Goal: Task Accomplishment & Management: Manage account settings

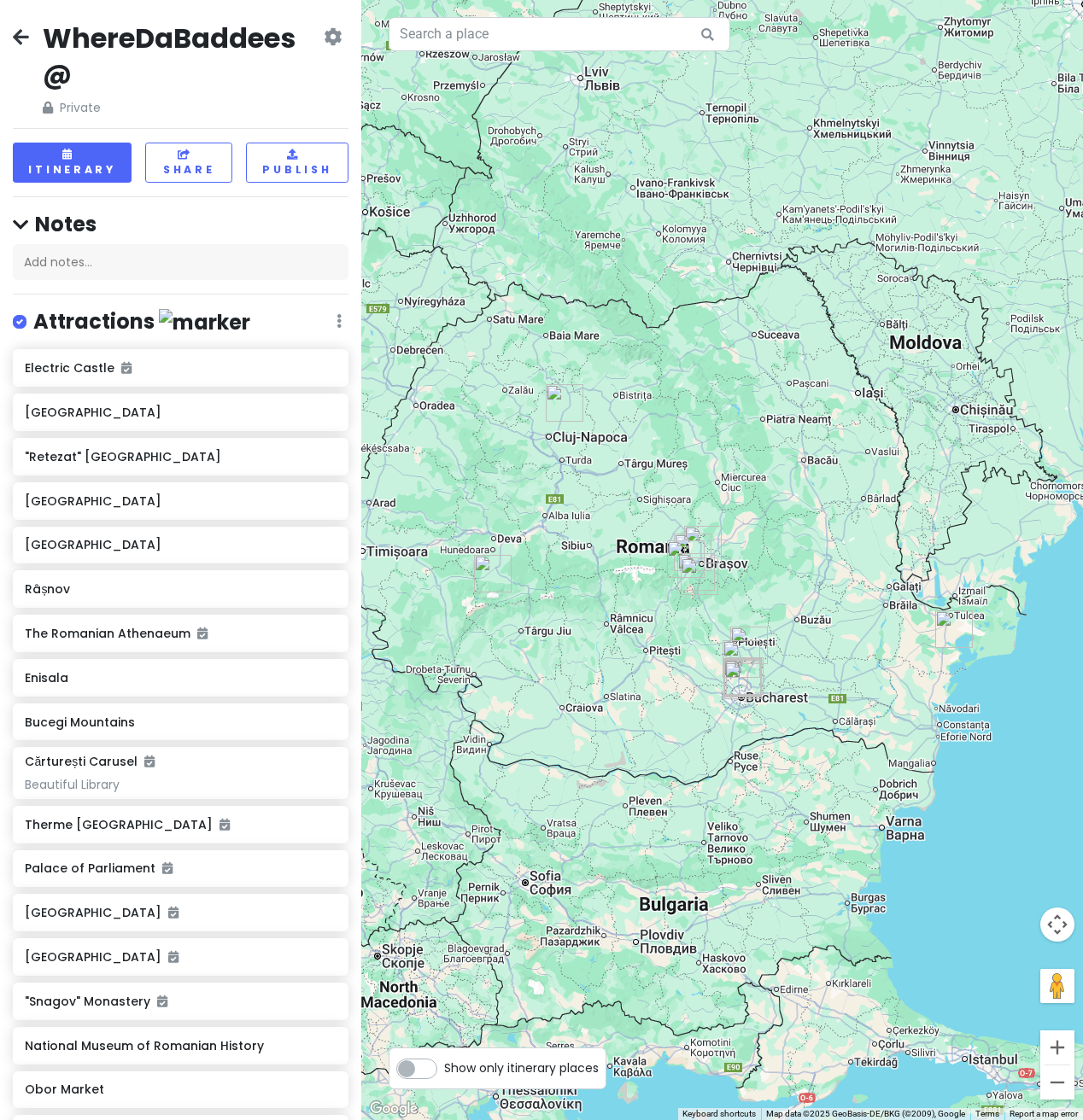
click at [26, 35] on icon at bounding box center [21, 37] width 16 height 13
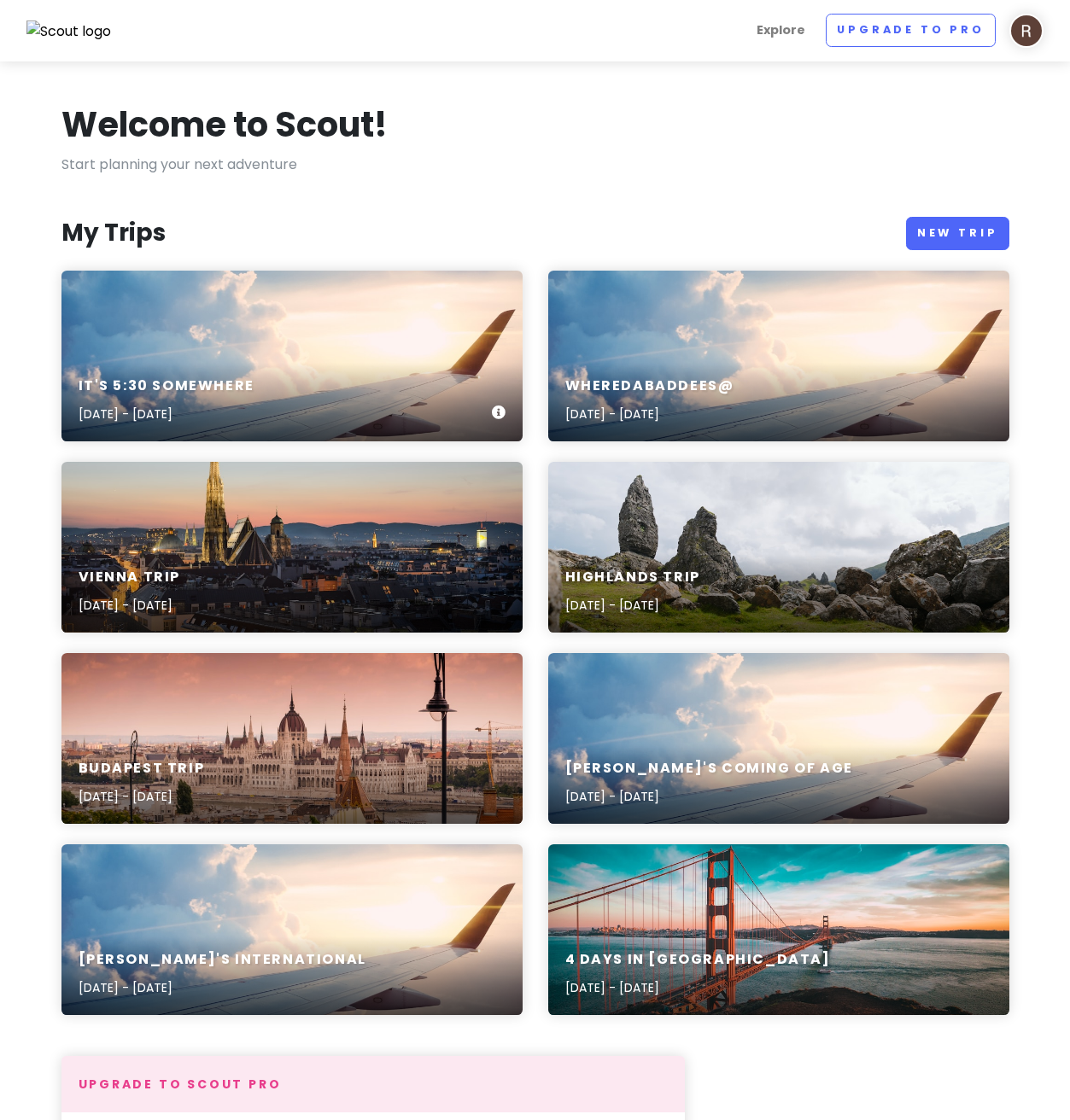
click at [427, 370] on div "It's 5:30 somewhere [DATE] - [DATE]" at bounding box center [292, 400] width 461 height 81
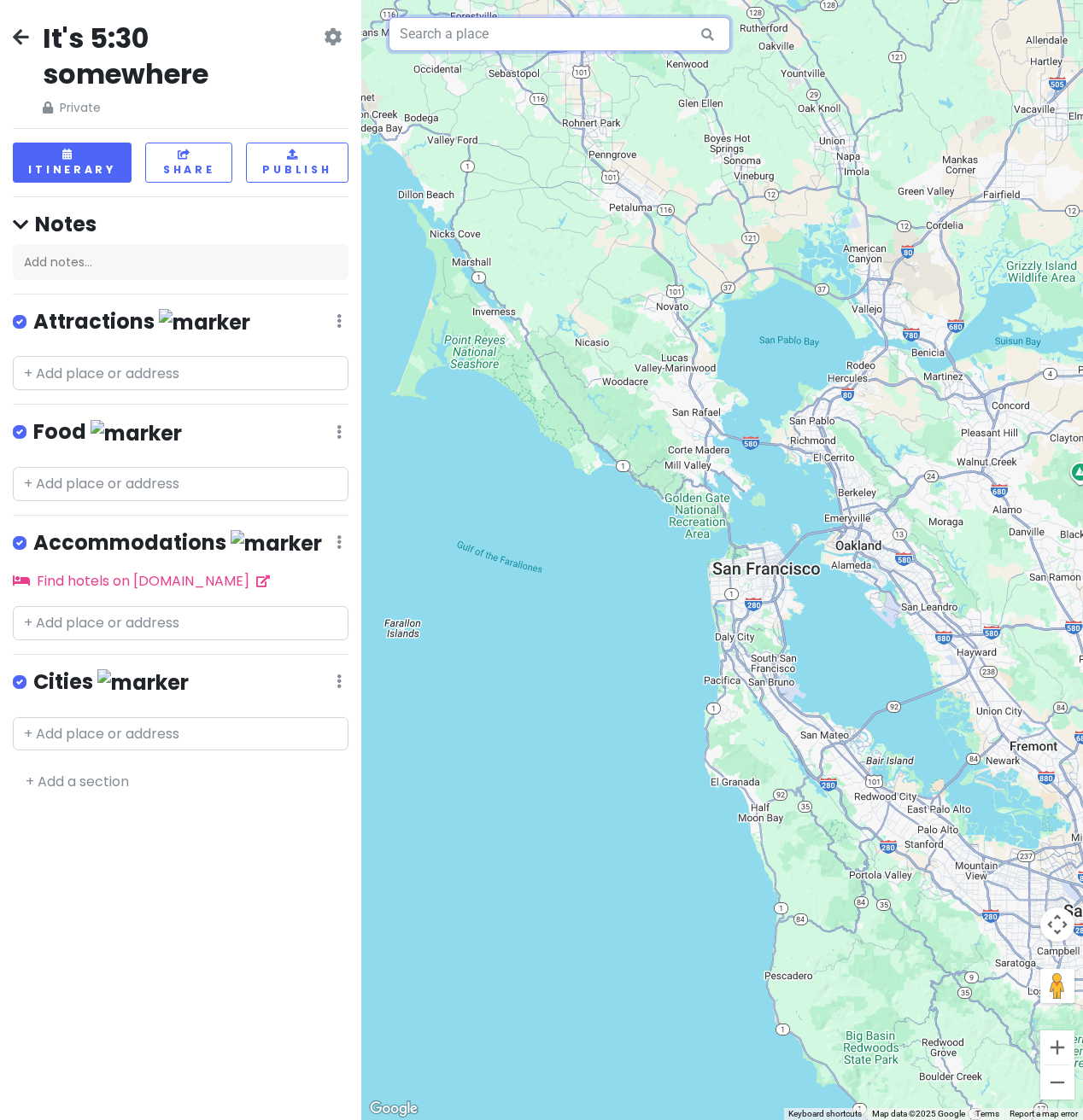
click at [599, 38] on input "text" at bounding box center [559, 34] width 342 height 34
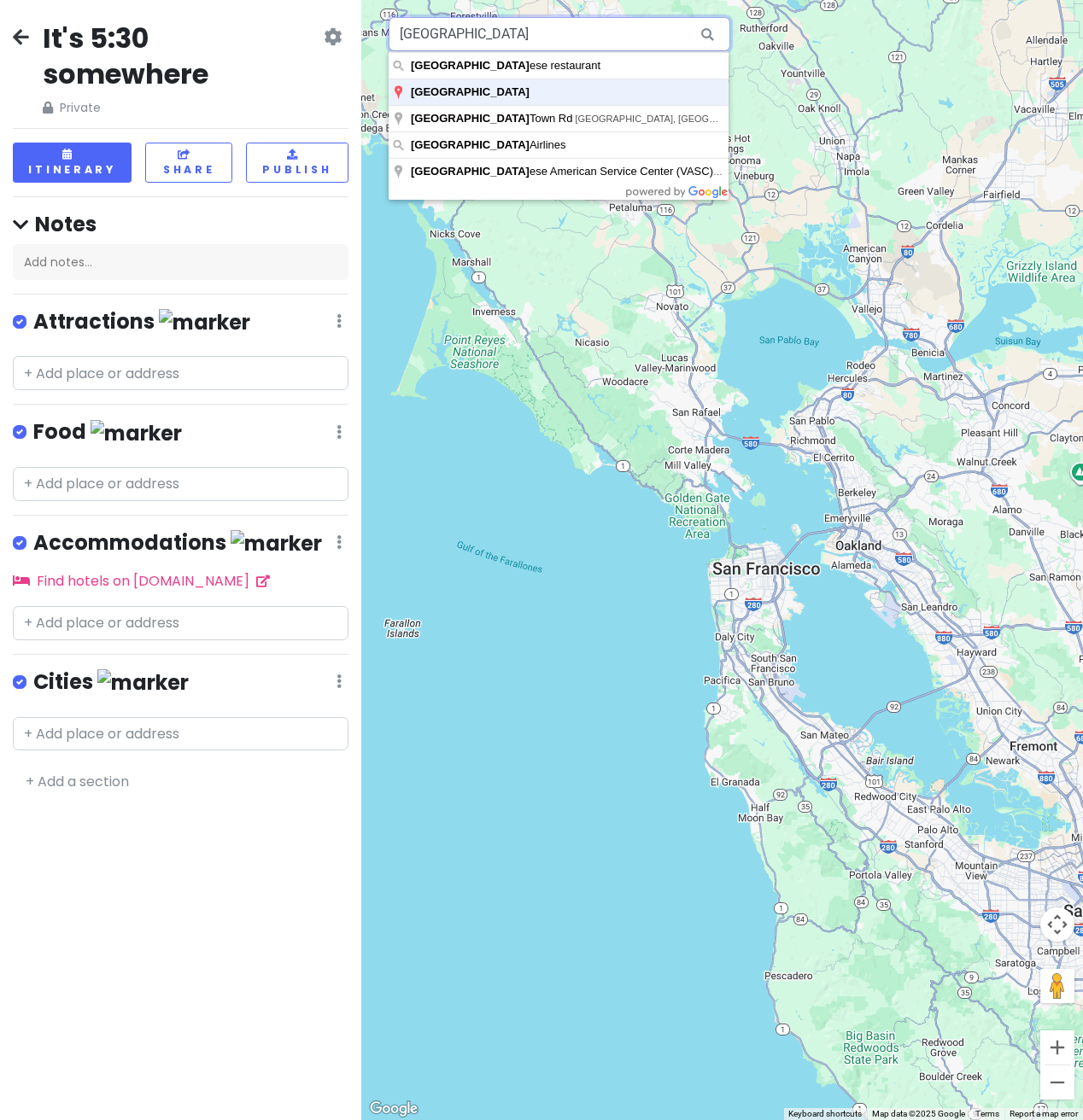
type input "[GEOGRAPHIC_DATA]"
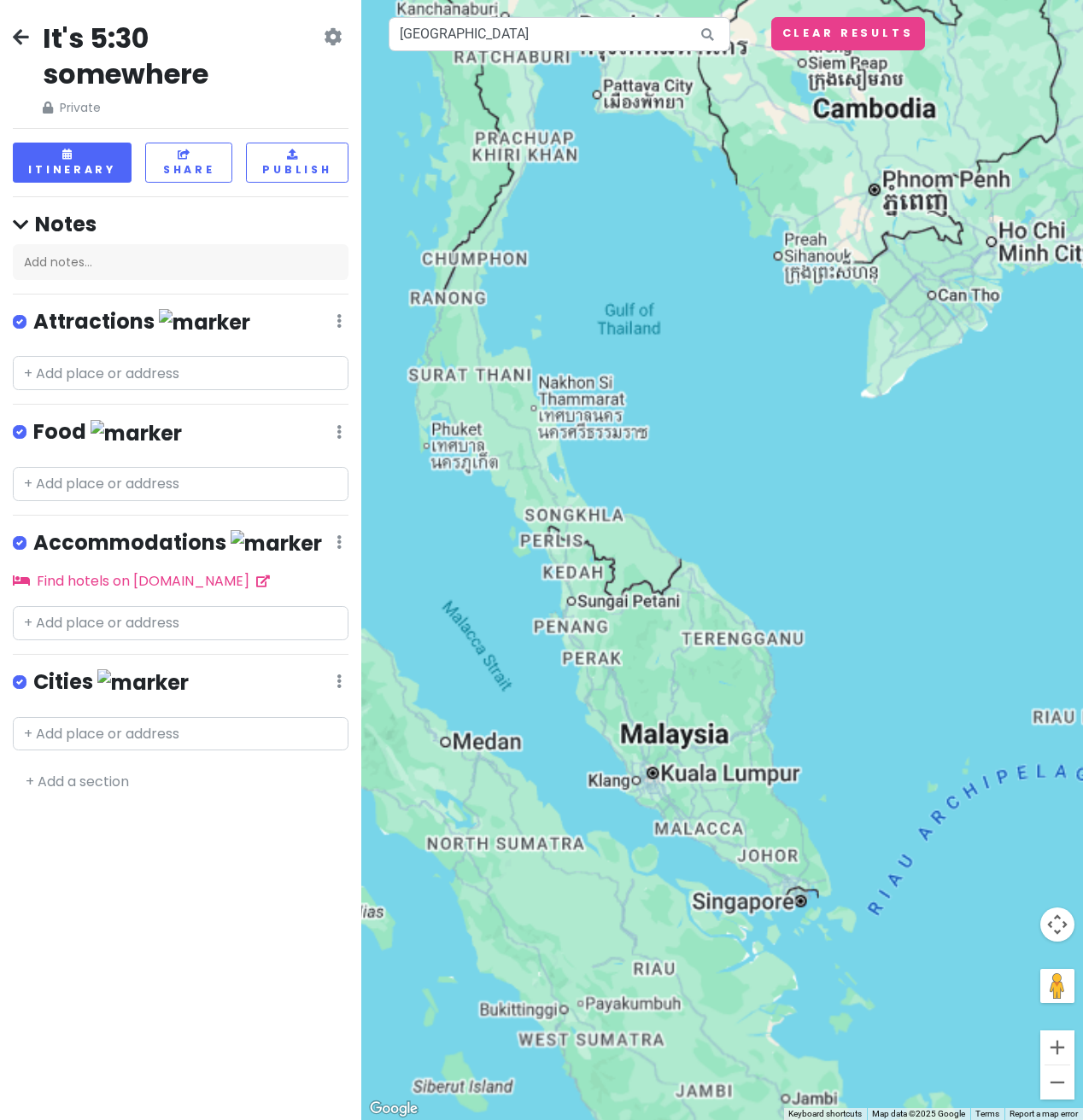
drag, startPoint x: 652, startPoint y: 799, endPoint x: 590, endPoint y: 639, distance: 171.6
click at [590, 639] on div at bounding box center [722, 560] width 722 height 1120
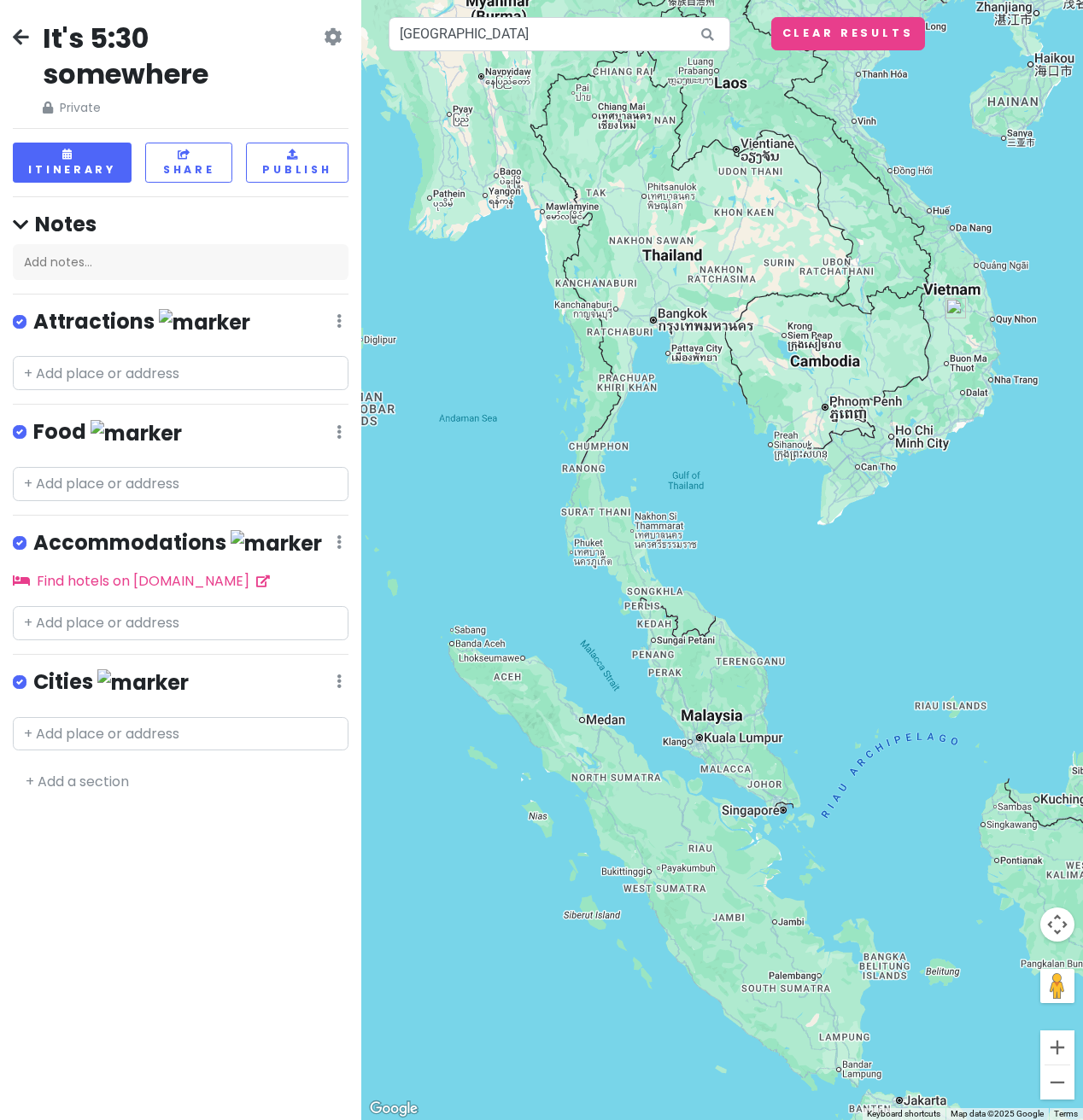
drag, startPoint x: 730, startPoint y: 831, endPoint x: 633, endPoint y: 754, distance: 123.8
click at [633, 756] on div at bounding box center [722, 560] width 722 height 1120
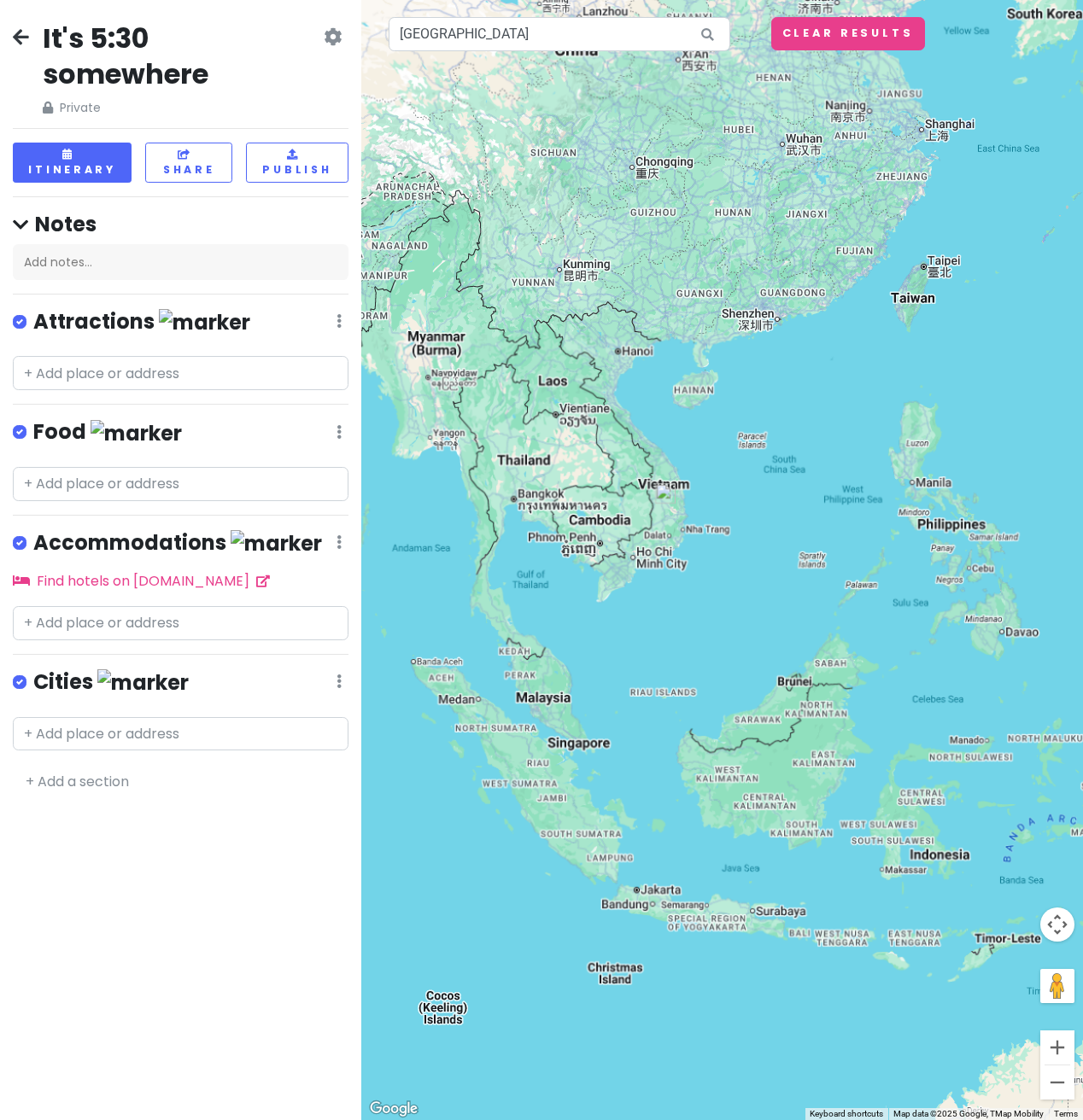
drag, startPoint x: 737, startPoint y: 764, endPoint x: 624, endPoint y: 749, distance: 114.0
click at [624, 750] on div at bounding box center [722, 560] width 722 height 1120
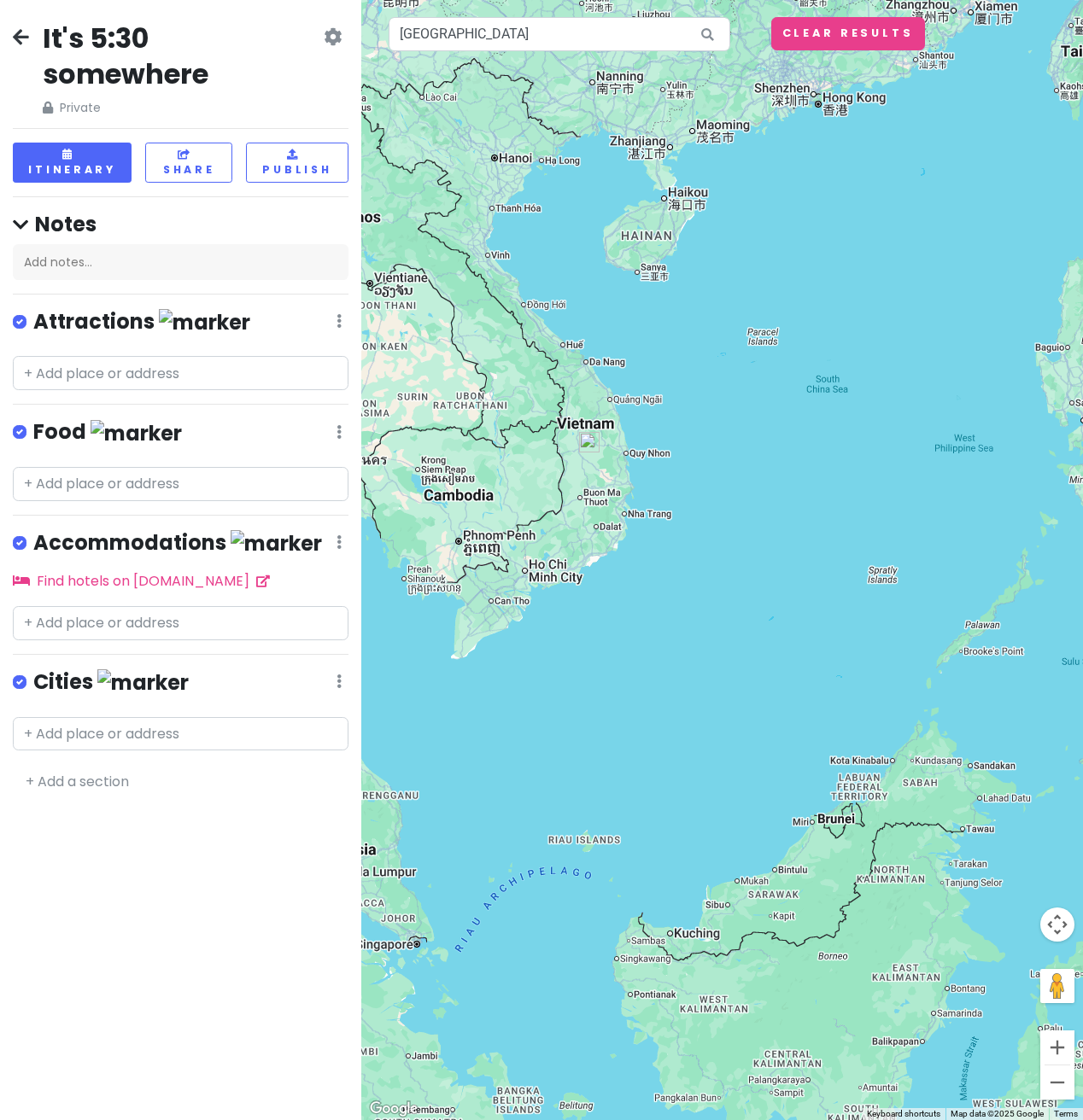
drag, startPoint x: 673, startPoint y: 630, endPoint x: 715, endPoint y: 730, distance: 108.5
click at [715, 730] on div at bounding box center [722, 560] width 722 height 1120
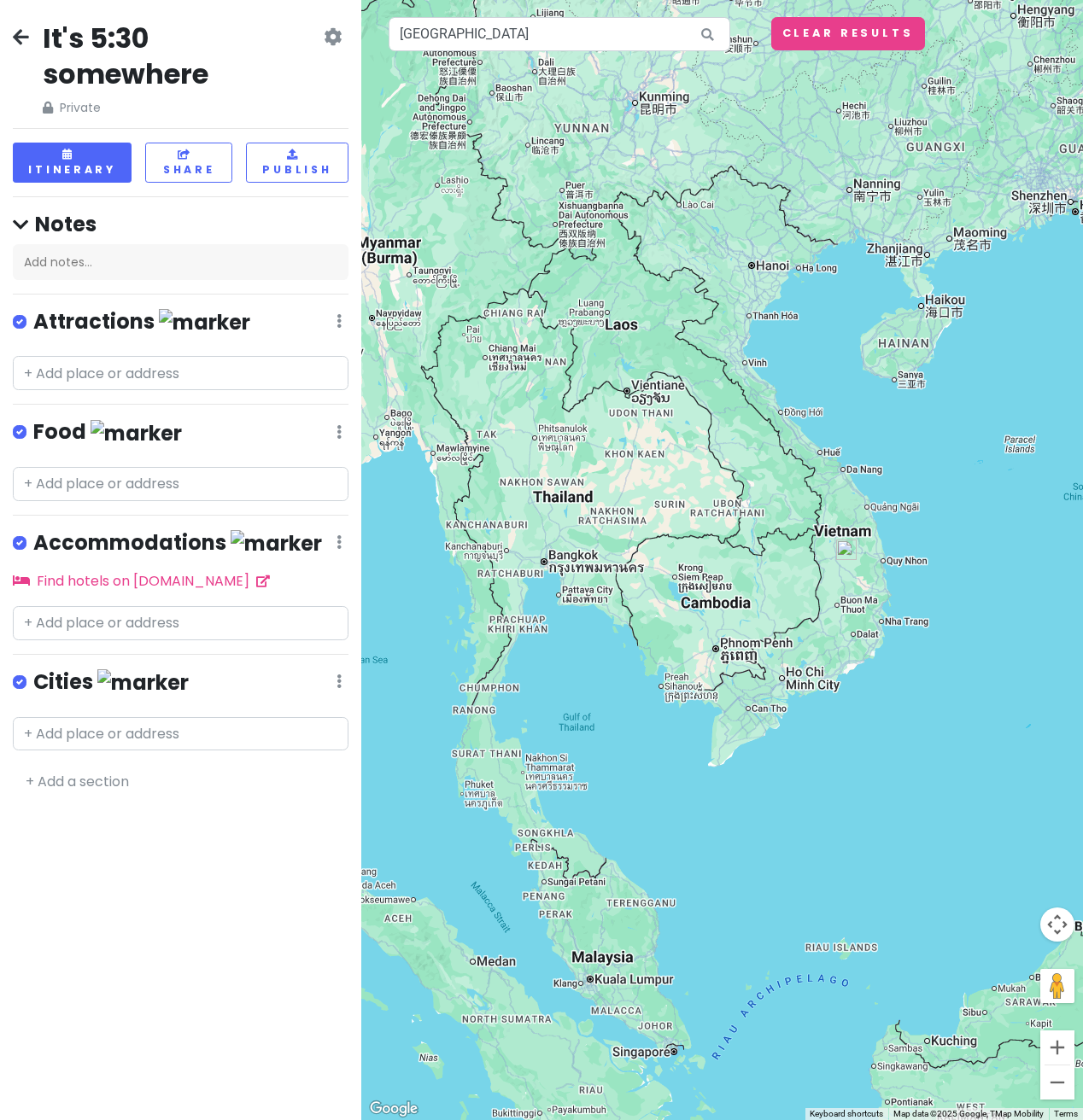
drag, startPoint x: 674, startPoint y: 498, endPoint x: 883, endPoint y: 580, distance: 224.5
click at [883, 580] on div at bounding box center [722, 560] width 722 height 1120
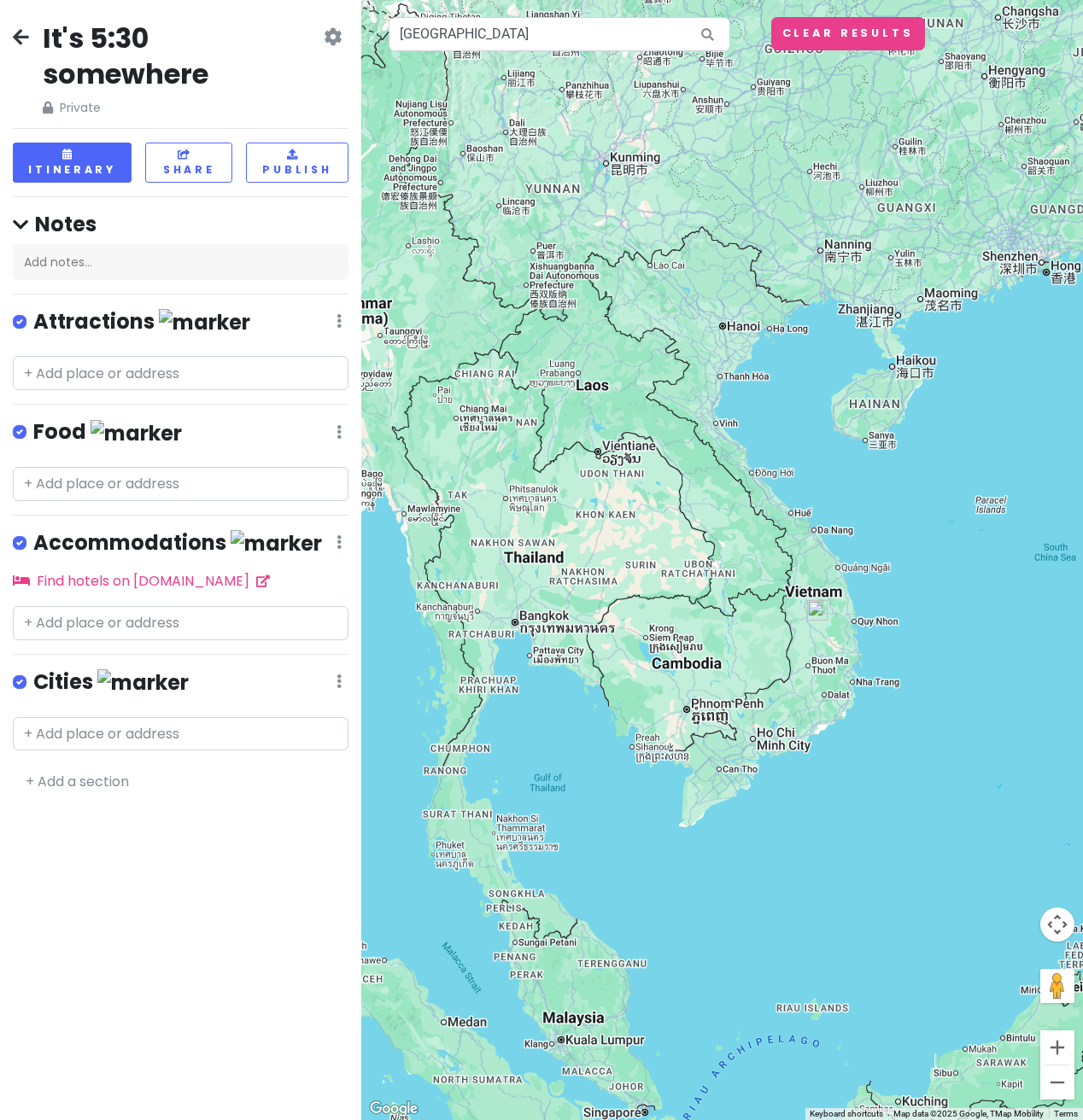
drag, startPoint x: 814, startPoint y: 548, endPoint x: 711, endPoint y: 430, distance: 156.6
click at [792, 596] on div at bounding box center [722, 560] width 722 height 1120
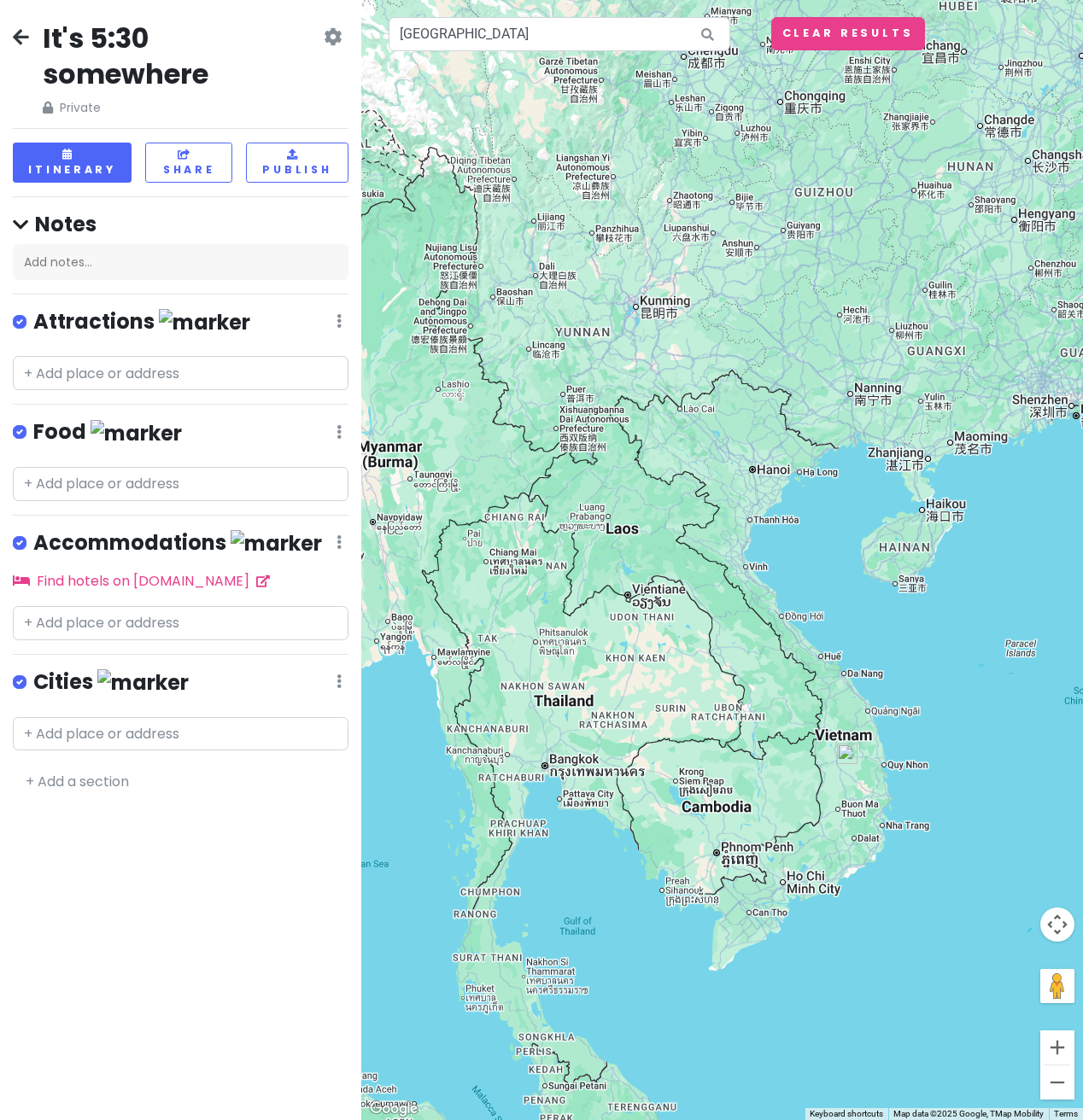
drag, startPoint x: 672, startPoint y: 507, endPoint x: 682, endPoint y: 480, distance: 28.8
click at [682, 480] on div at bounding box center [722, 560] width 722 height 1120
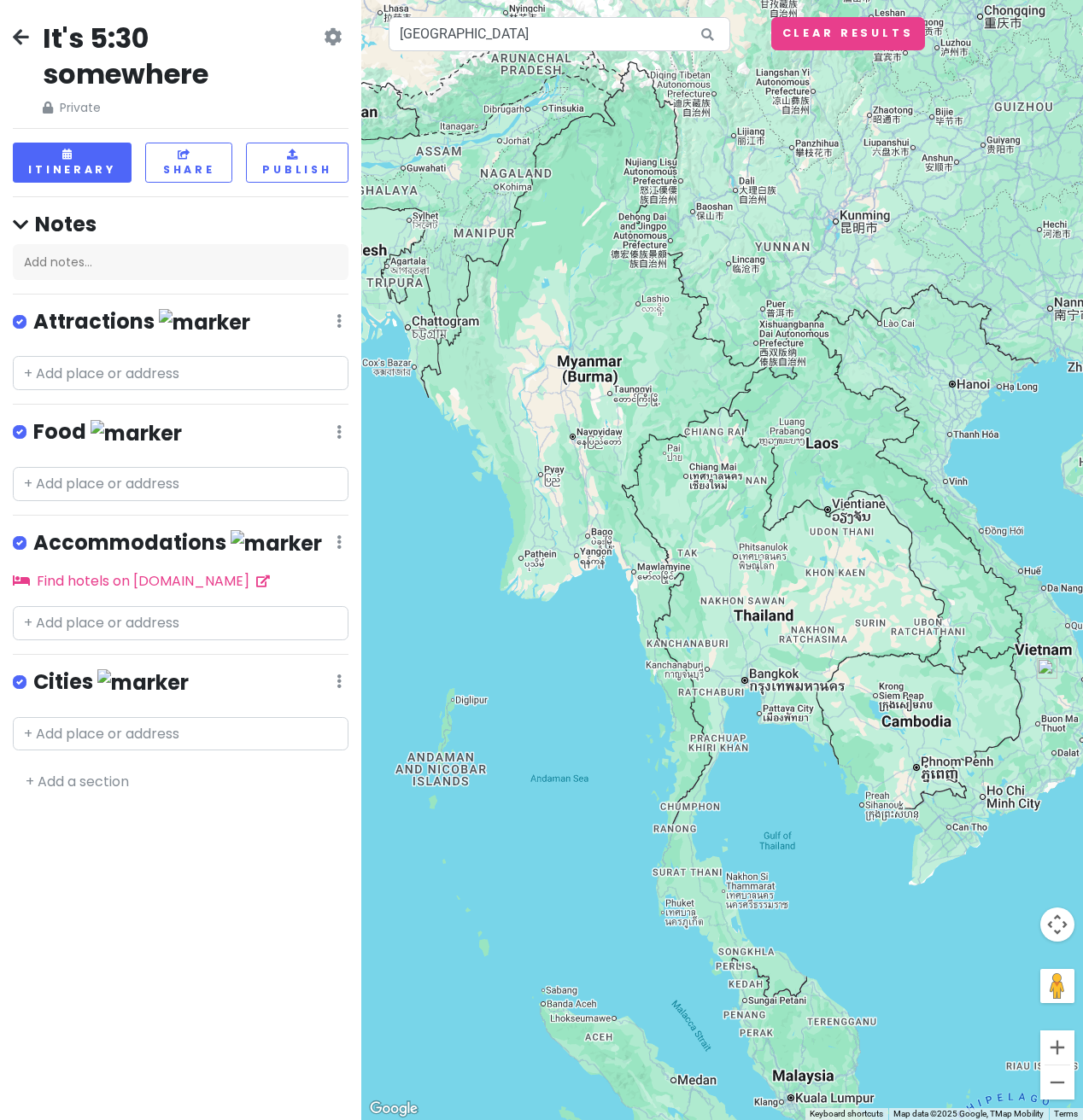
drag, startPoint x: 668, startPoint y: 423, endPoint x: 692, endPoint y: 432, distance: 25.6
click at [684, 476] on div at bounding box center [722, 560] width 722 height 1120
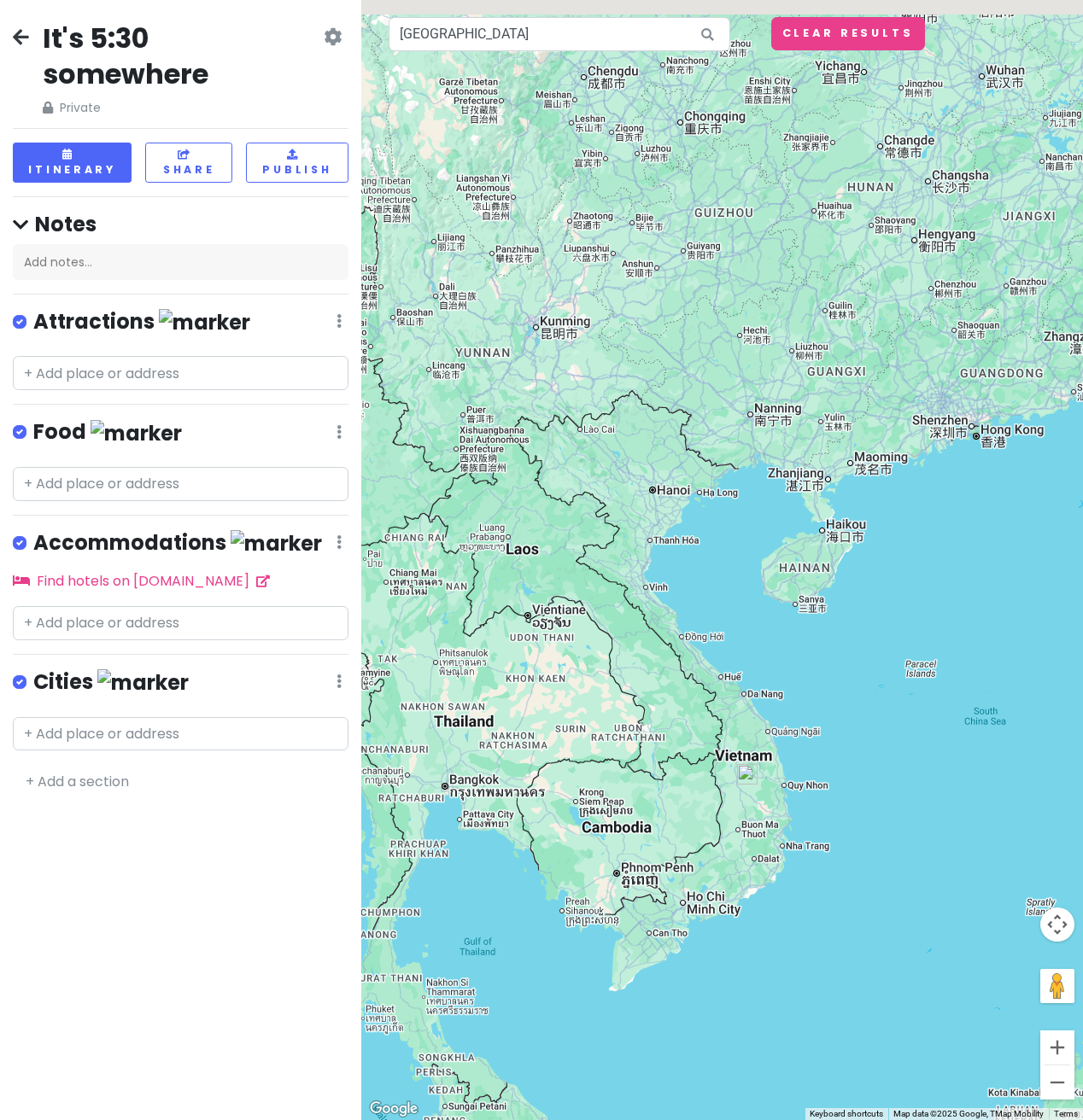
drag, startPoint x: 441, startPoint y: 407, endPoint x: 378, endPoint y: 436, distance: 69.4
click at [378, 436] on div at bounding box center [722, 560] width 722 height 1120
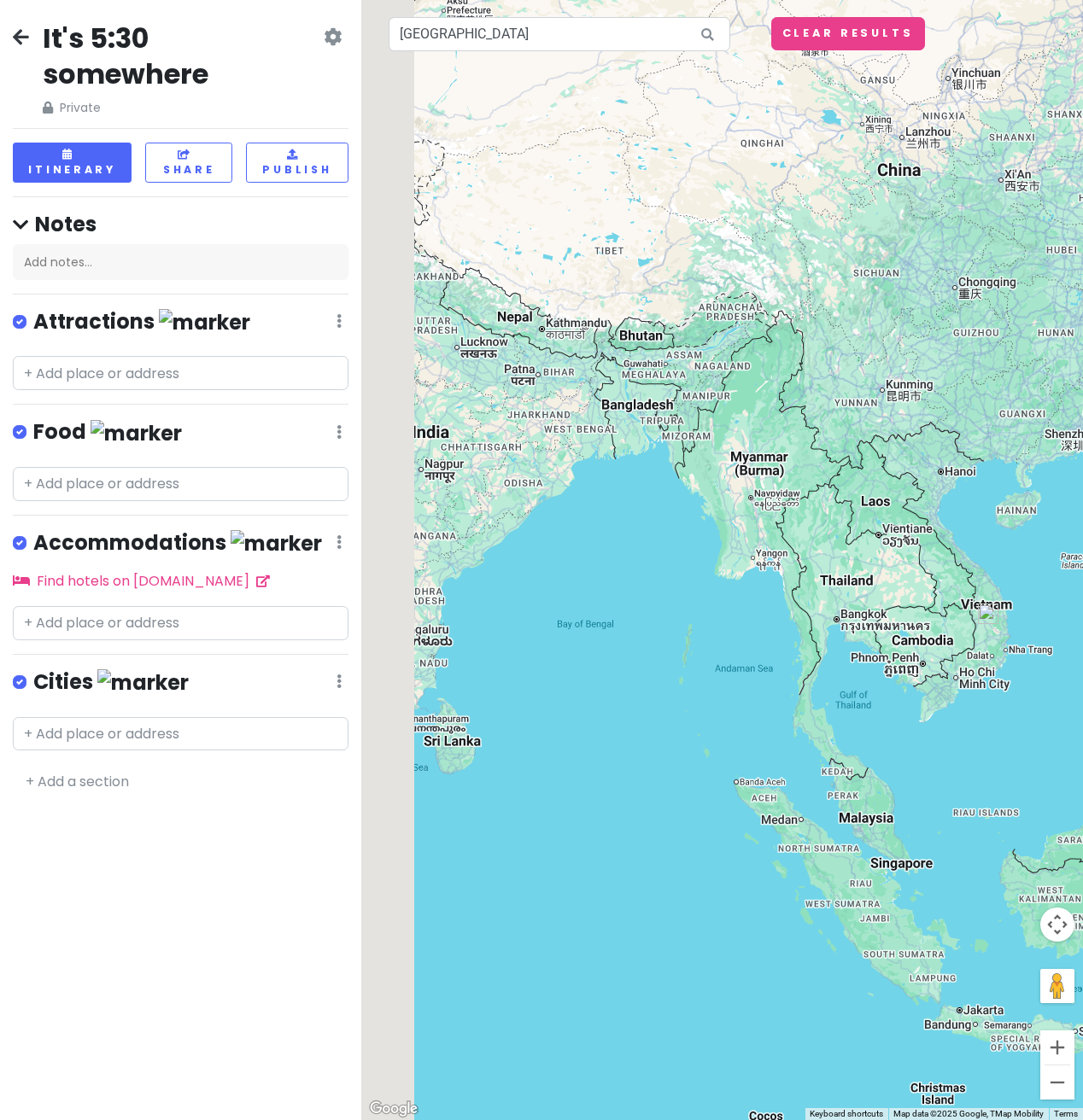
drag, startPoint x: 650, startPoint y: 417, endPoint x: 839, endPoint y: 389, distance: 191.1
click at [839, 389] on div at bounding box center [722, 560] width 722 height 1120
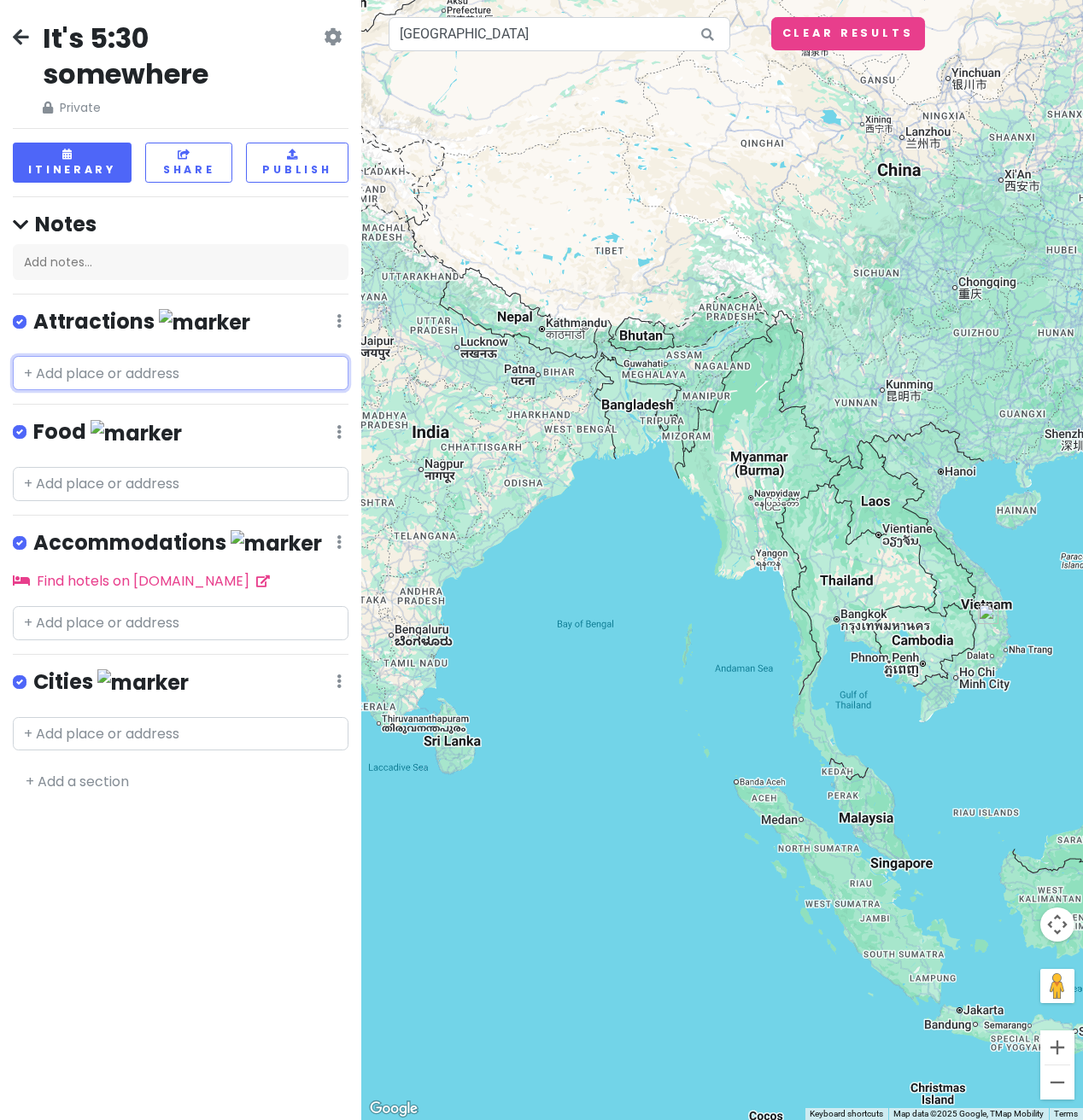
click at [145, 356] on input "text" at bounding box center [180, 373] width 335 height 34
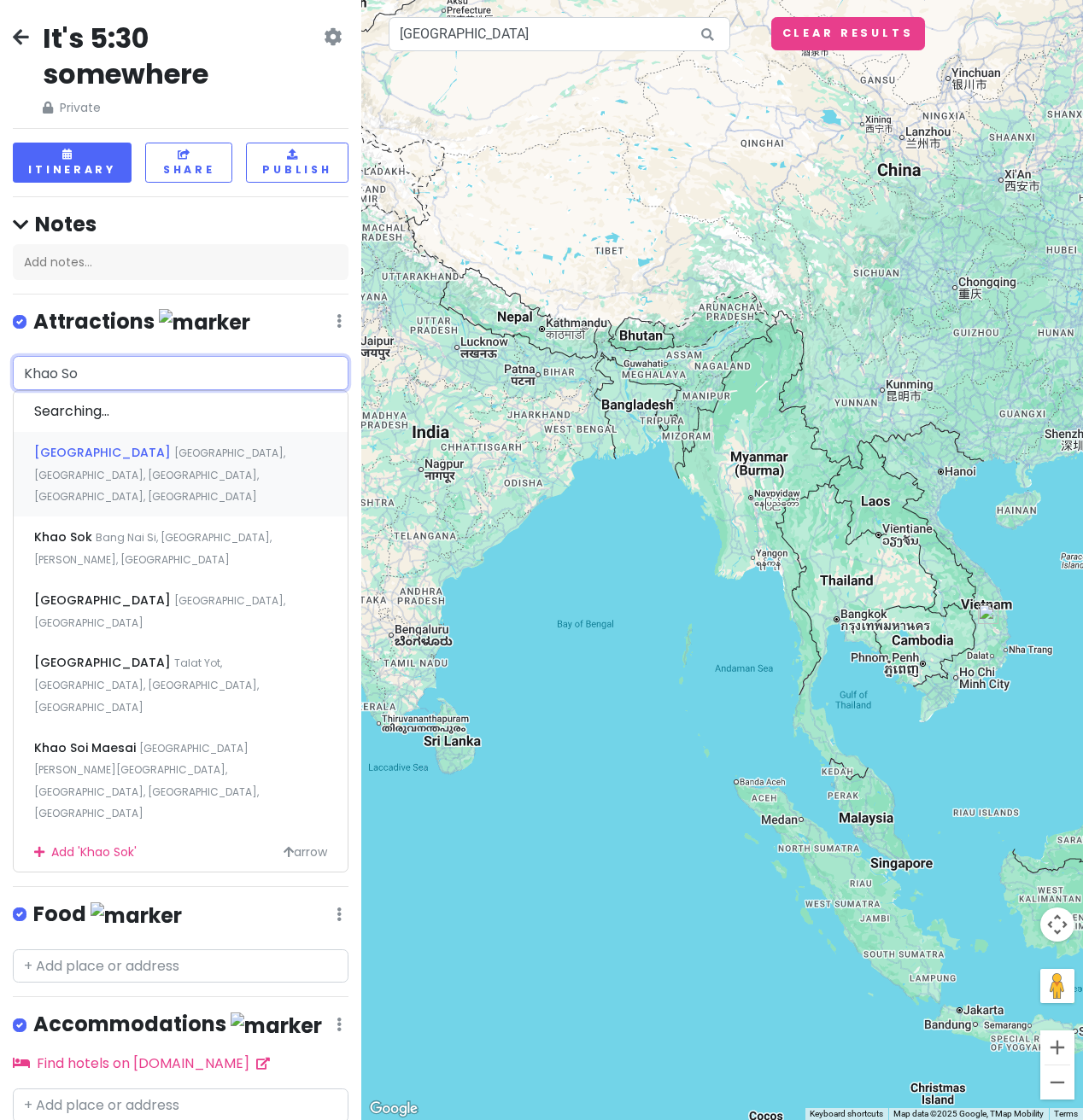
type input "Khao Sok"
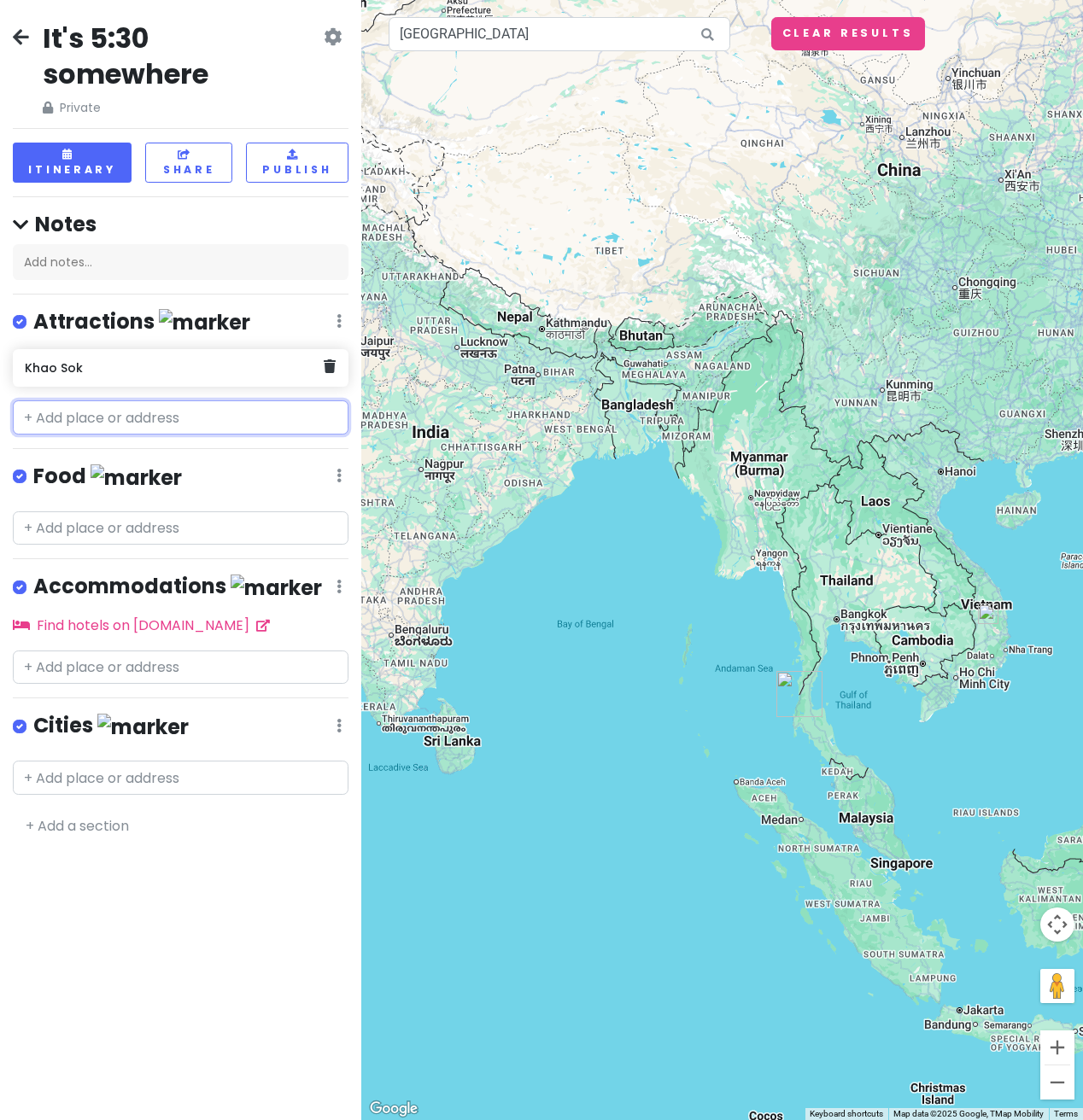
click at [211, 360] on h6 "Khao Sok" at bounding box center [174, 367] width 299 height 15
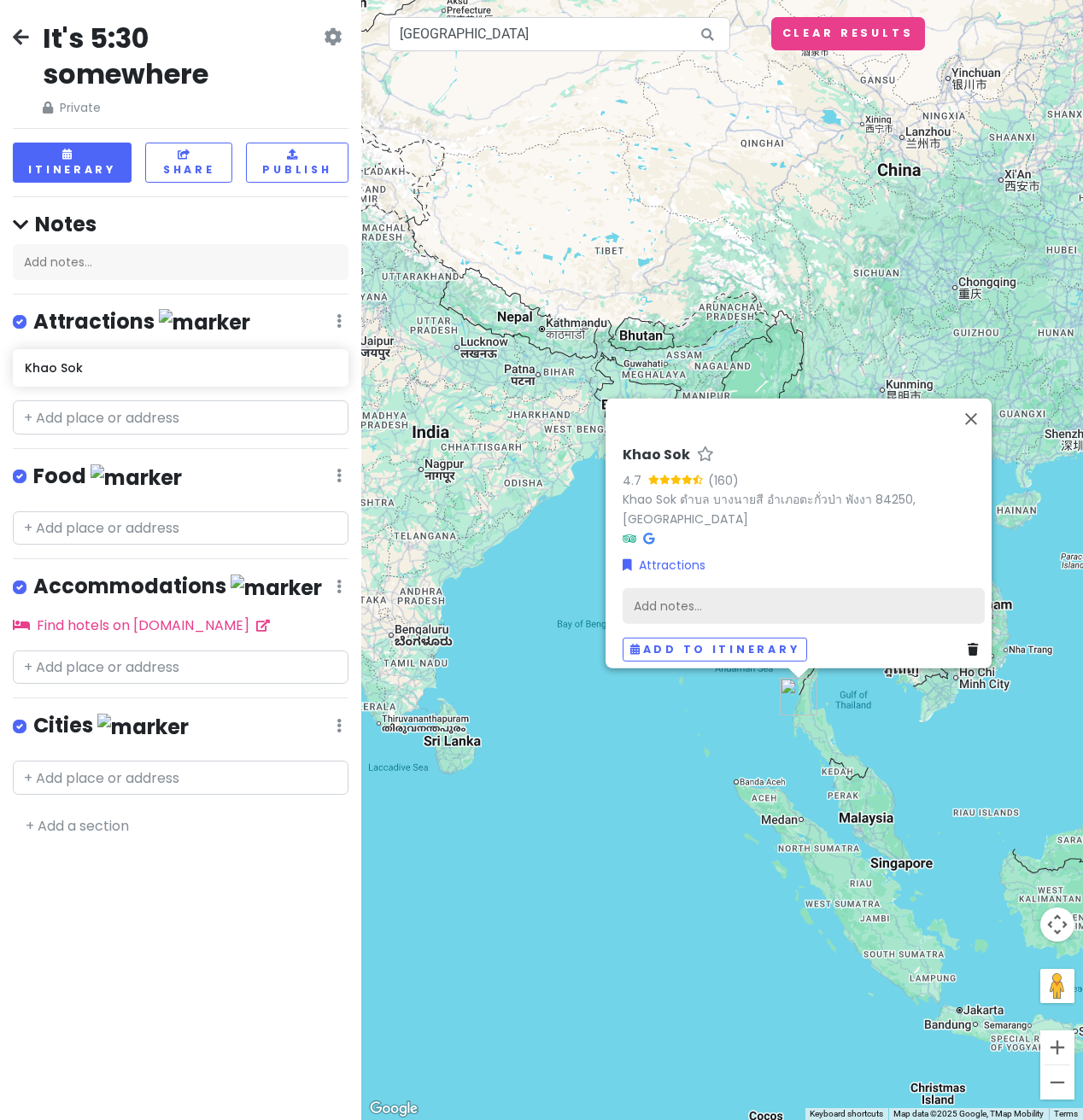
click at [704, 589] on div "Add notes..." at bounding box center [804, 606] width 362 height 36
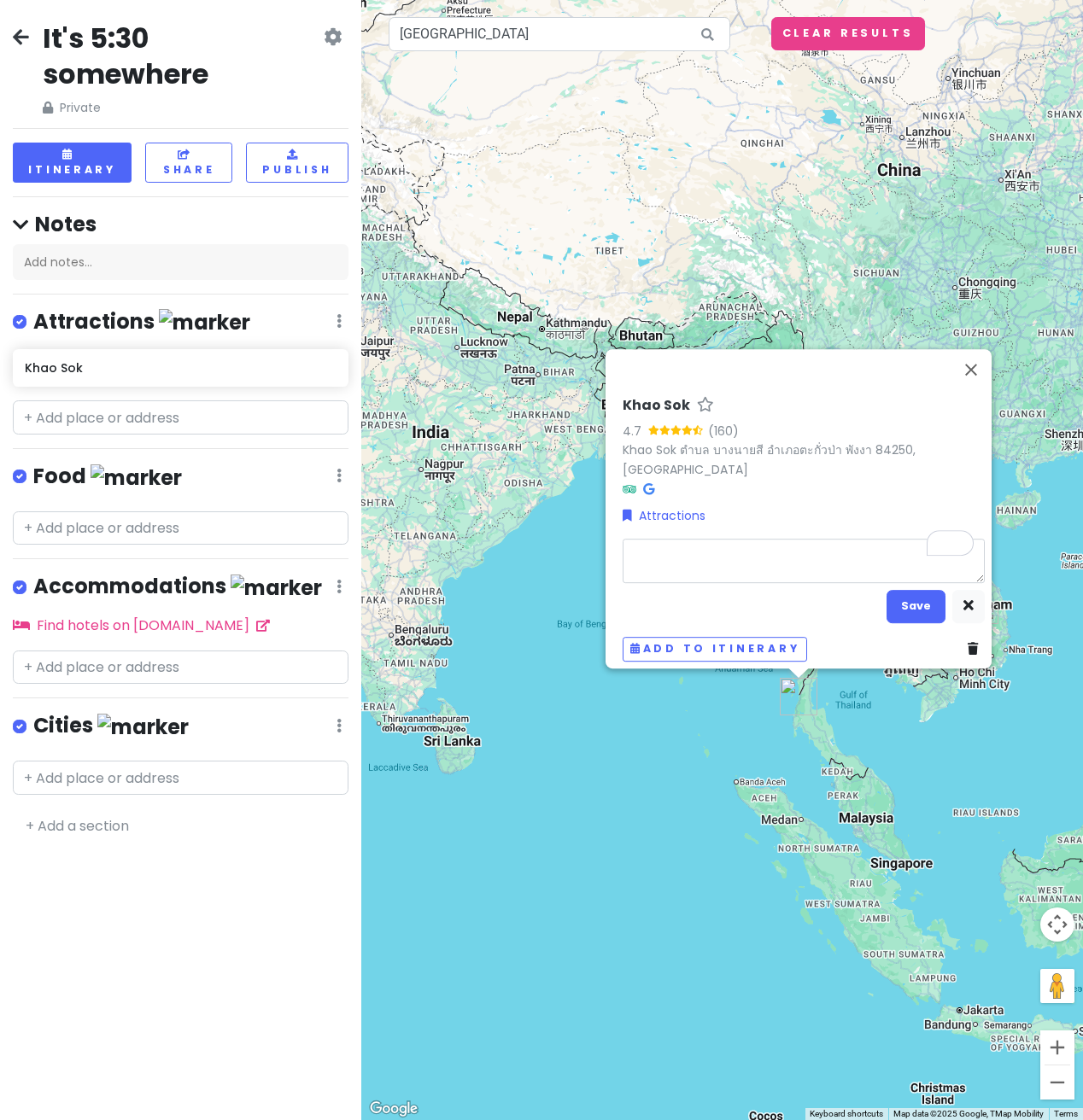
type textarea "x"
type textarea "N"
type textarea "x"
type textarea "Na"
type textarea "x"
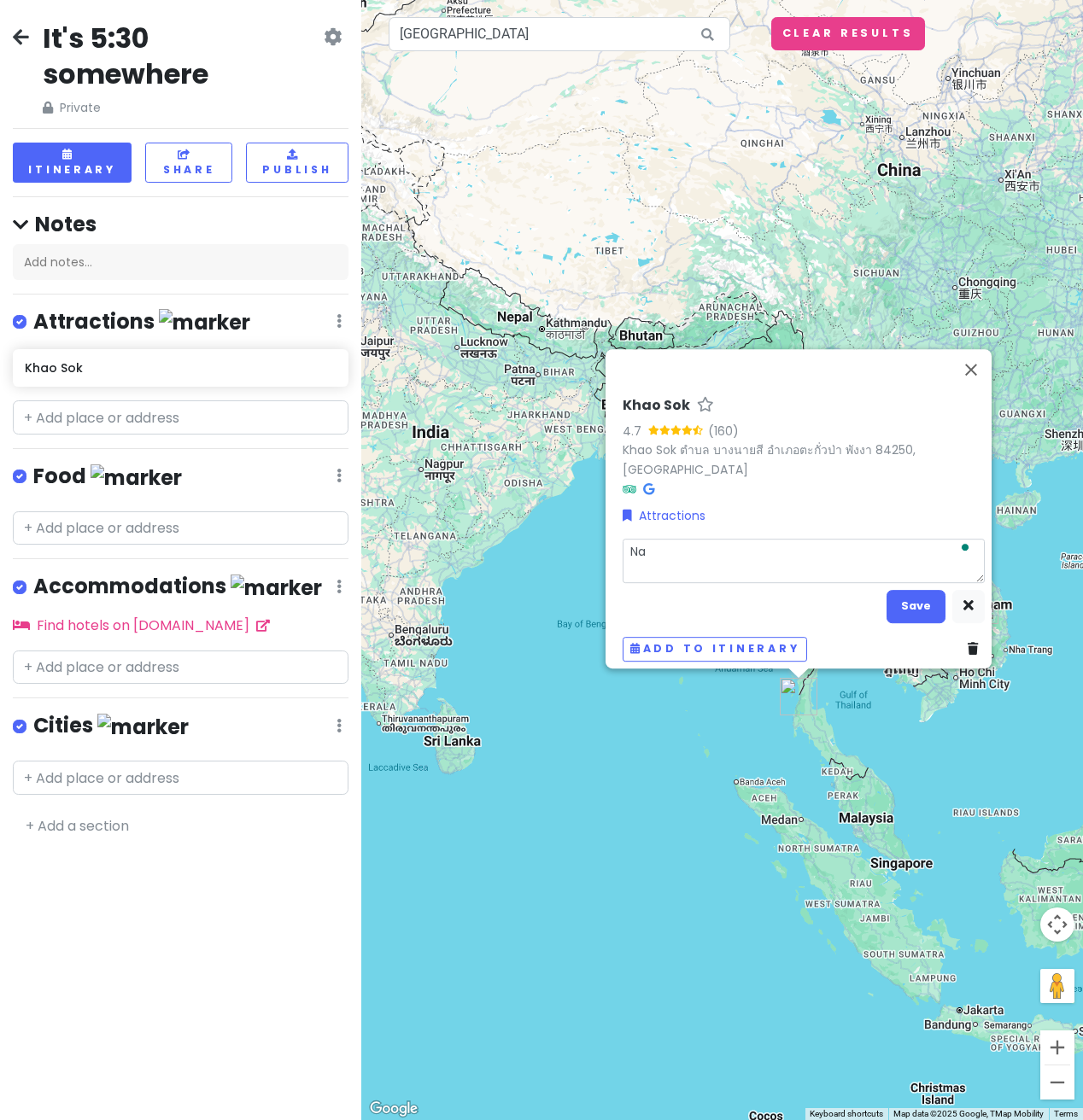
type textarea "Nat"
type textarea "x"
type textarea "Nati"
type textarea "x"
type textarea "Natio"
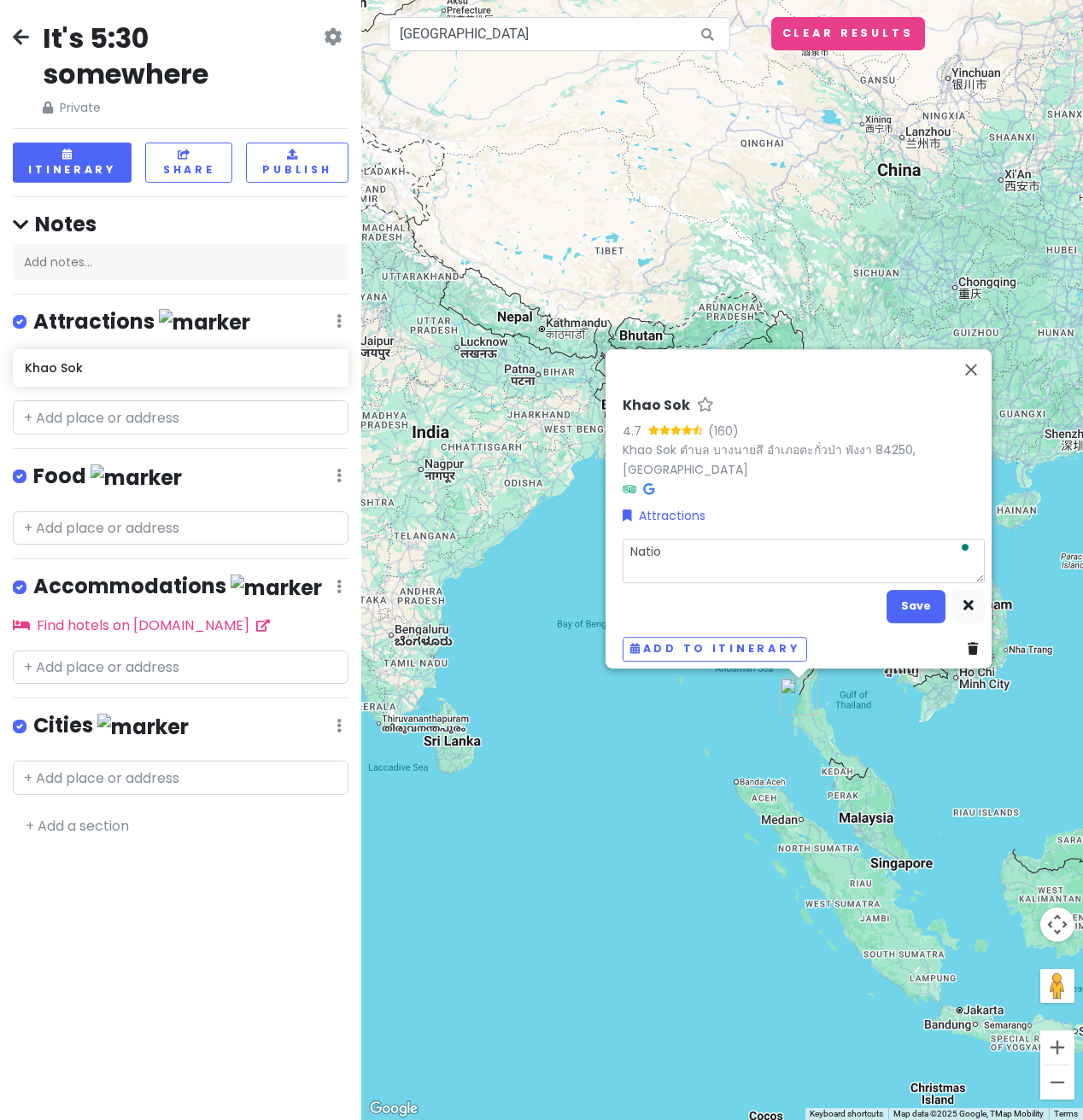
type textarea "x"
type textarea "Nationa"
type textarea "x"
type textarea "National"
type textarea "x"
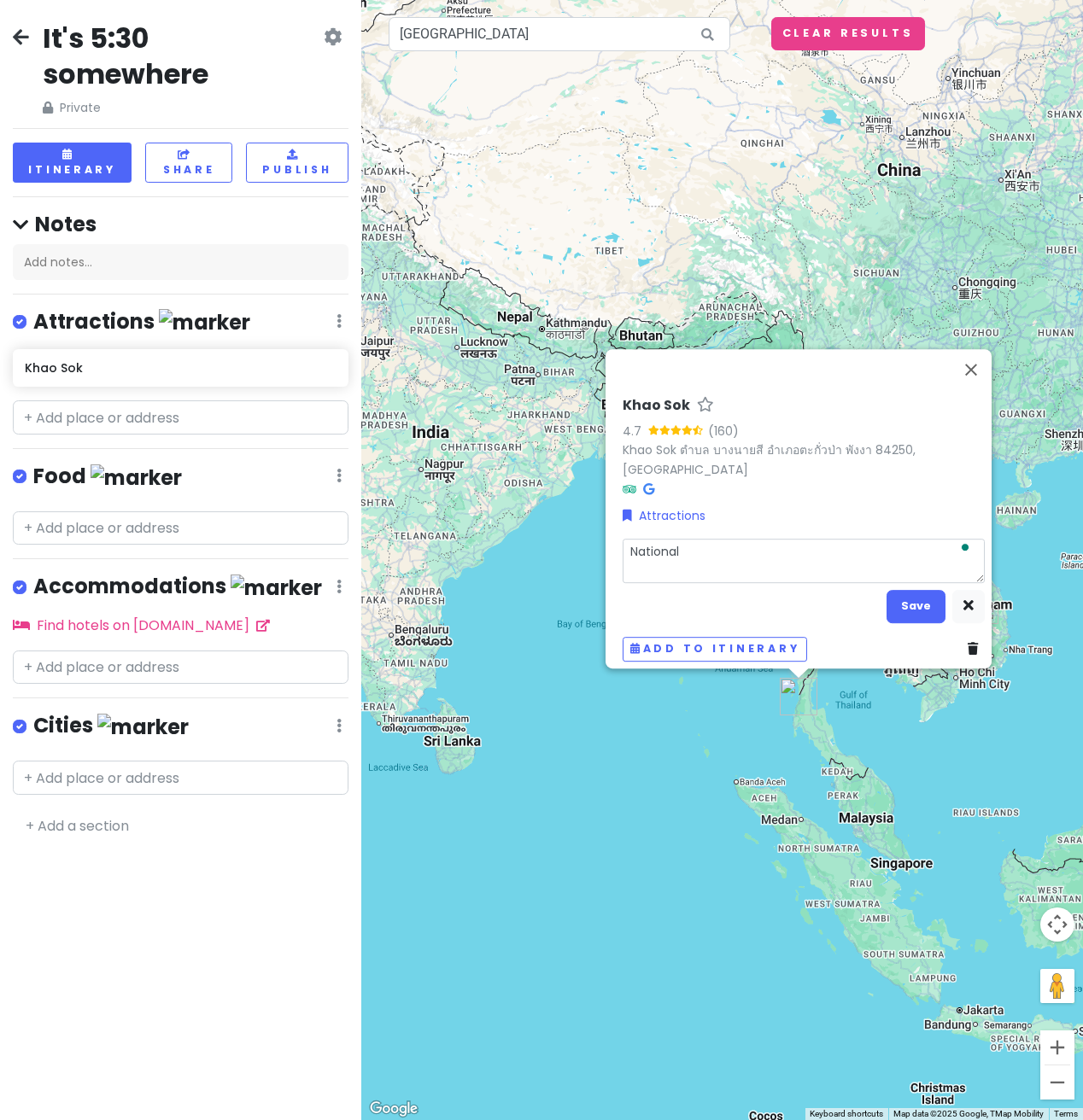
type textarea "National"
type textarea "x"
type textarea "National pa"
type textarea "x"
type textarea "National par"
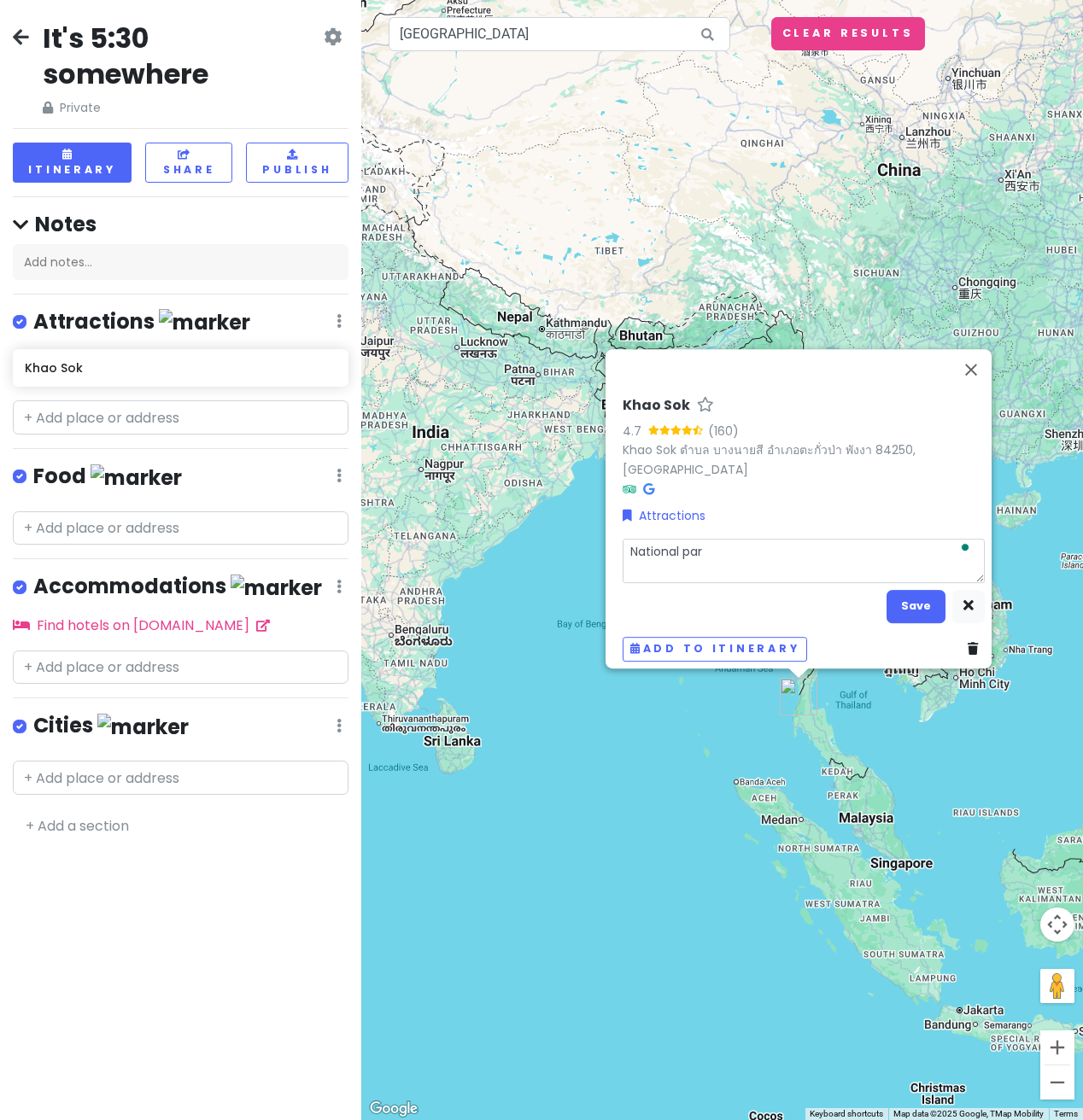
type textarea "x"
type textarea "[GEOGRAPHIC_DATA]"
type textarea "x"
type textarea "[GEOGRAPHIC_DATA],"
type textarea "x"
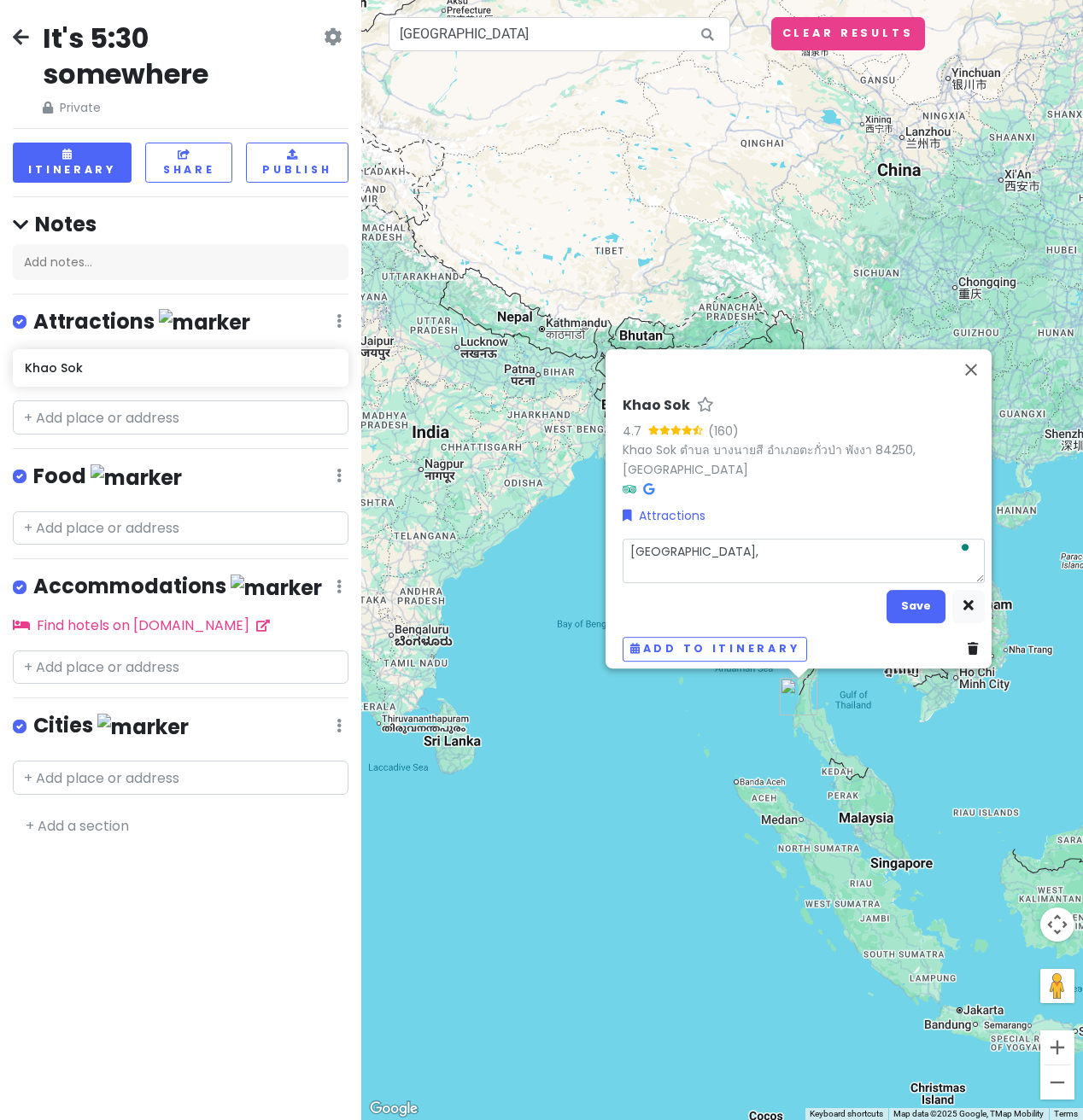
type textarea "[GEOGRAPHIC_DATA],"
type textarea "x"
type textarea "[GEOGRAPHIC_DATA],"
type textarea "x"
type textarea "[GEOGRAPHIC_DATA]"
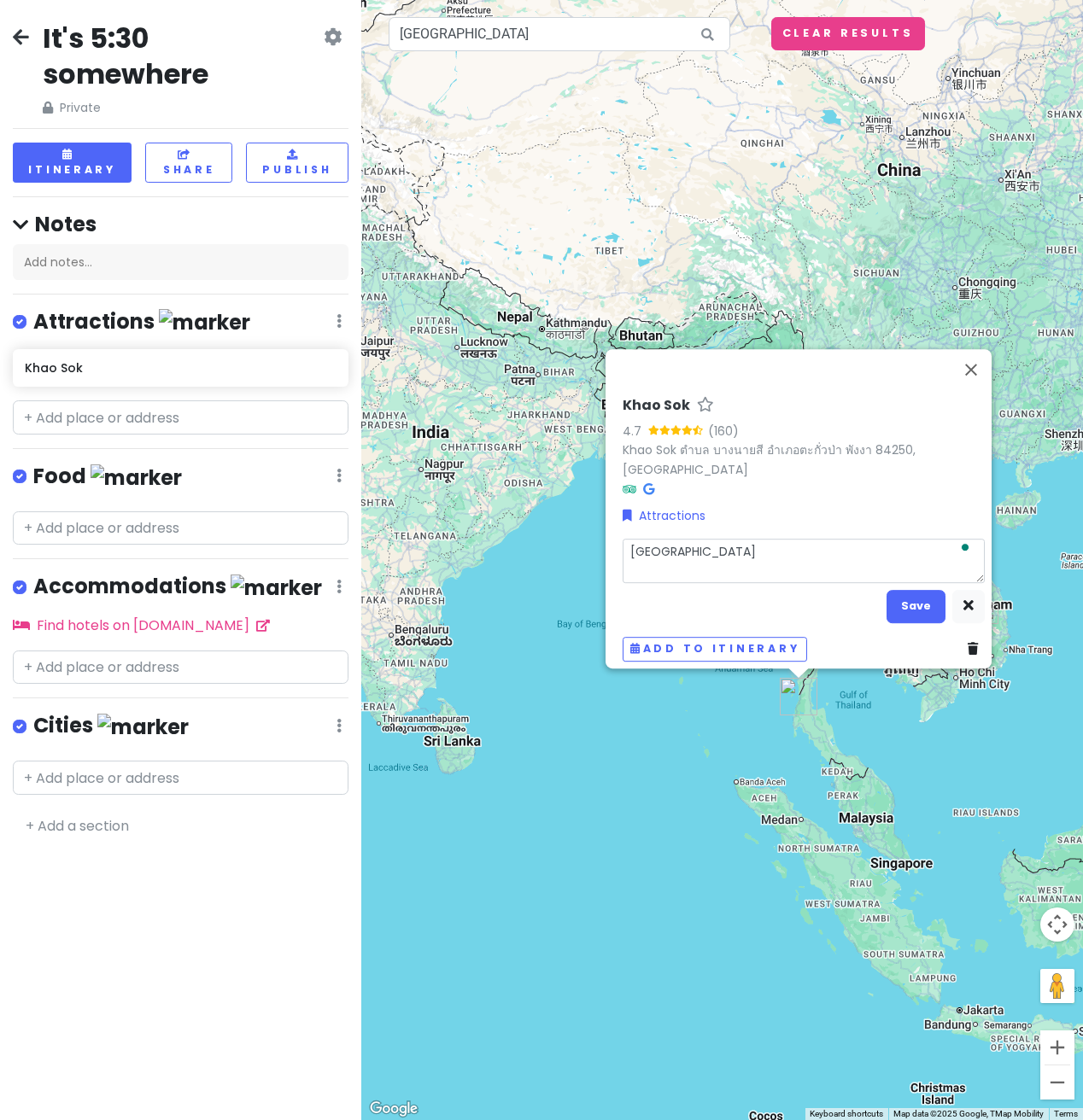
type textarea "x"
type textarea "[GEOGRAPHIC_DATA]"
type textarea "x"
type textarea "National park ("
type textarea "x"
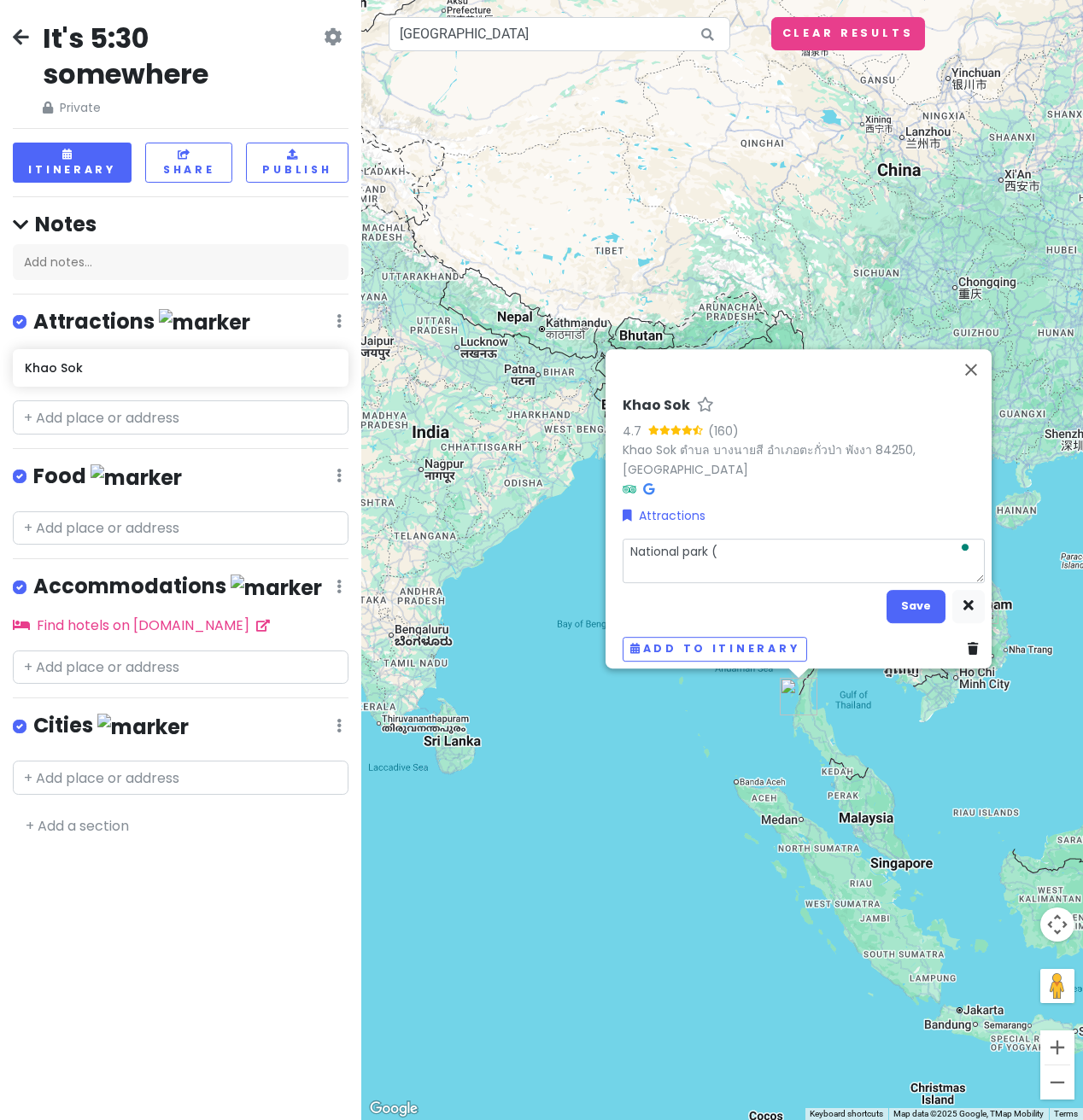
type textarea "National park (b"
type textarea "x"
type textarea "National park (be"
type textarea "x"
type textarea "National park (ber"
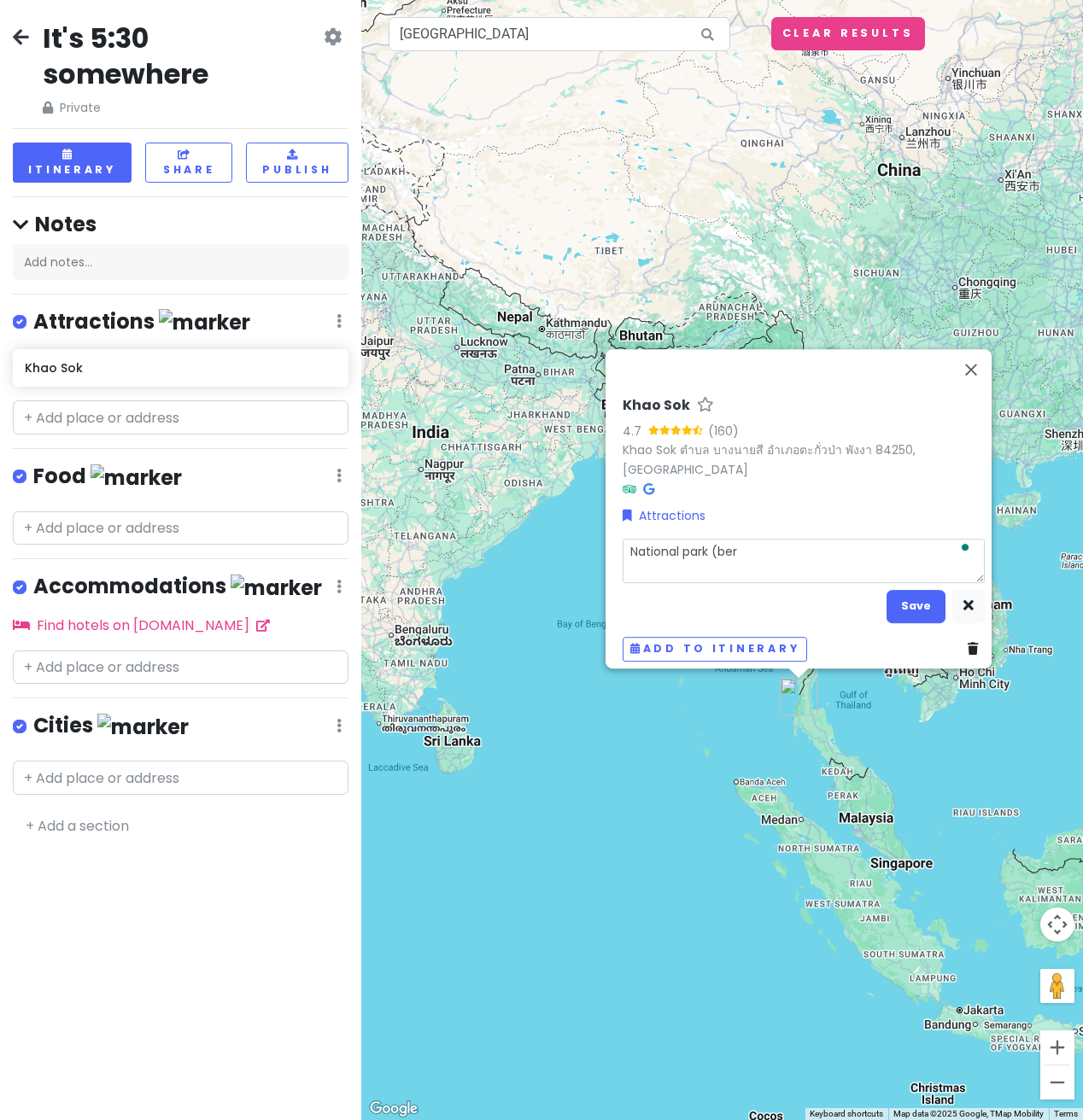
type textarea "x"
type textarea "National park (beras"
type textarea "x"
type textarea "National park (beras,"
type textarea "x"
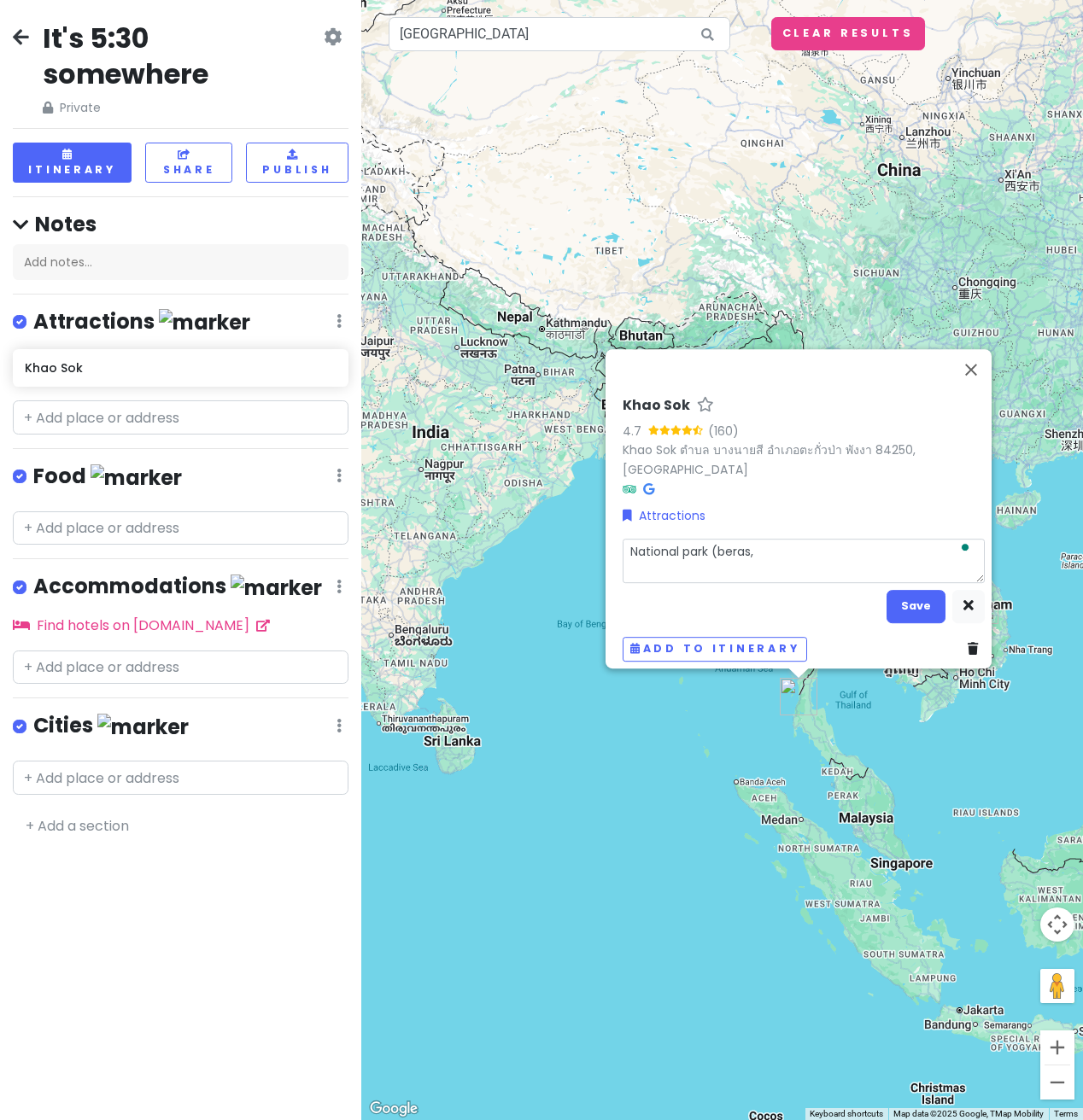
type textarea "National park (beras,"
type textarea "x"
type textarea "National park (beras"
type textarea "x"
type textarea "National park ([PERSON_NAME]"
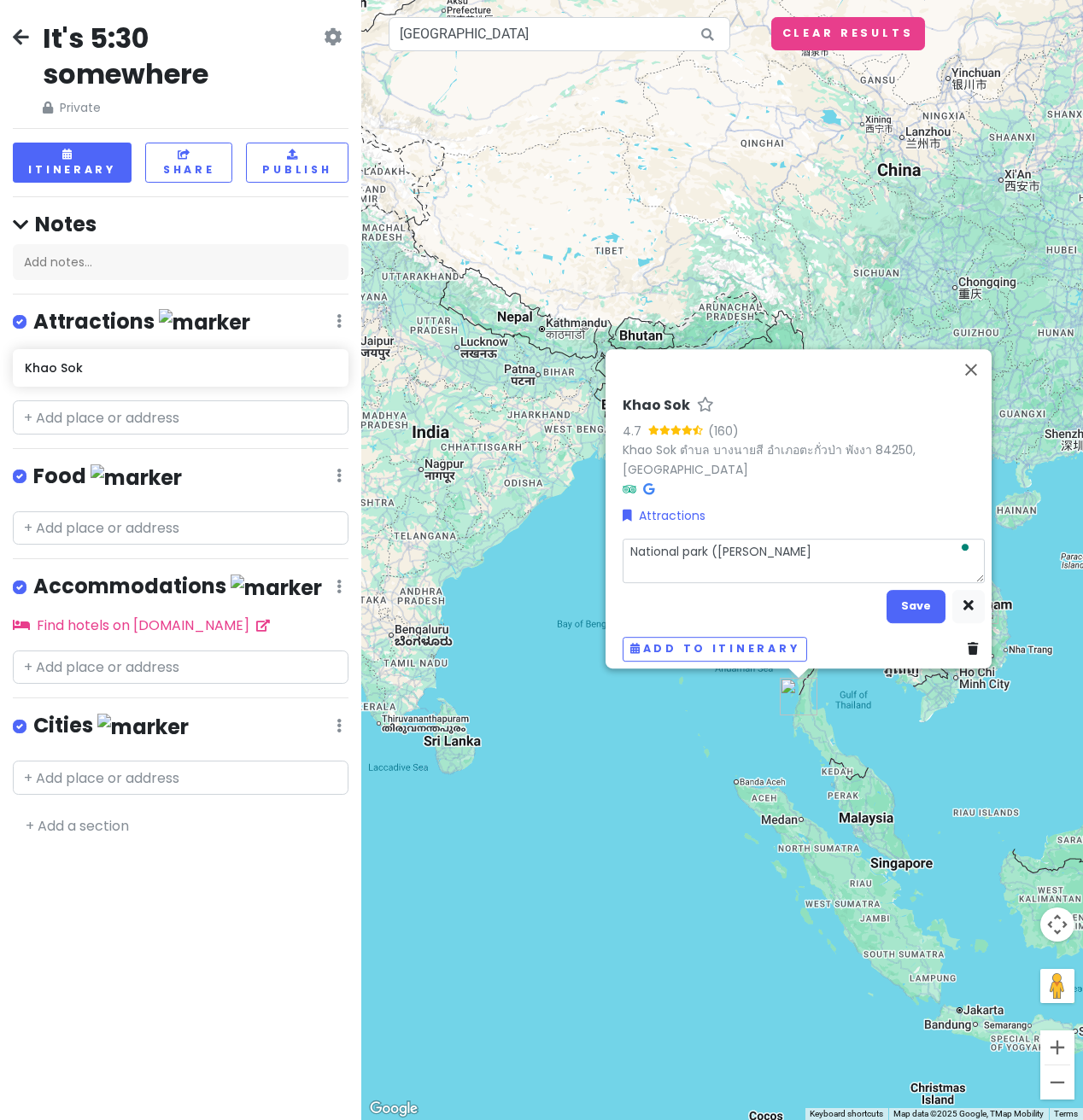
type textarea "x"
type textarea "National park (ber"
type textarea "x"
type textarea "National park (be"
type textarea "x"
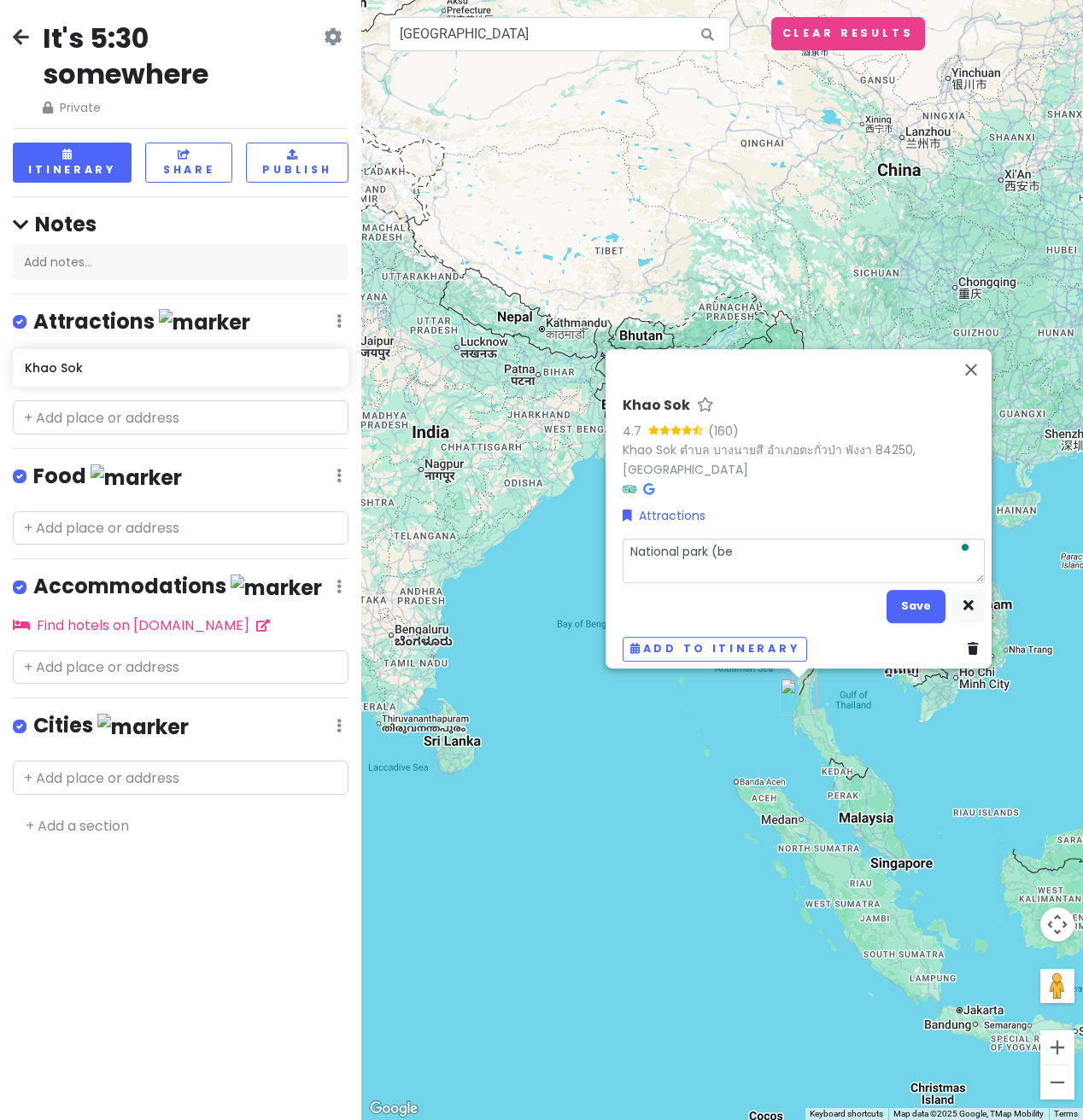
type textarea "National park (bea"
type textarea "x"
type textarea "National park (bear"
type textarea "x"
type textarea "National park (bears"
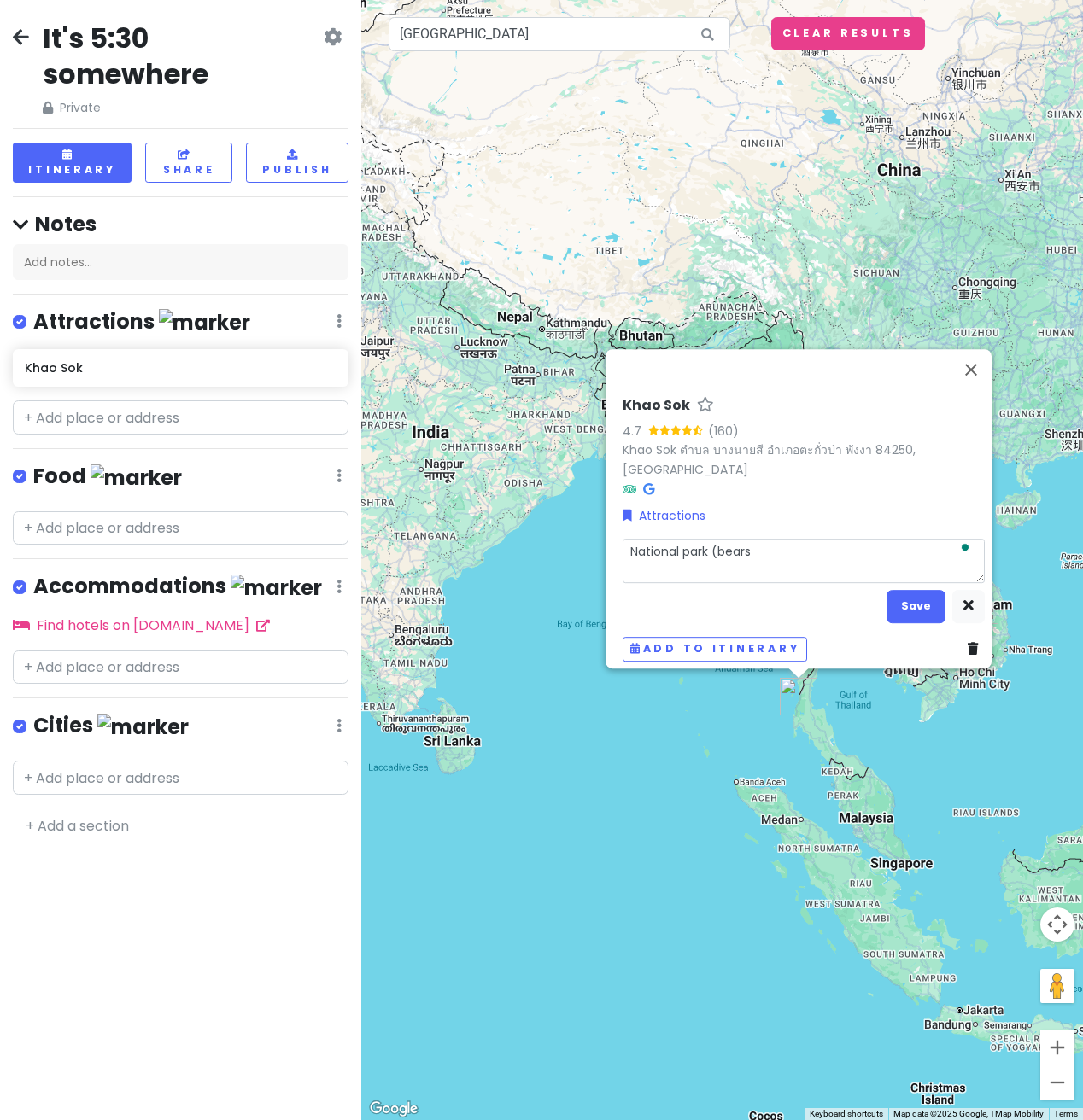
type textarea "x"
type textarea "National park (bears"
type textarea "x"
type textarea "National park (bears m"
type textarea "x"
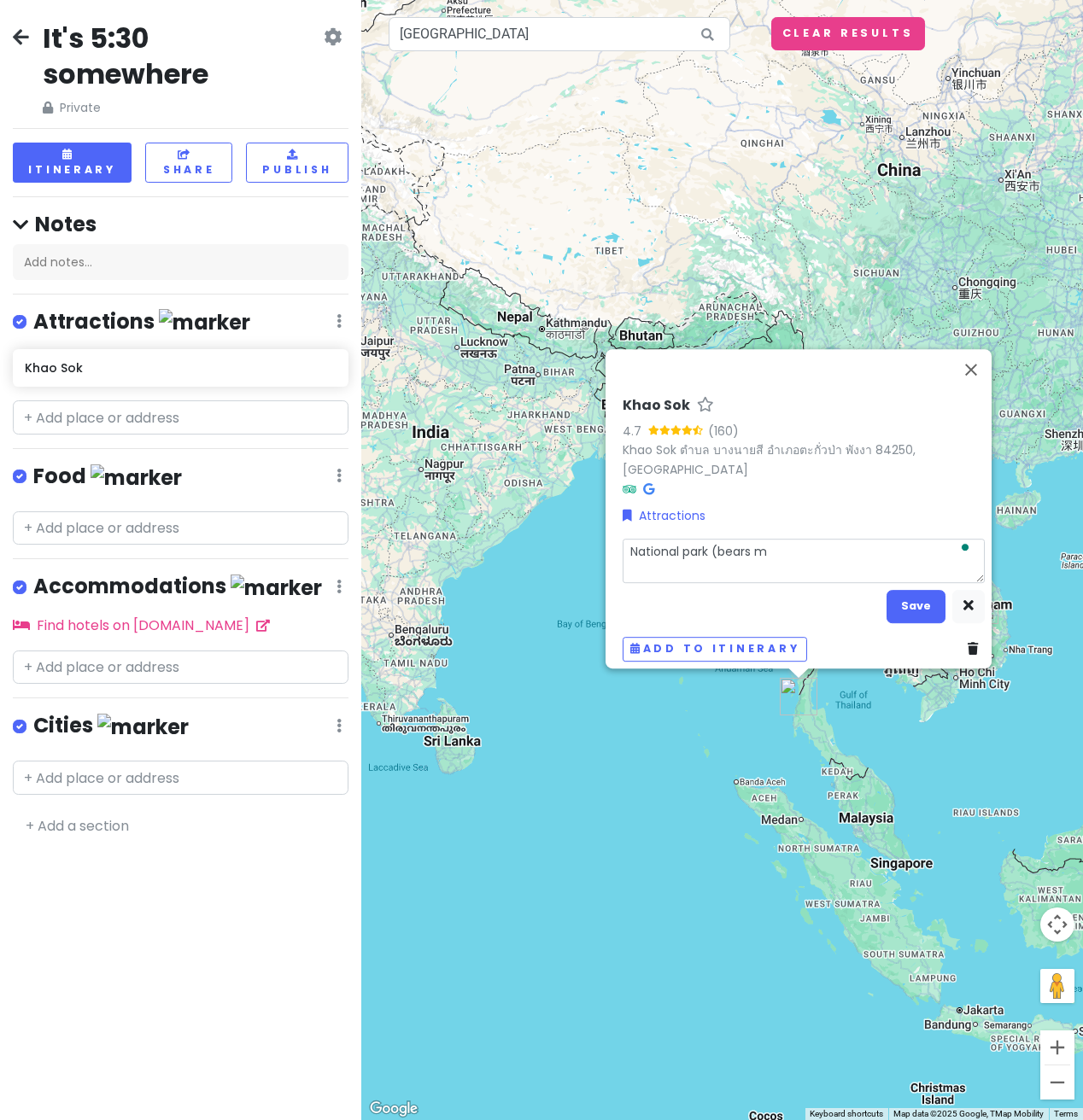
type textarea "National park (bears mo"
type textarea "x"
type textarea "National park (bears mon"
type textarea "x"
type textarea "National park (bears mo"
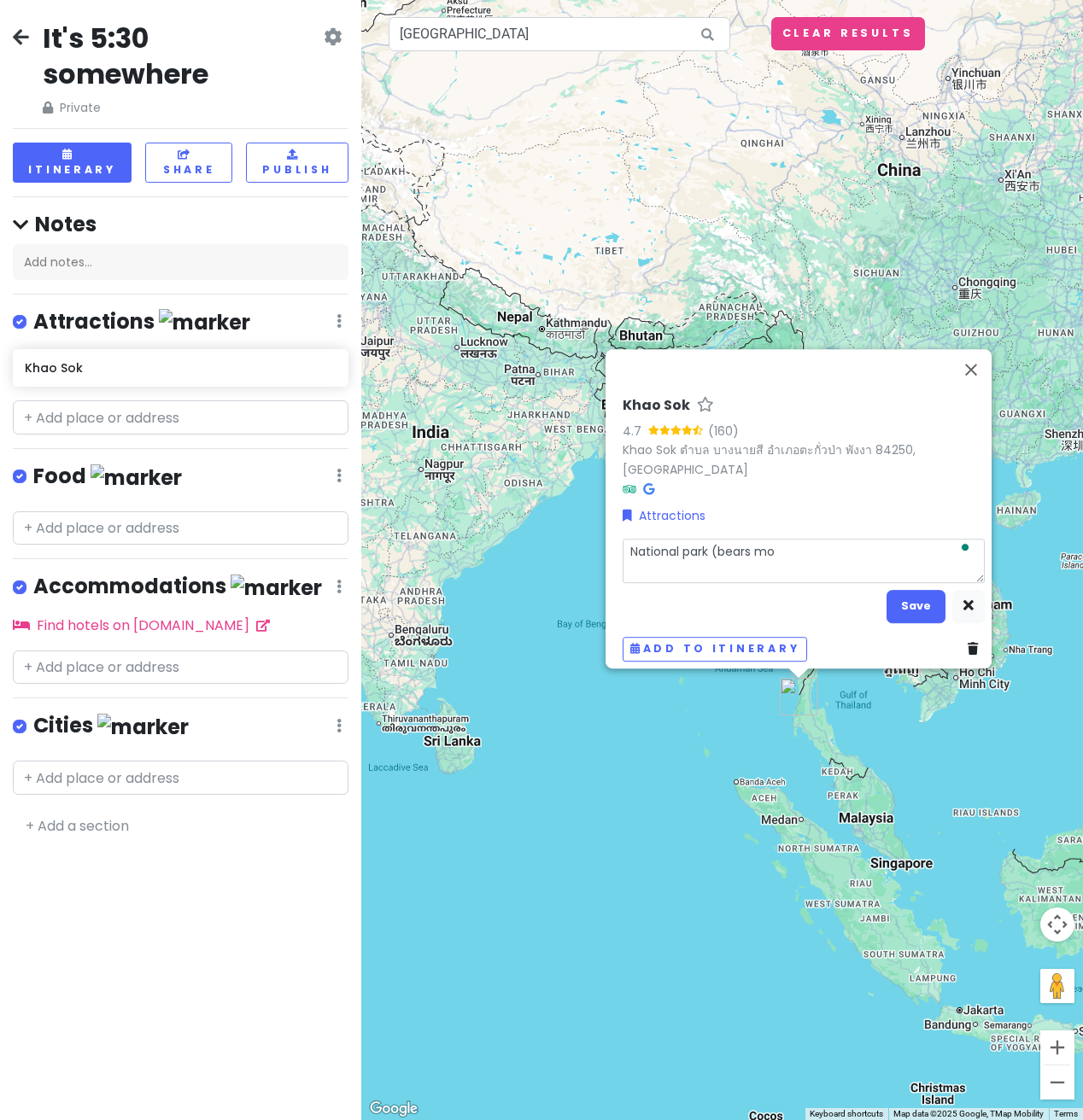
type textarea "x"
type textarea "National park (bears m"
type textarea "x"
type textarea "National park (bears"
type textarea "x"
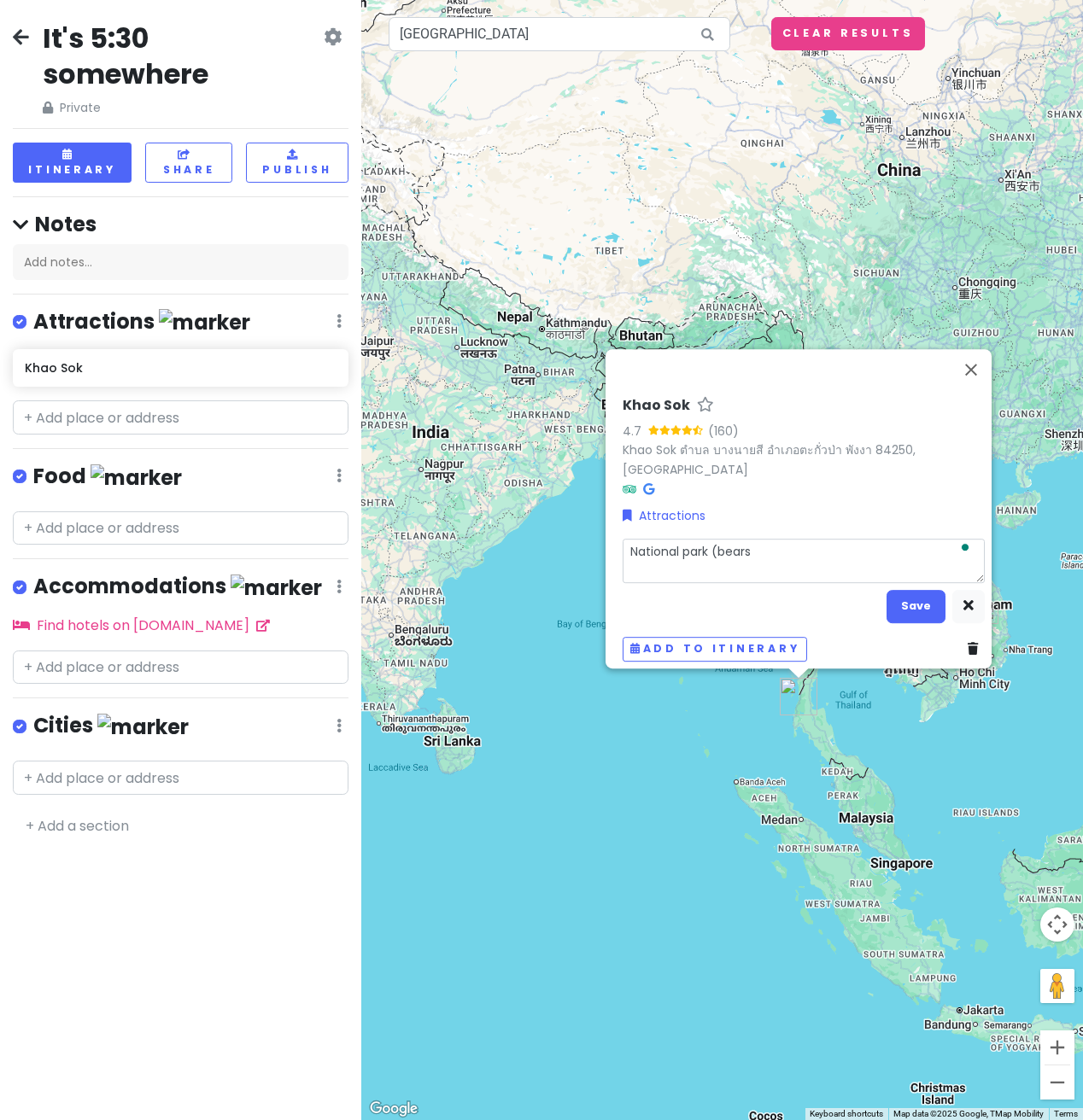
type textarea "National park (bears"
type textarea "x"
type textarea "National park (bears."
type textarea "x"
type textarea "National park (bears."
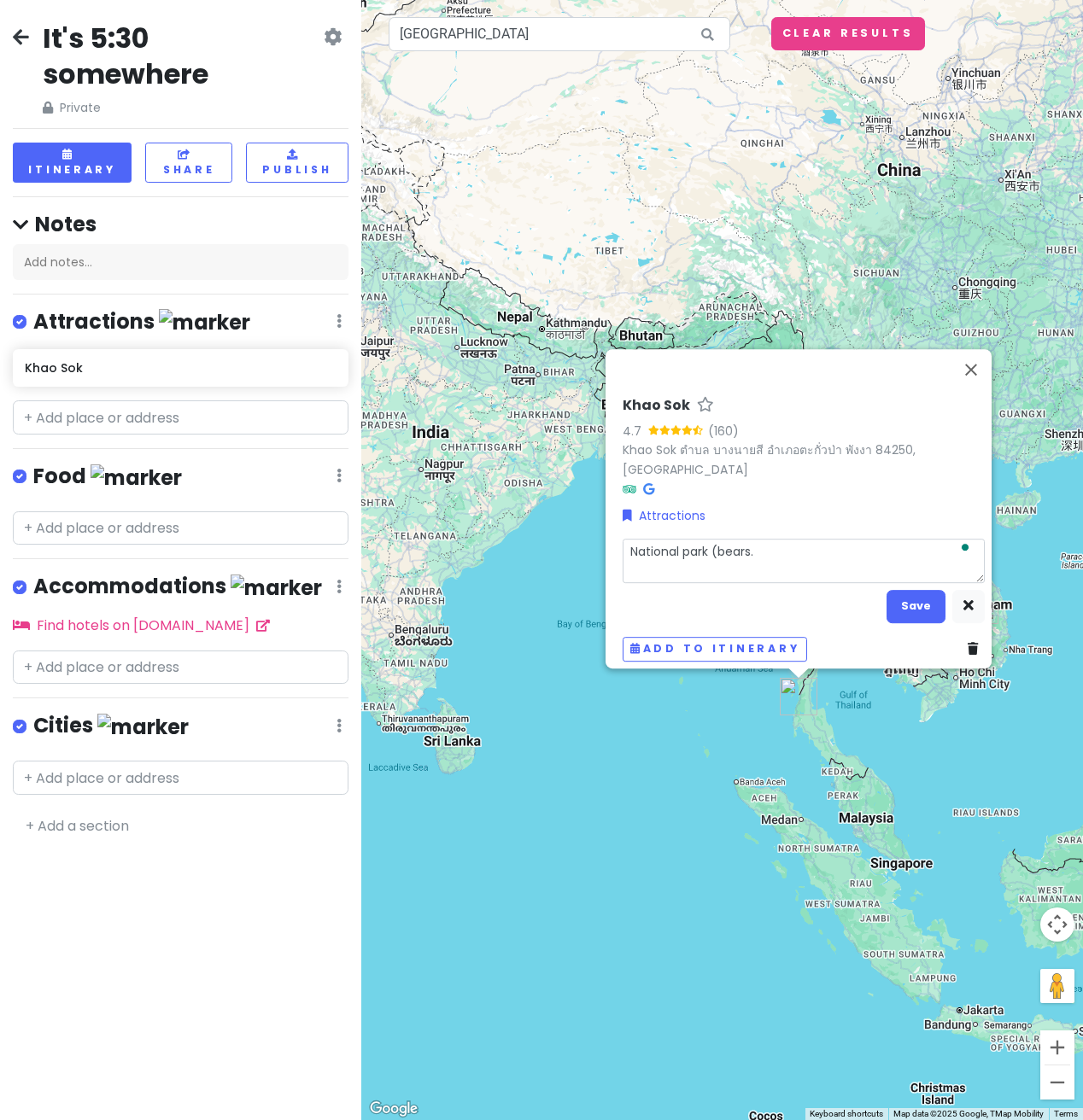
type textarea "x"
type textarea "National park (bears. m"
type textarea "x"
type textarea "National park (bears."
type textarea "x"
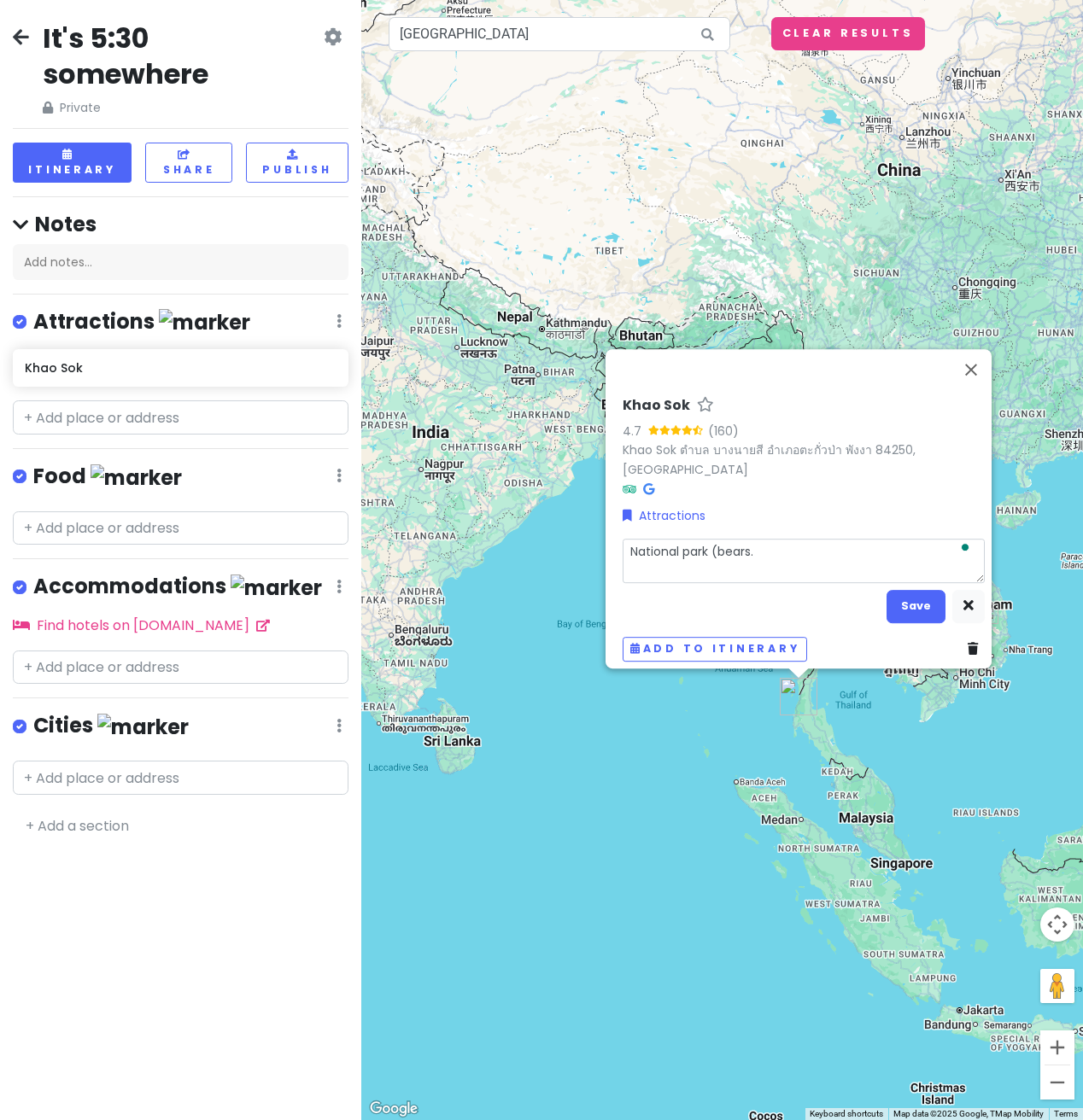
type textarea "National park (bears."
type textarea "x"
type textarea "National park (bears"
type textarea "x"
type textarea "National park (bears."
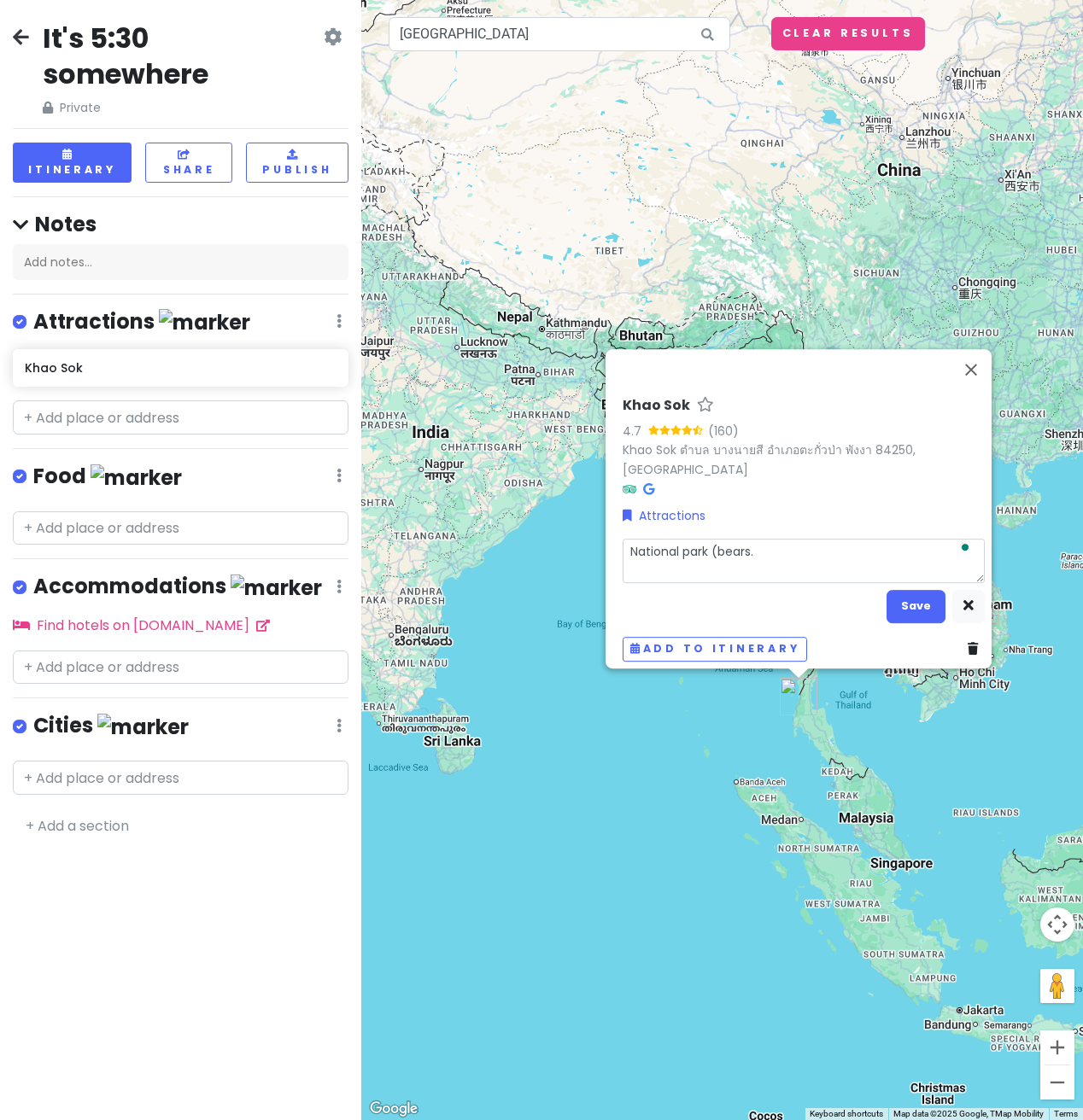
type textarea "x"
type textarea "National park (bears."
type textarea "x"
type textarea "National park (bears."
type textarea "x"
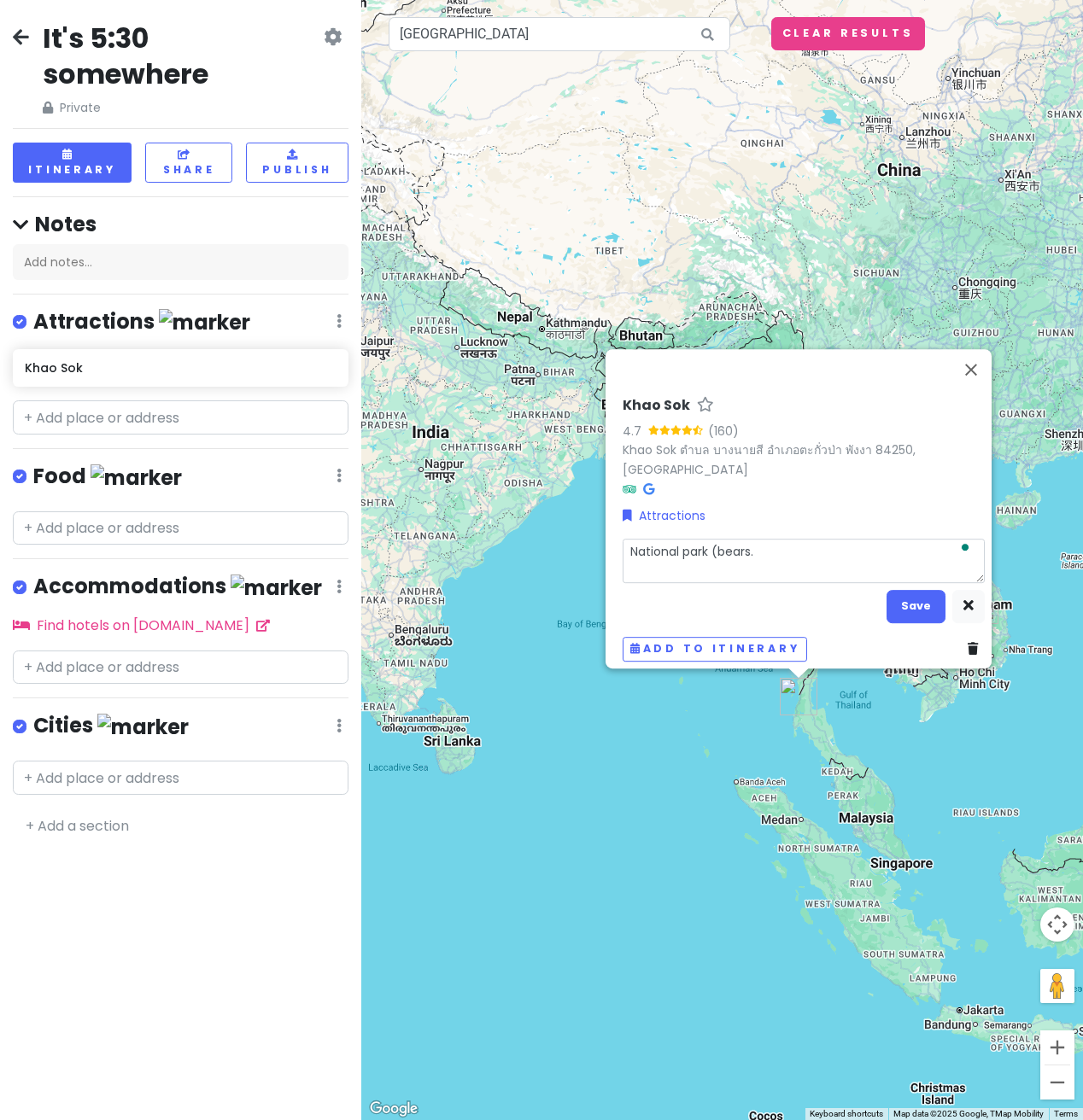
type textarea "National park (bears"
type textarea "x"
type textarea "National park (bears,"
type textarea "x"
type textarea "National park (bears,"
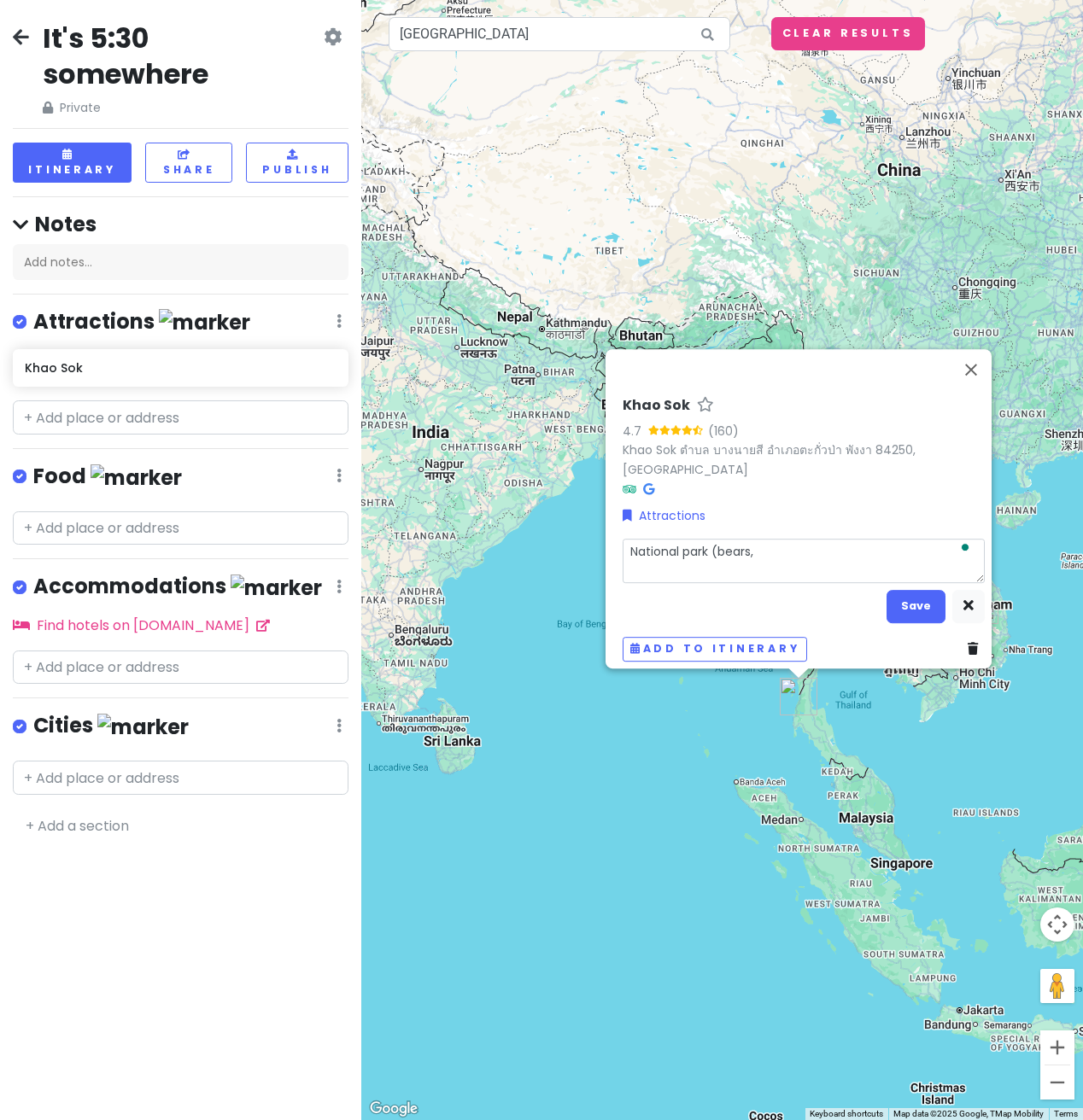
type textarea "x"
type textarea "National park (bears, m"
type textarea "x"
type textarea "National park (bears, mon"
type textarea "x"
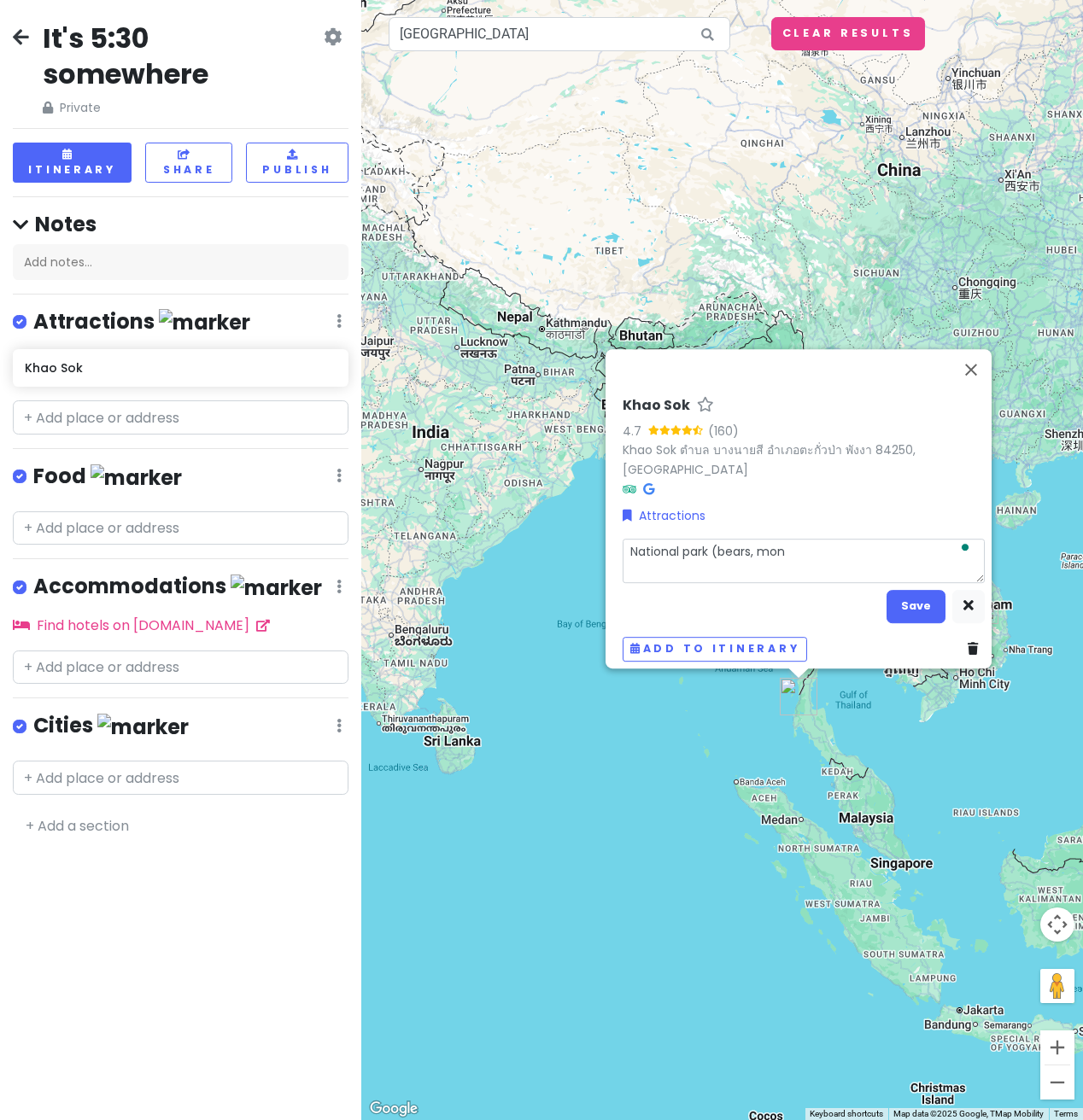
type textarea "National park (bears, monk"
type textarea "x"
type textarea "National park (bears, monke"
type textarea "x"
type textarea "National park (bears, monkey"
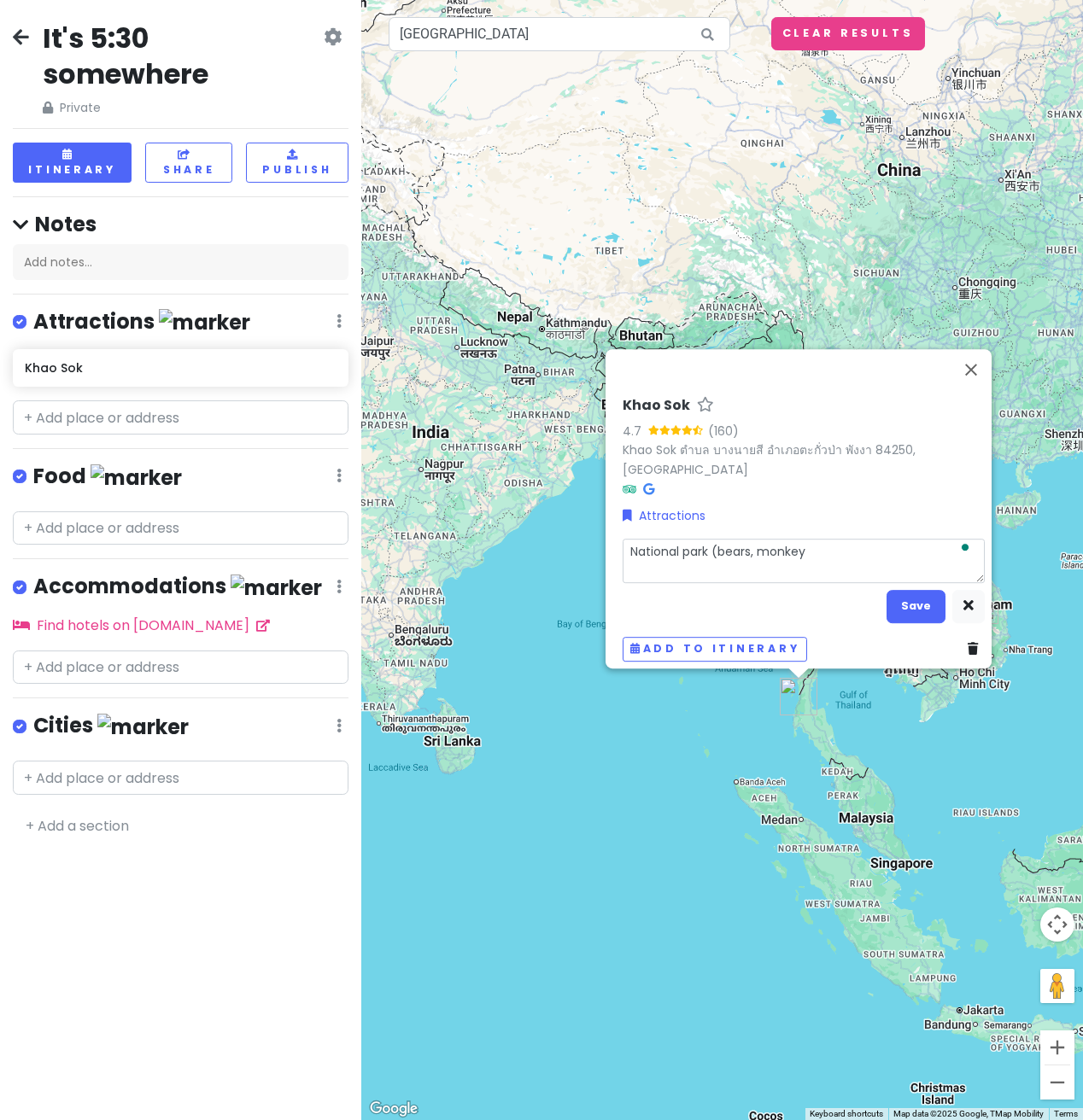
type textarea "x"
type textarea "National park (bears, monkeys"
type textarea "x"
type textarea "National park (bears, monkeys,"
type textarea "x"
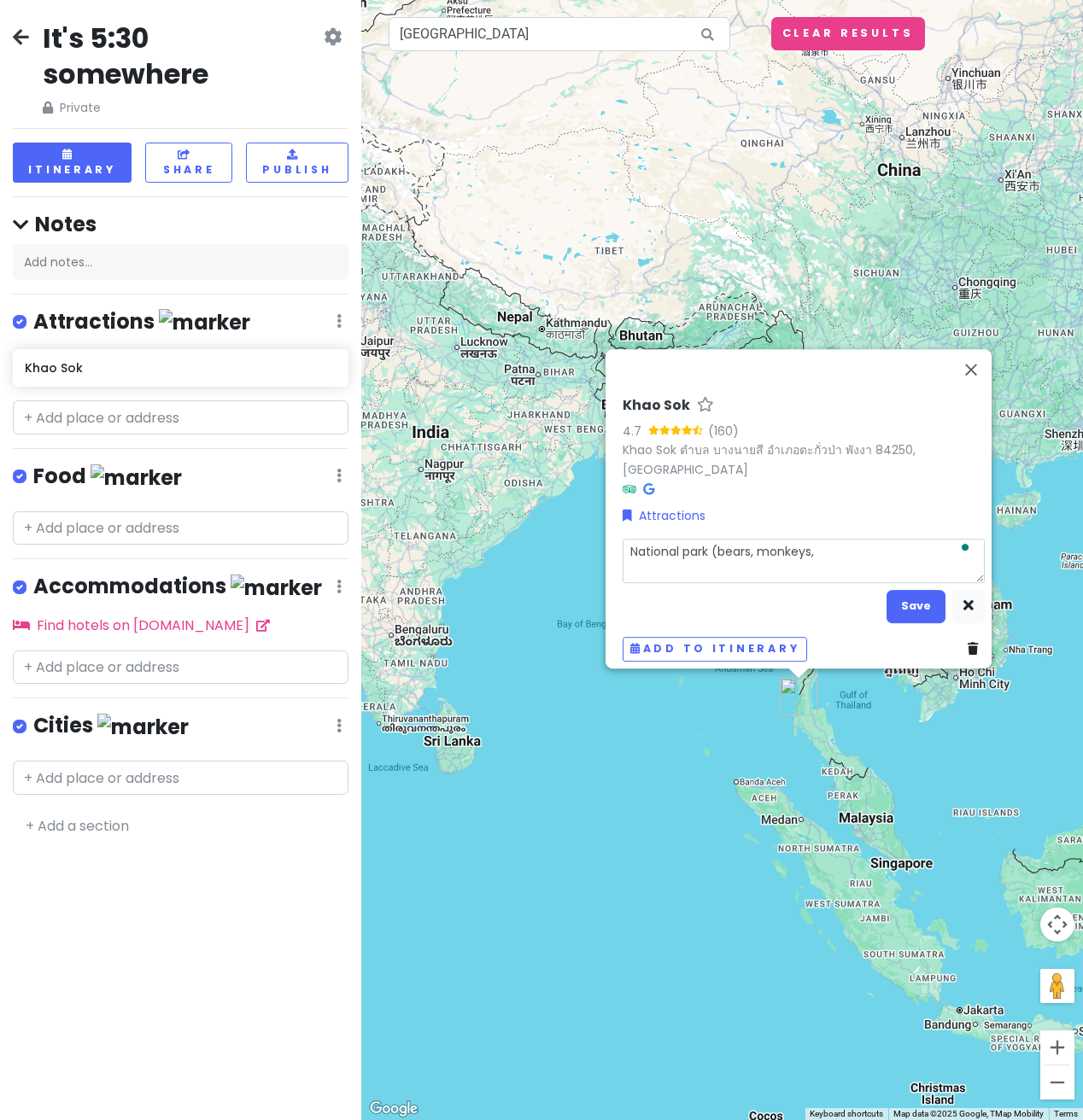
type textarea "National park (bears, monkeys, l"
type textarea "x"
type textarea "National park (bears, monkeys, le"
type textarea "x"
type textarea "National park (bears, monkeys, [PERSON_NAME]"
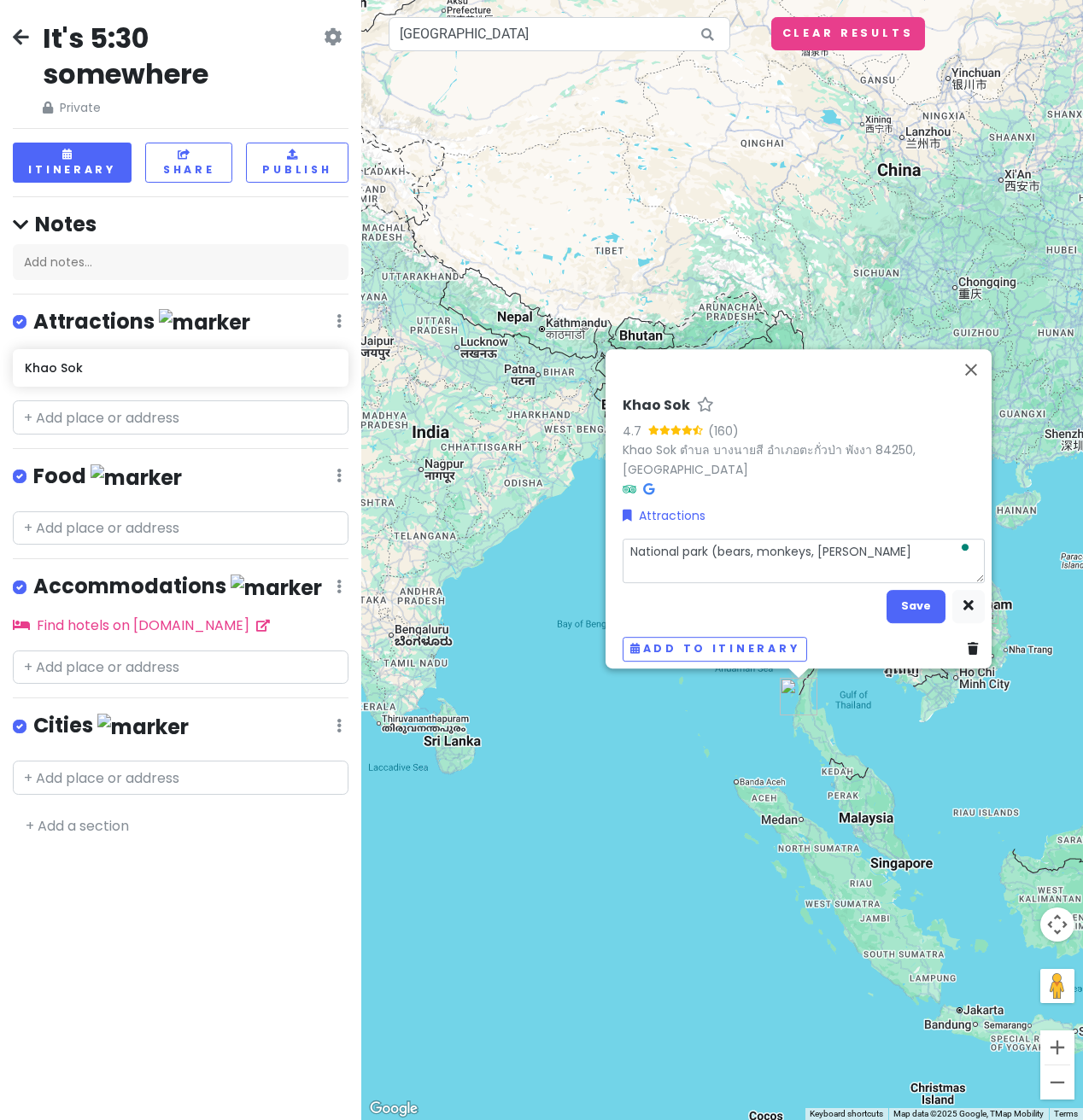
type textarea "x"
type textarea "National park (bears, monkeys, leop"
type textarea "x"
type textarea "National park (bears, monkeys, leopa"
type textarea "x"
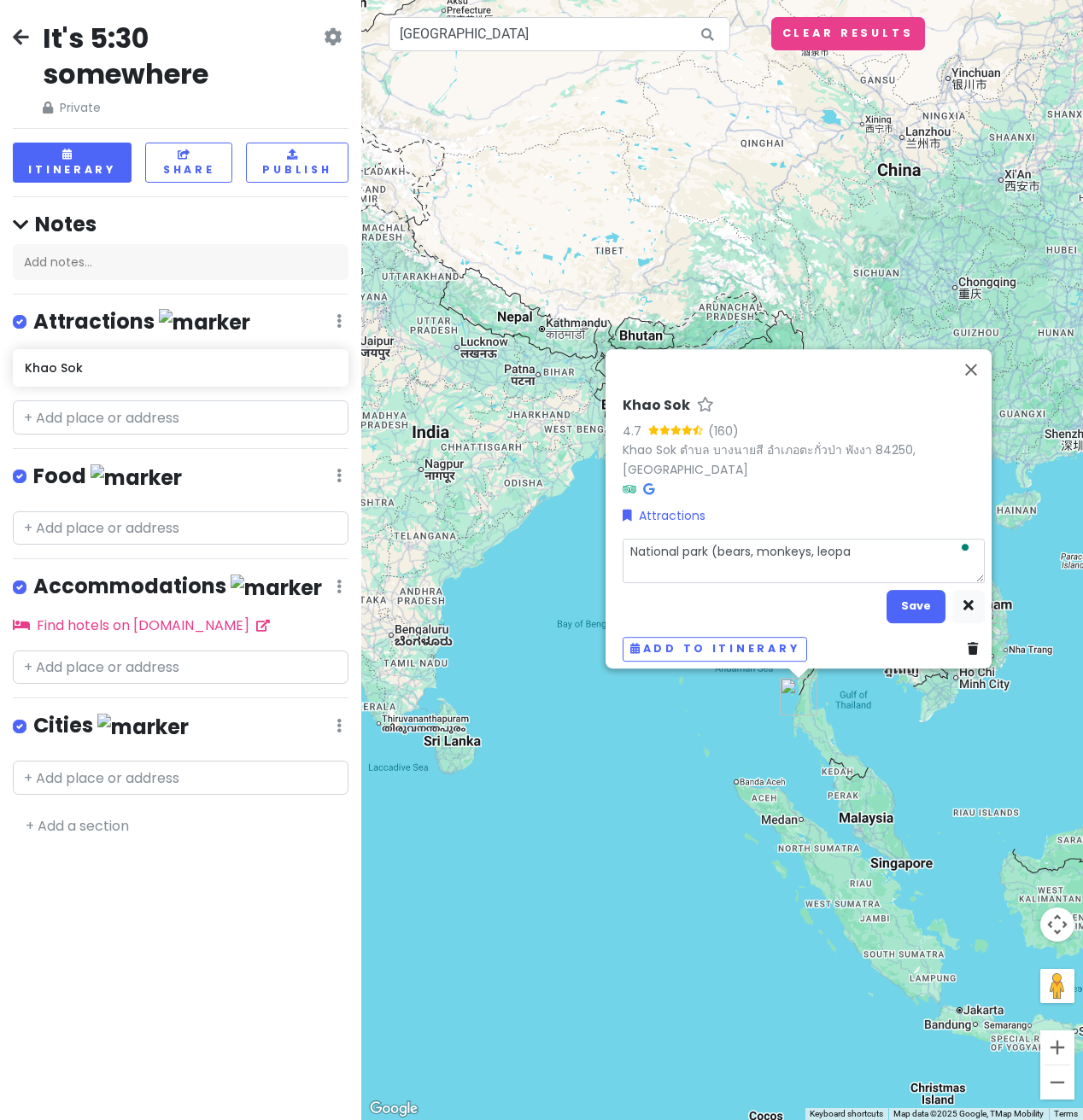
type textarea "National park (bears, monkeys, leopar"
type textarea "x"
type textarea "National park (bears, monkeys, leopard"
type textarea "x"
type textarea "National park (bears, monkeys, leopards"
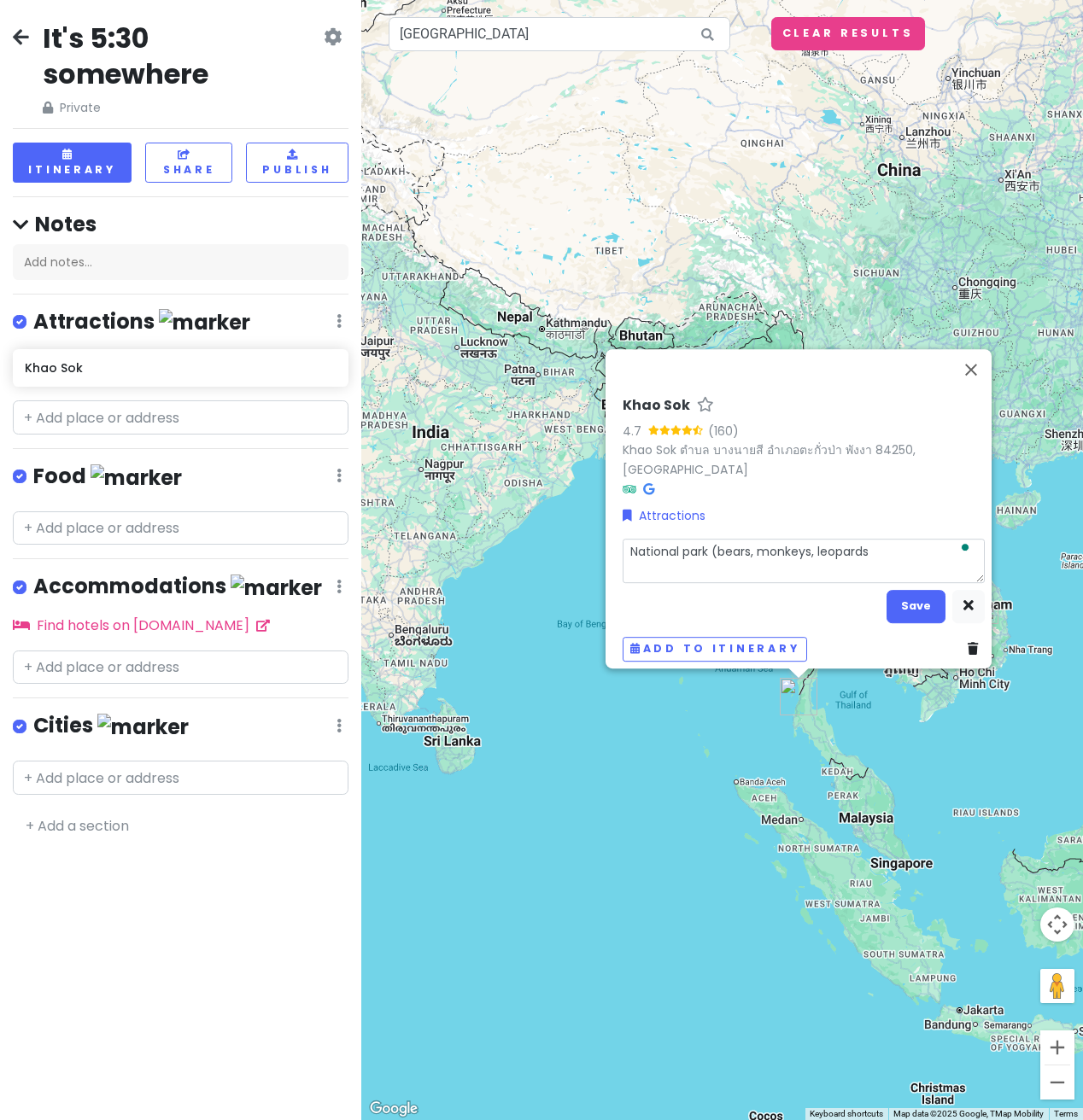
type textarea "x"
type textarea "National park (bears, monkeys, leopards"
type textarea "x"
type textarea "National park (bears, monkeys, leopards"
type textarea "x"
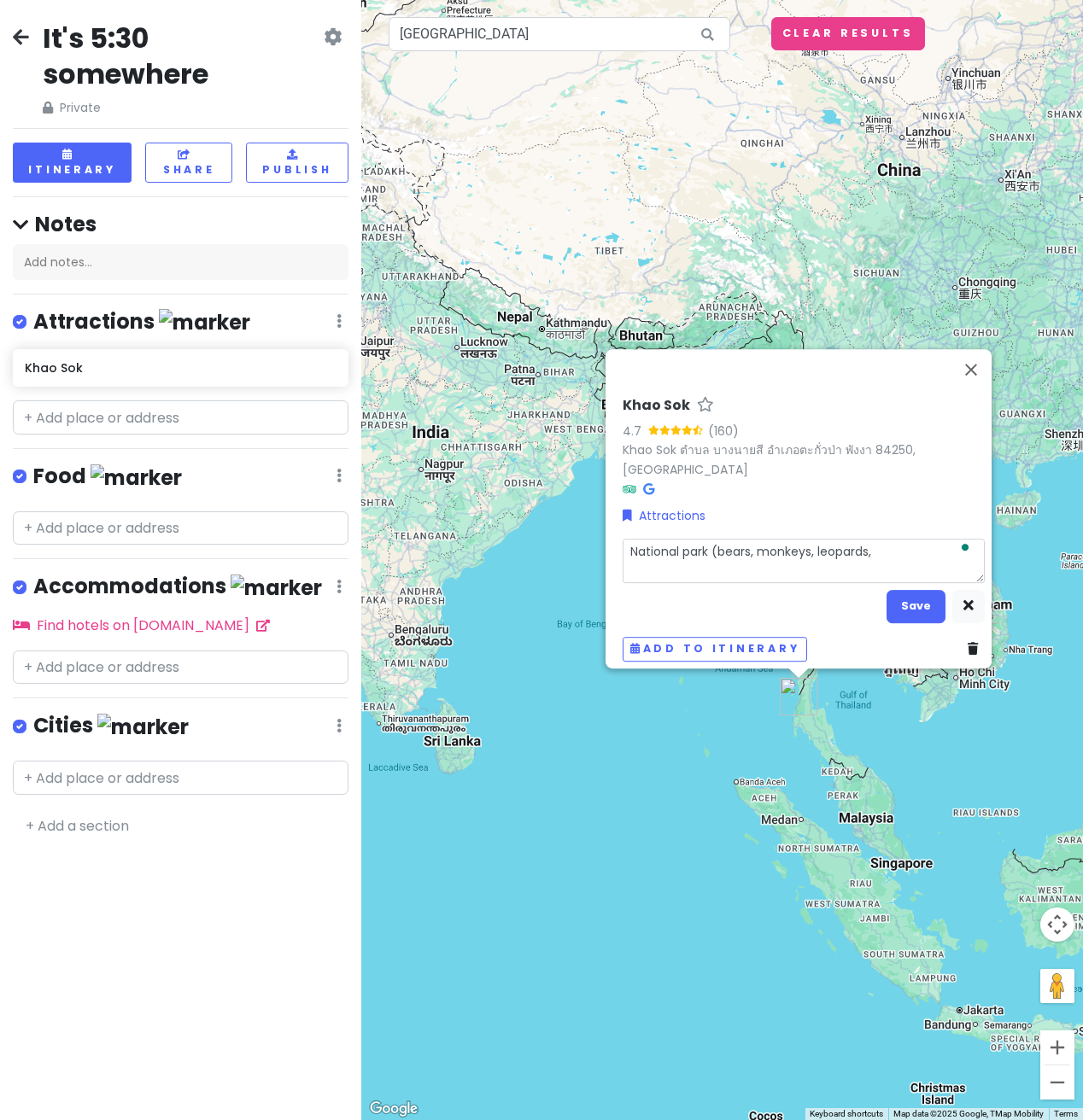
type textarea "National park (bears, monkeys, leopards,"
type textarea "x"
type textarea "National park (bears, monkeys, leopards, w"
type textarea "x"
type textarea "National park (bears, monkeys, leopards, [GEOGRAPHIC_DATA]"
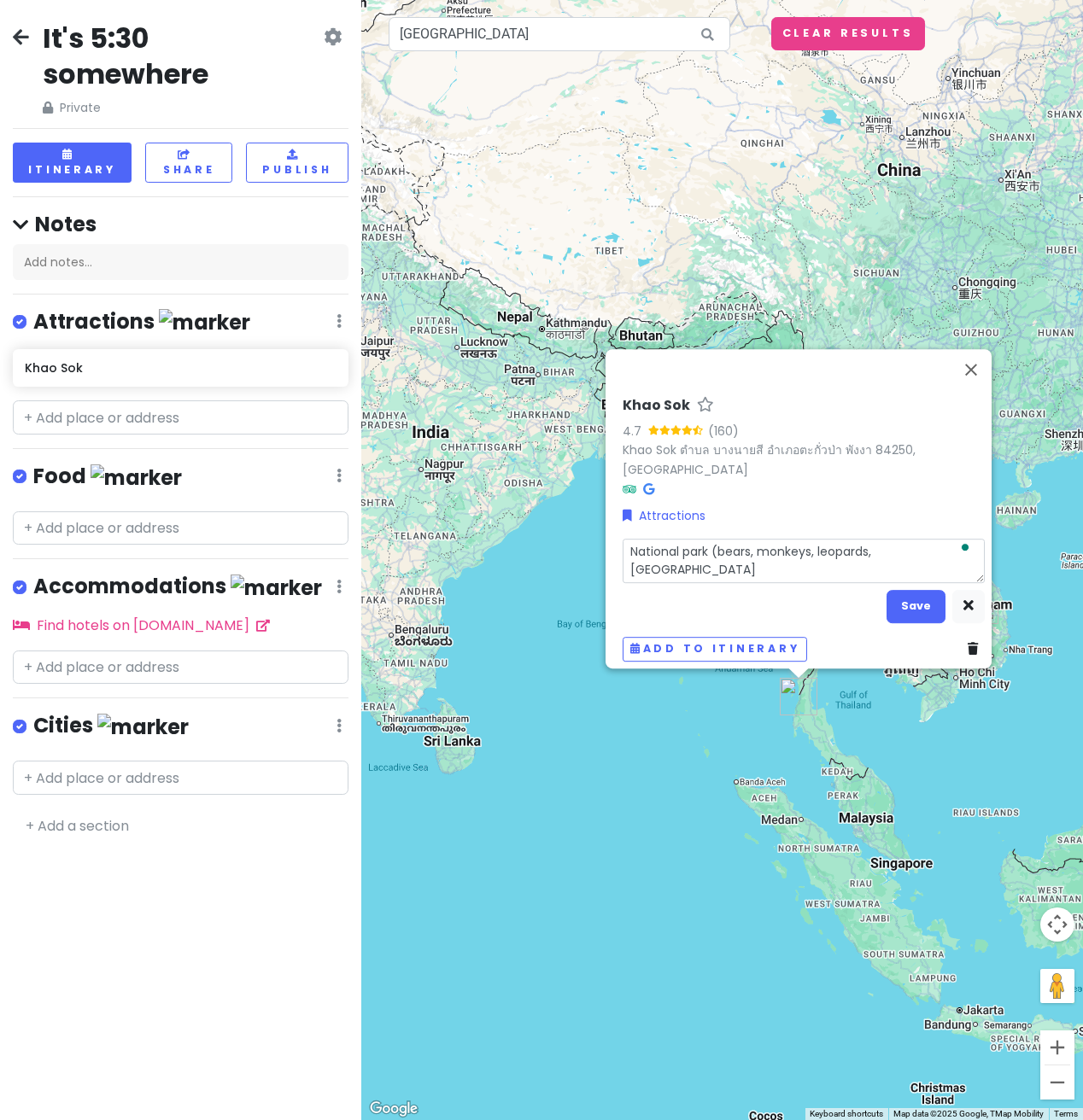
type textarea "x"
type textarea "National park (bears, monkeys, leopards, wil"
type textarea "x"
type textarea "National park (bears, monkeys, leopards, wild"
type textarea "x"
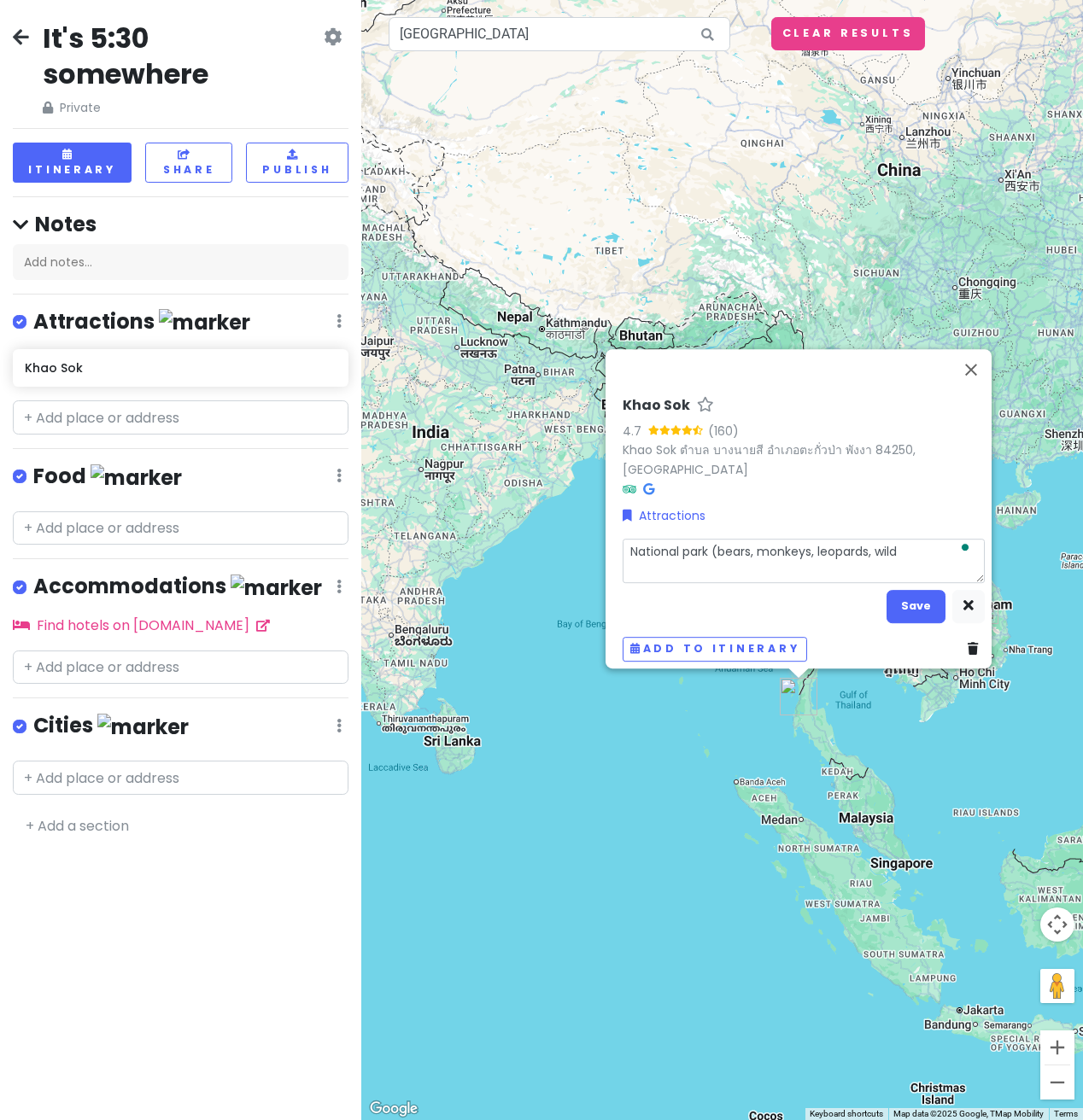
type textarea "National park (bears, monkeys, leopards, wild"
type textarea "x"
type textarea "National park (bears, monkeys, leopards, wild"
type textarea "x"
type textarea "National park (bears, monkeys, leopards, wil"
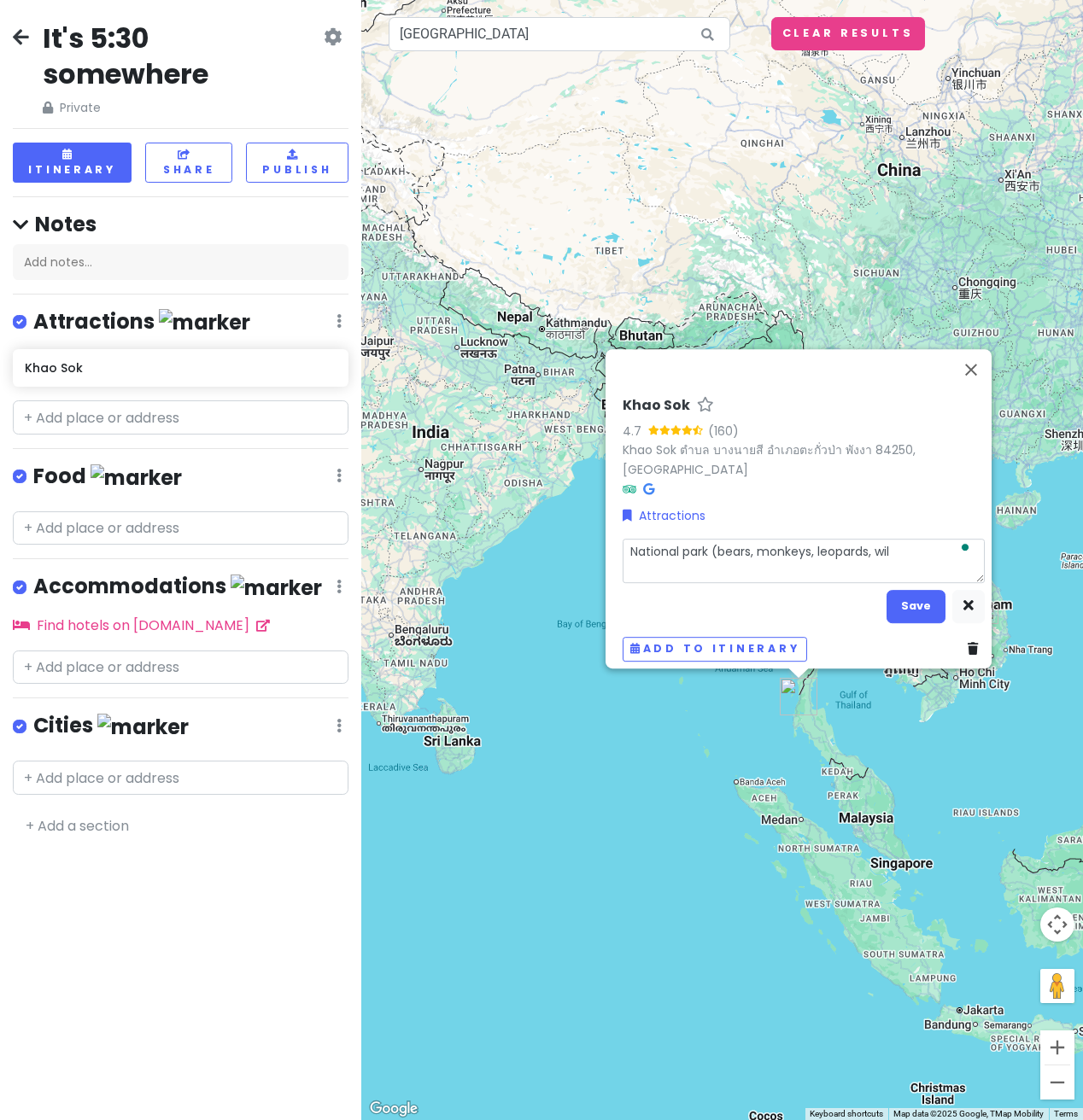
type textarea "x"
type textarea "National park (bears, monkeys, leopards, [GEOGRAPHIC_DATA]"
type textarea "x"
type textarea "National park (bears, monkeys, leopards, w"
type textarea "x"
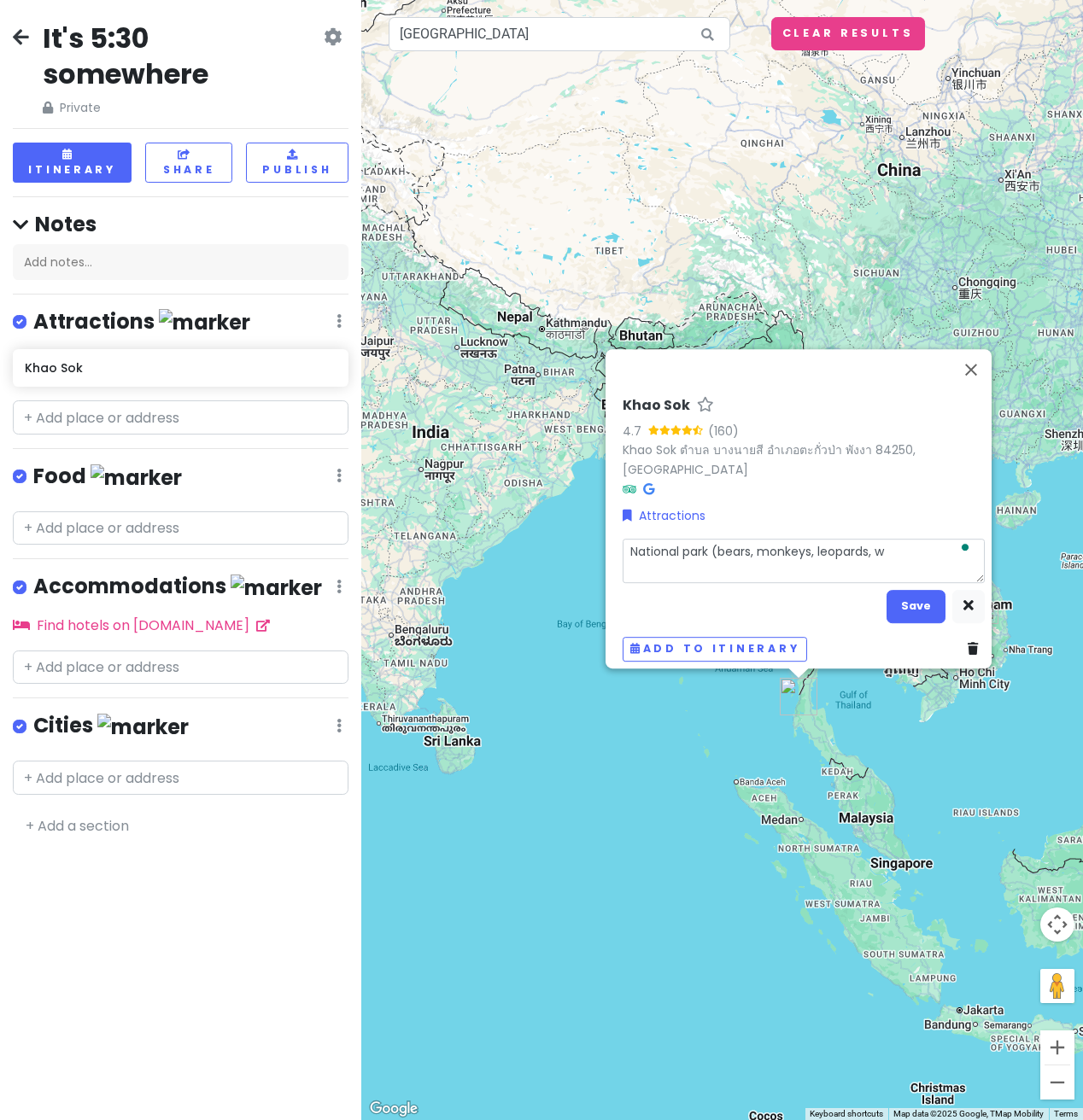
type textarea "National park (bears, monkeys, leopards,"
type textarea "x"
type textarea "National park (bears, monkeys, leopards, e"
type textarea "x"
type textarea "National park (bears, monkeys, leopards, ele"
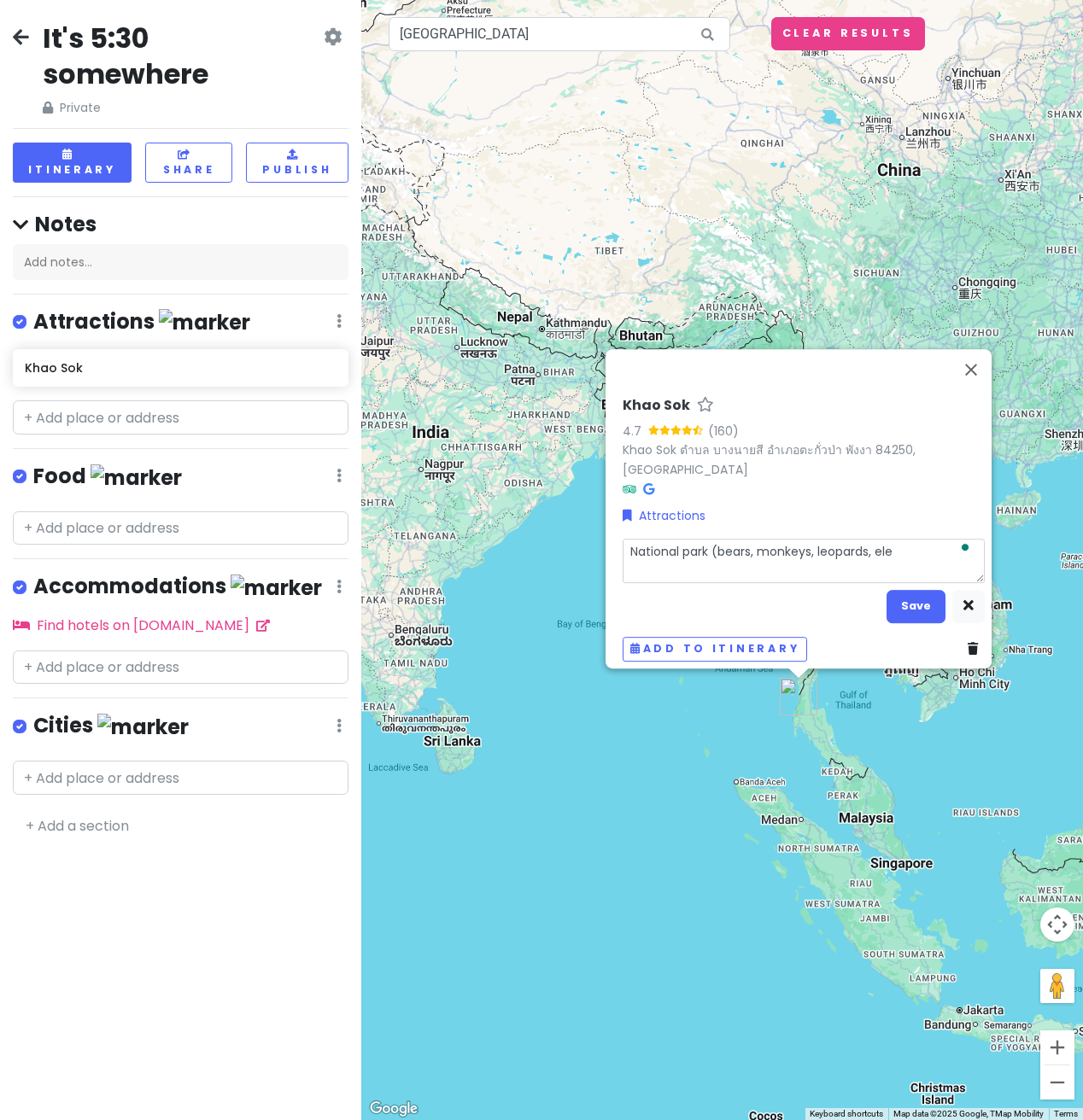
type textarea "x"
type textarea "National park (bears, monkeys, leopards, elep"
type textarea "x"
type textarea "National park (bears, monkeys, leopards, elepha"
type textarea "x"
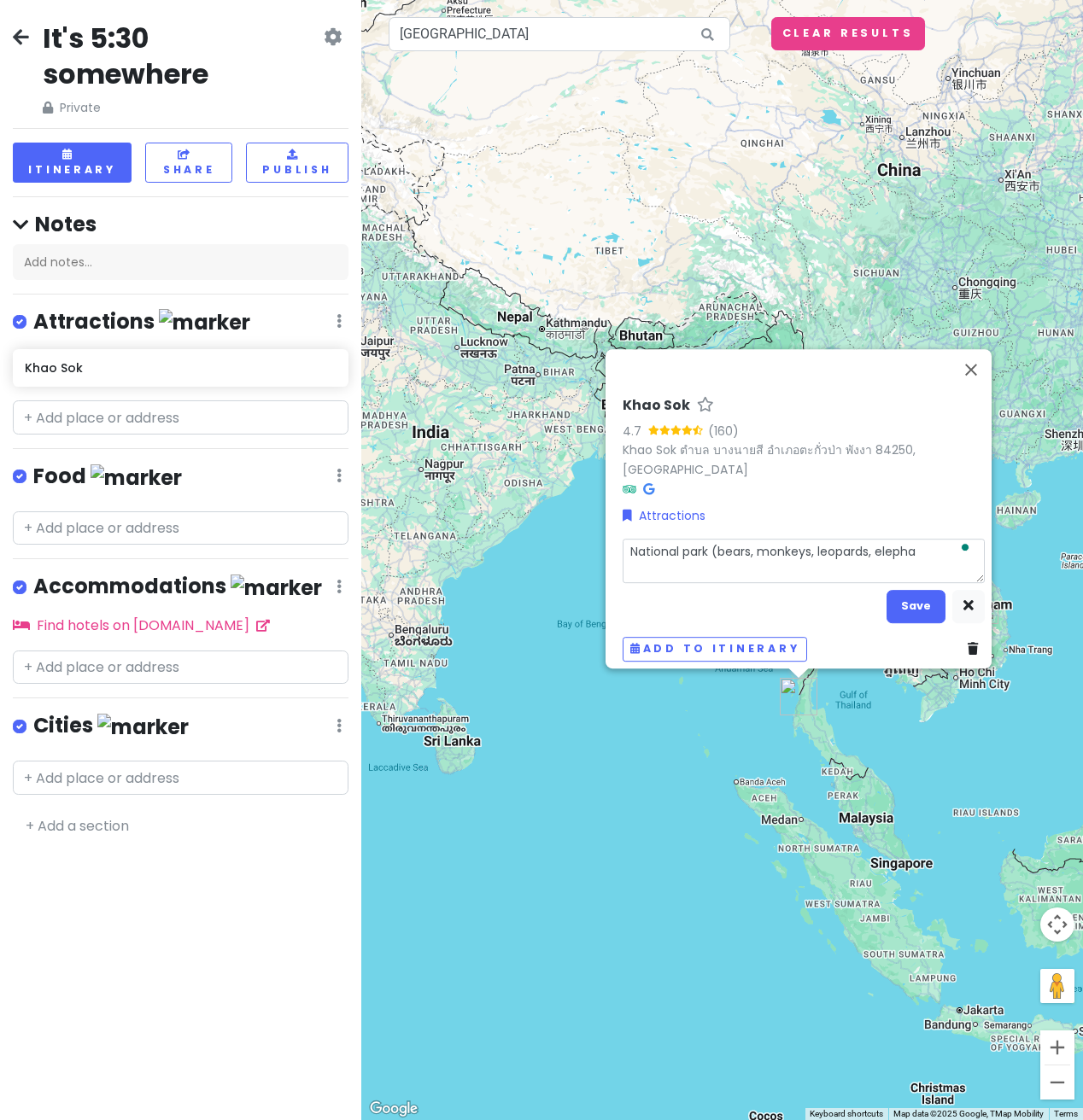
type textarea "National park (bears, monkeys, leopards, elephaw"
type textarea "x"
type textarea "National park (bears, monkeys, leopards, elephawn"
type textarea "x"
type textarea "National park (bears, monkeys, leopards, elephawnt"
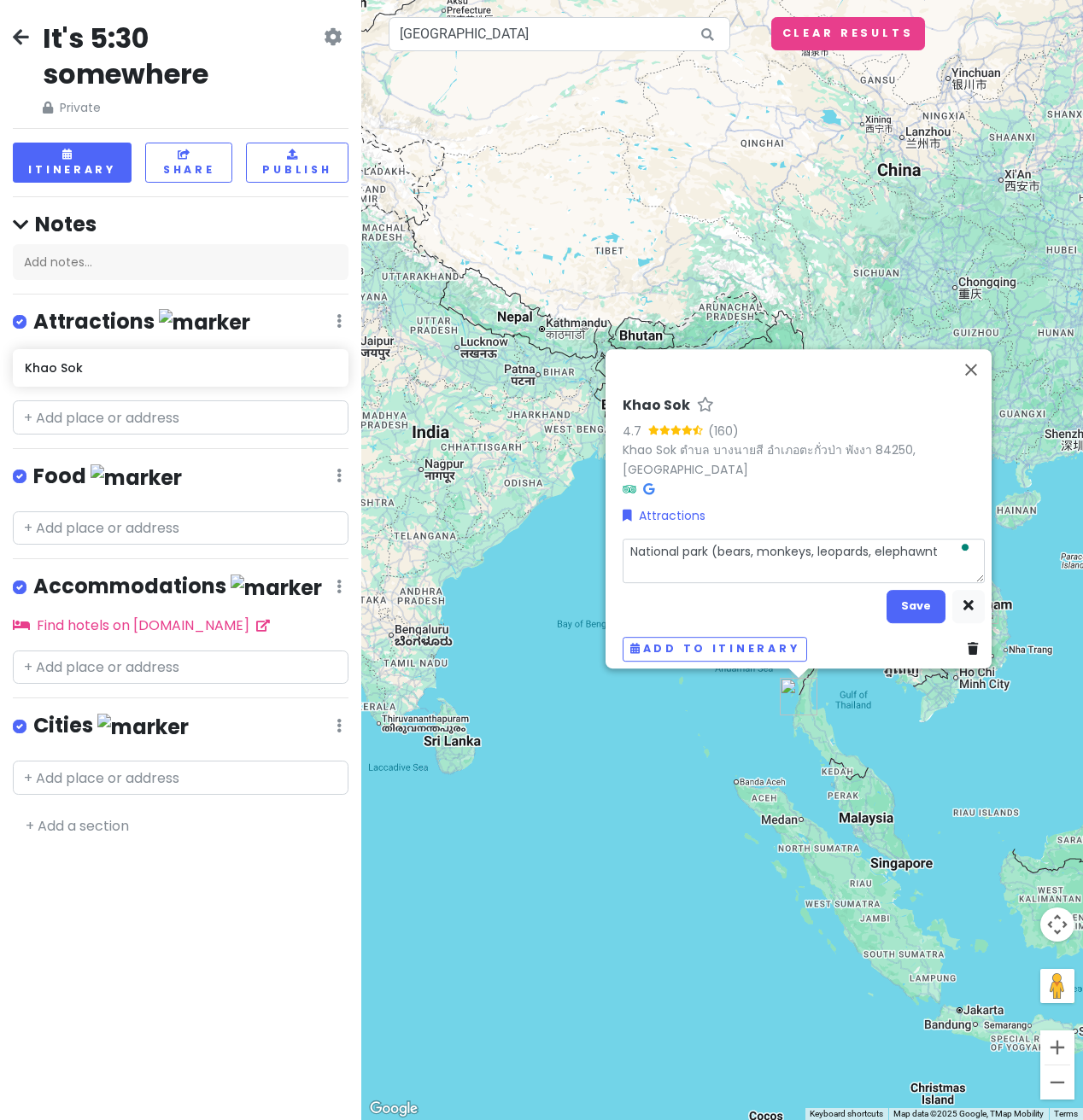
type textarea "x"
type textarea "National park (bears, monkeys, leopards, elephawnts"
type textarea "x"
type textarea "National park (bears, monkeys, leopards, elephawnt"
type textarea "x"
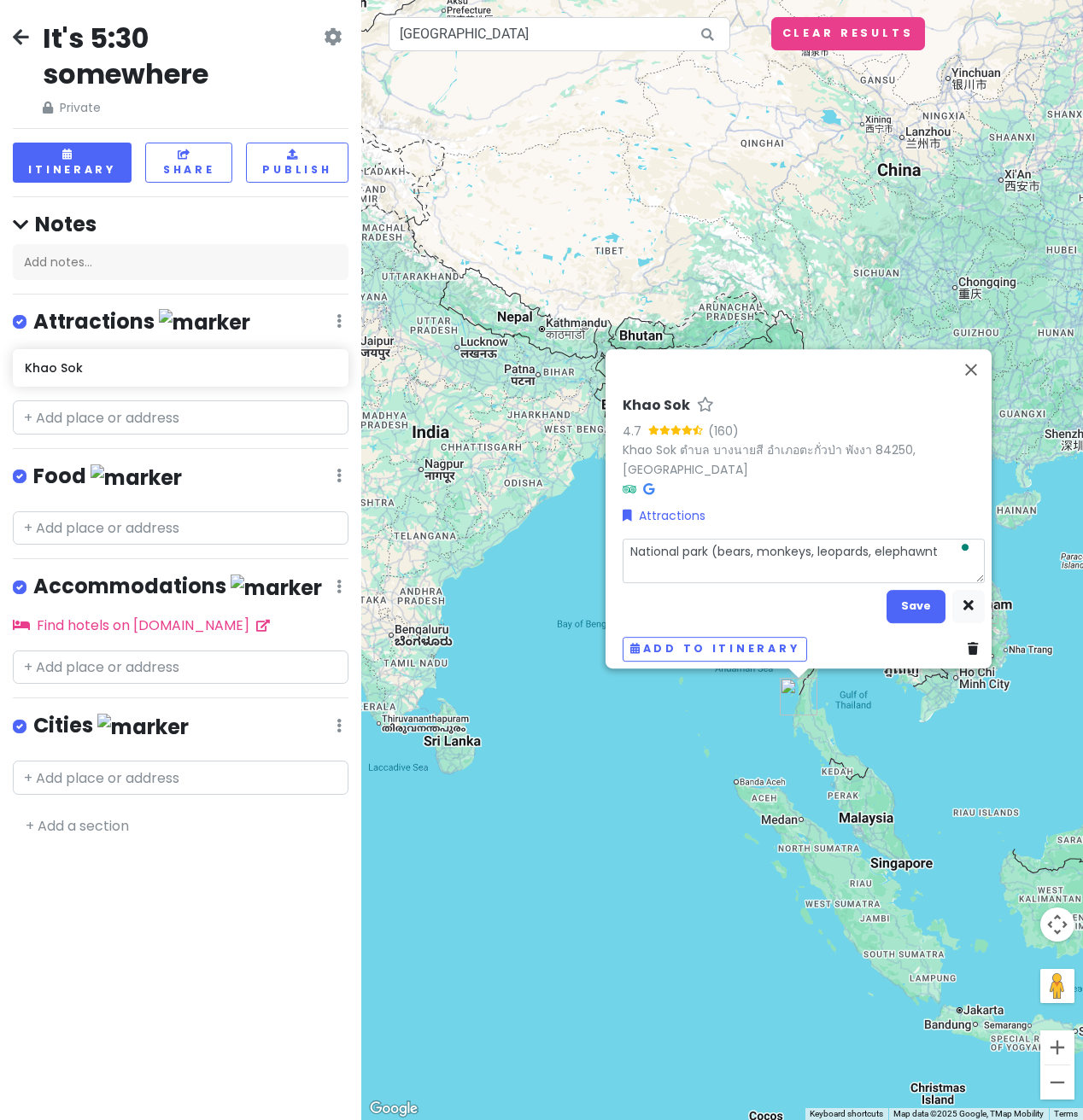
type textarea "National park (bears, monkeys, leopards, elephawn"
type textarea "x"
type textarea "National park (bears, monkeys, leopards, elephaw"
type textarea "x"
type textarea "National park (bears, monkeys, leopards, elepha"
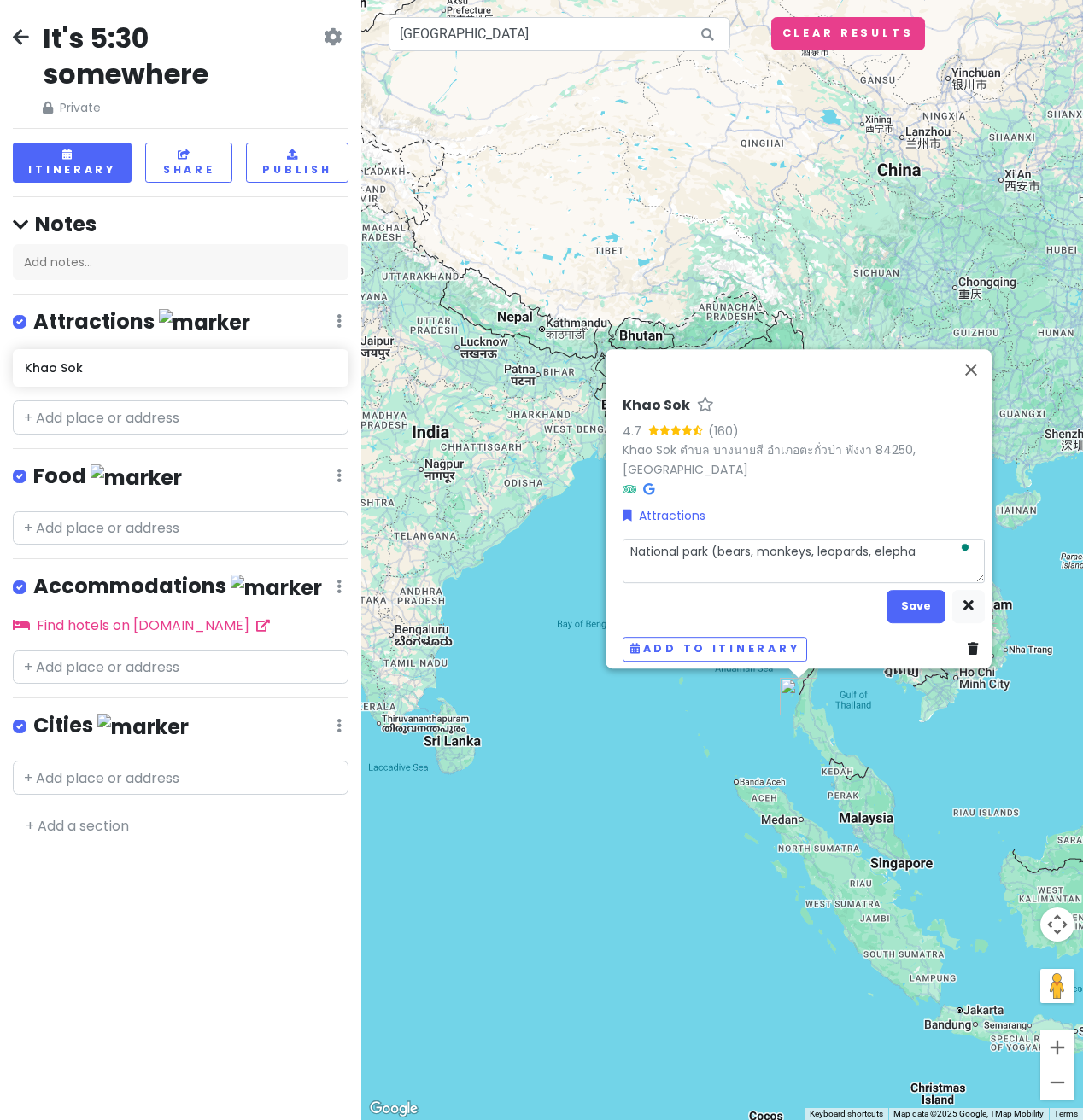
type textarea "x"
type textarea "National park (bears, monkeys, leopards, elephant"
type textarea "x"
type textarea "National park (bears, monkeys, leopards, elephants"
type textarea "x"
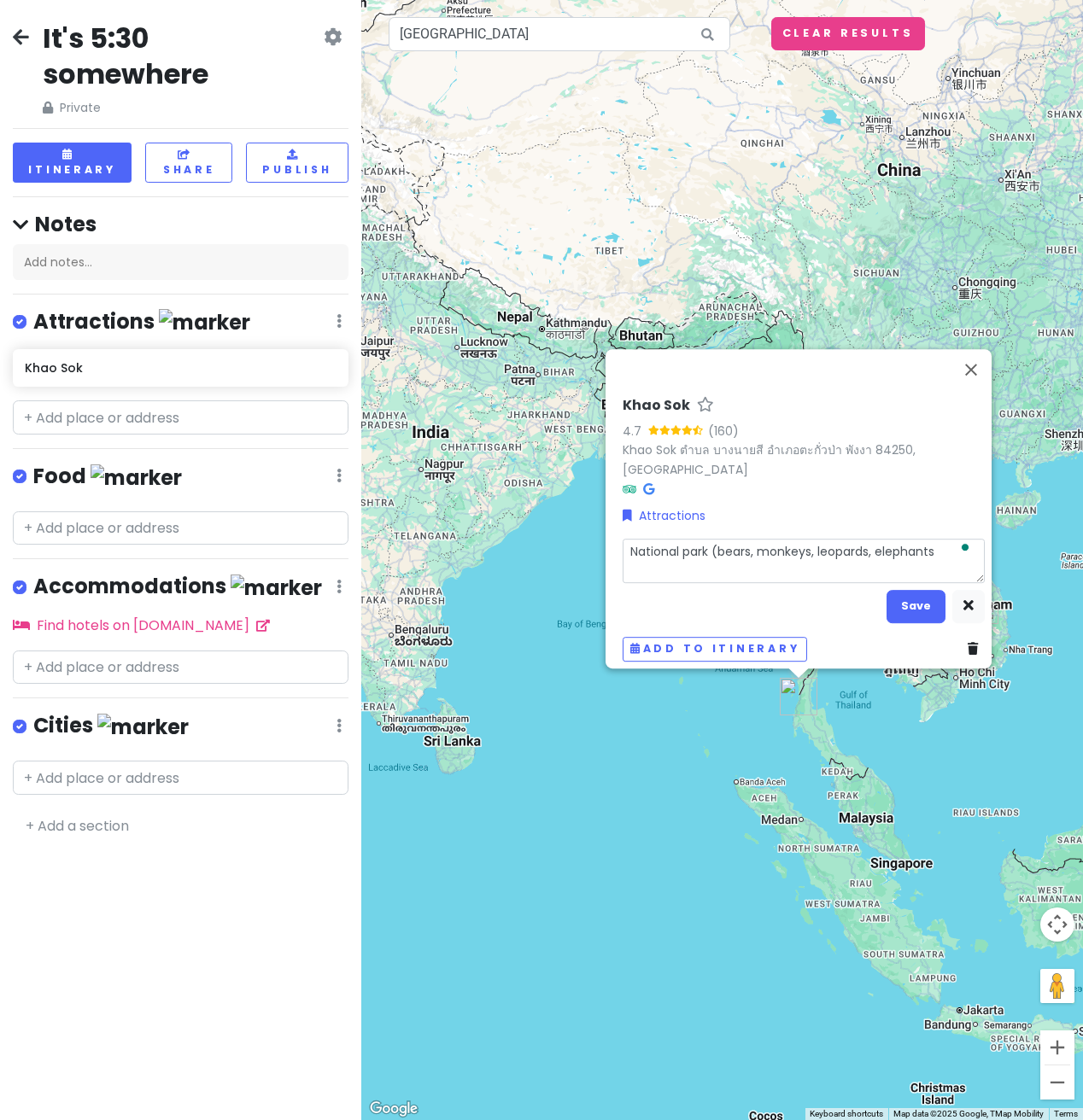
type textarea "National park (bears, monkeys, leopards, elephants)"
type textarea "x"
type textarea "National park (bears, monkeys, leopards, elephants),"
type textarea "x"
type textarea "National park (bears, monkeys, leopards, elephants),"
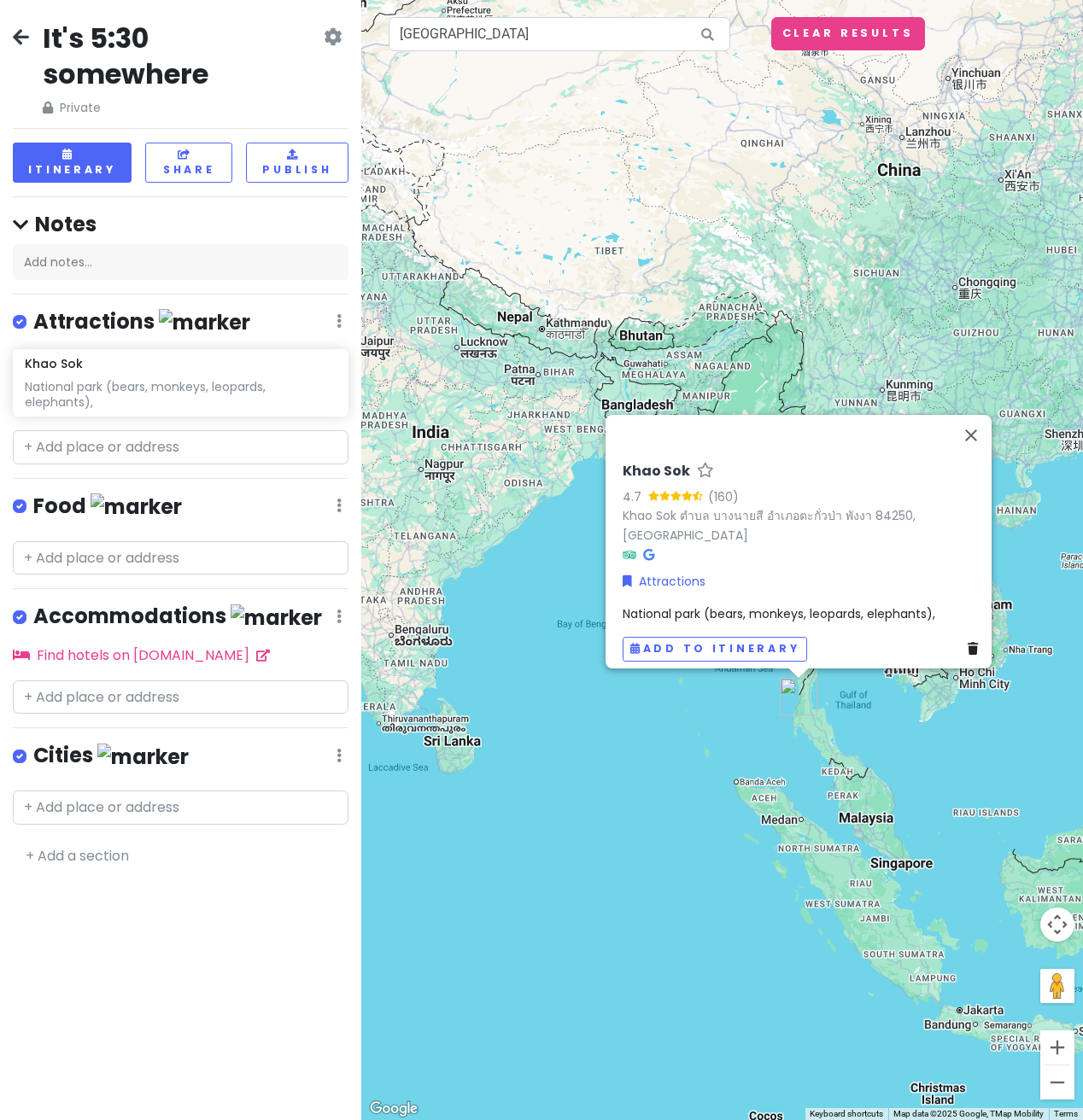
click at [917, 605] on span "National park (bears, monkeys, leopards, elephants)," at bounding box center [779, 614] width 312 height 17
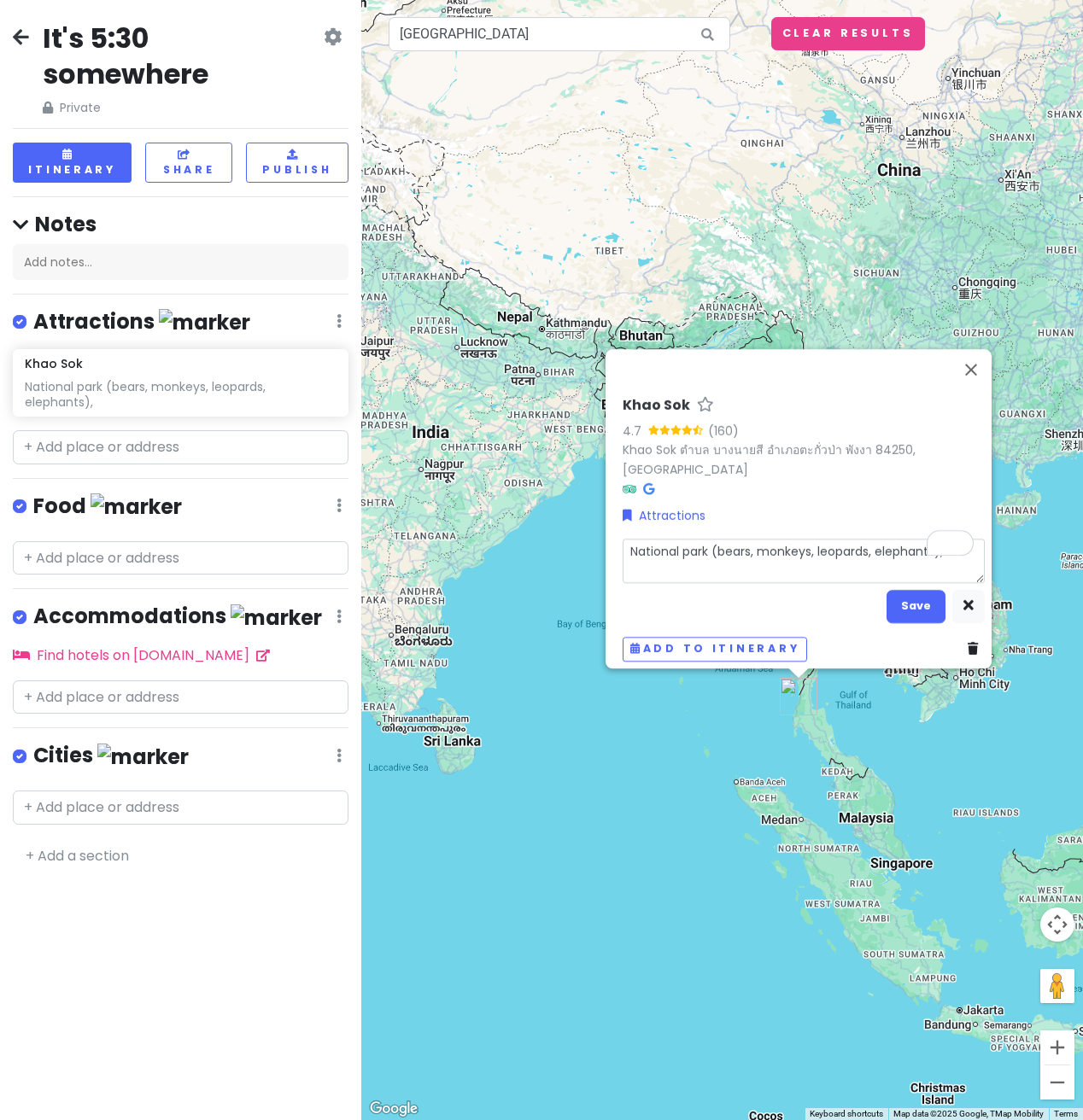
click at [893, 539] on textarea "National park (bears, monkeys, leopards, elephants)," at bounding box center [804, 561] width 362 height 45
type textarea "x"
type textarea "National park (bears, monkeys, leopards, elephants)"
type textarea "x"
type textarea "National park (bears, monkeys, leopards, elephants)"
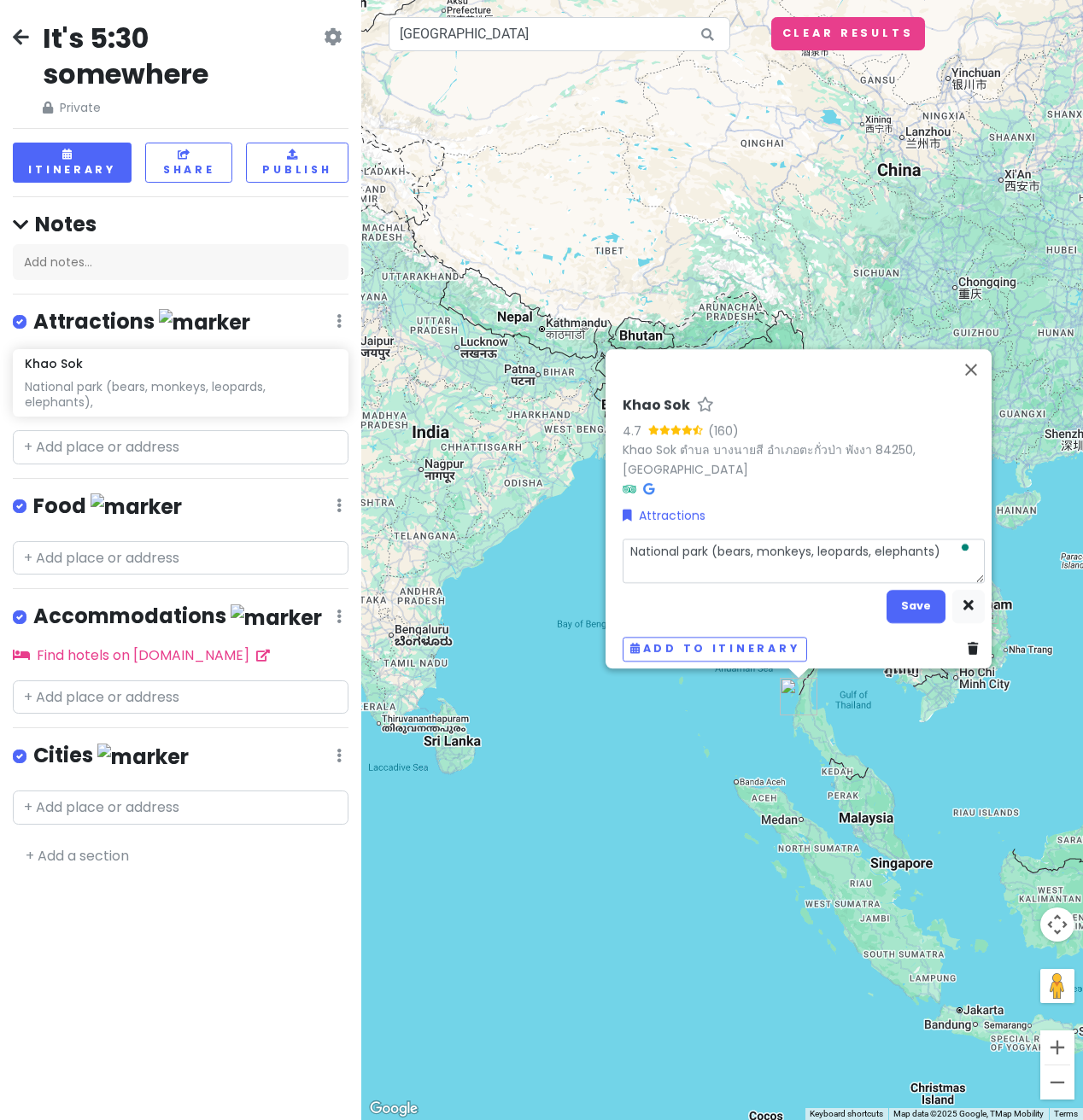
type textarea "x"
type textarea "National park (bears, monkeys, leopards, elephants)"
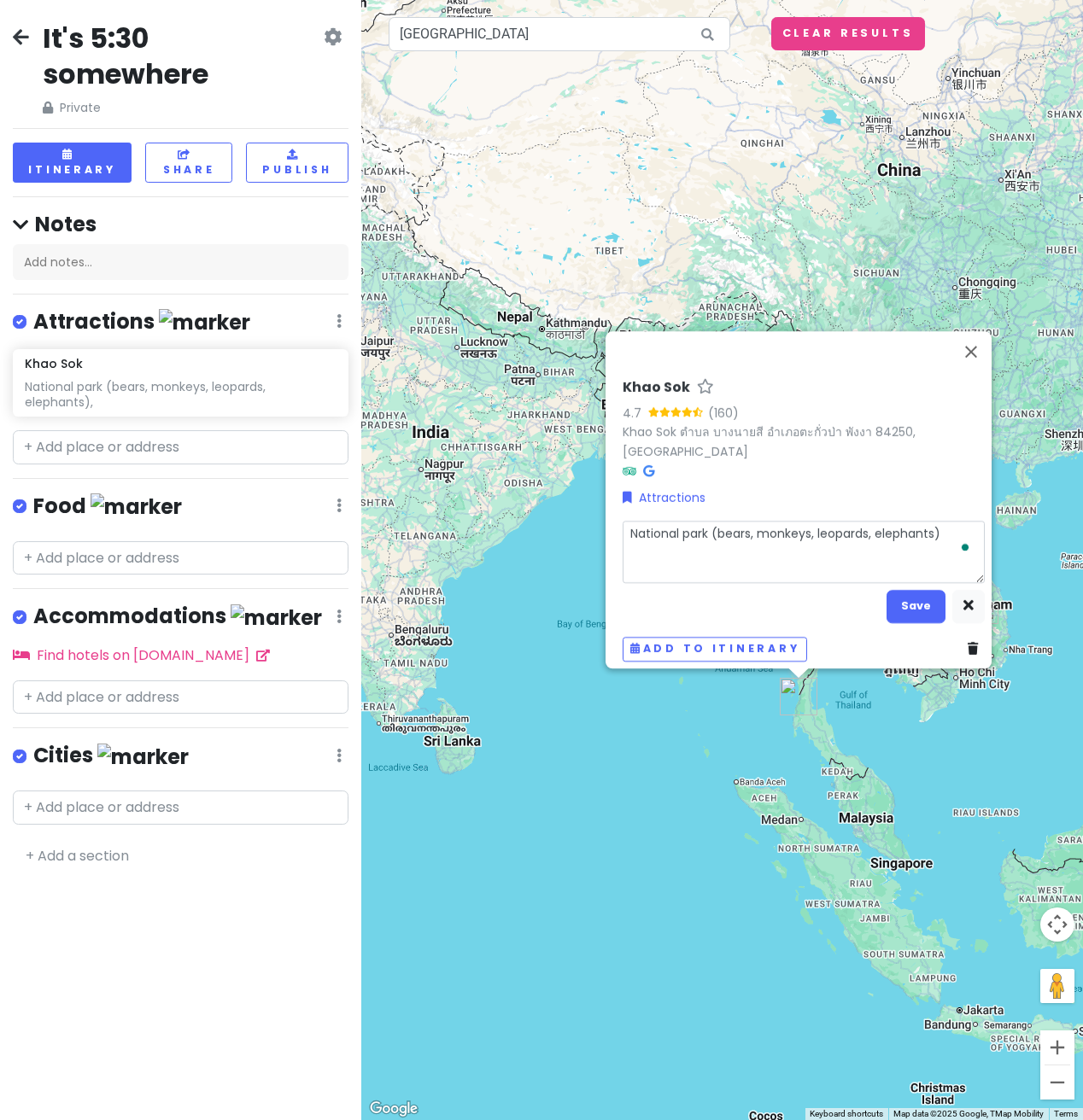
type textarea "x"
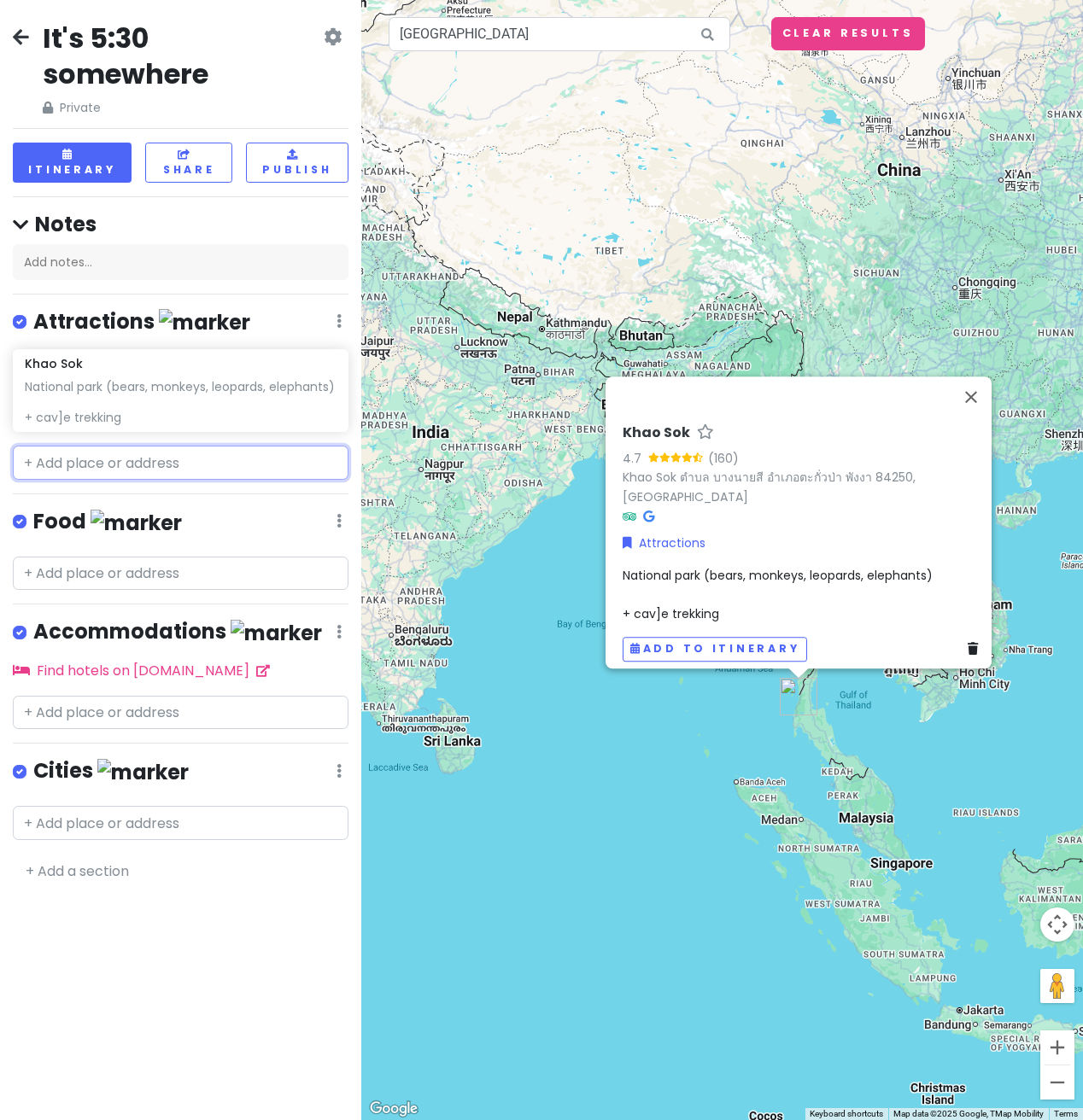
click at [147, 460] on input "text" at bounding box center [180, 463] width 335 height 34
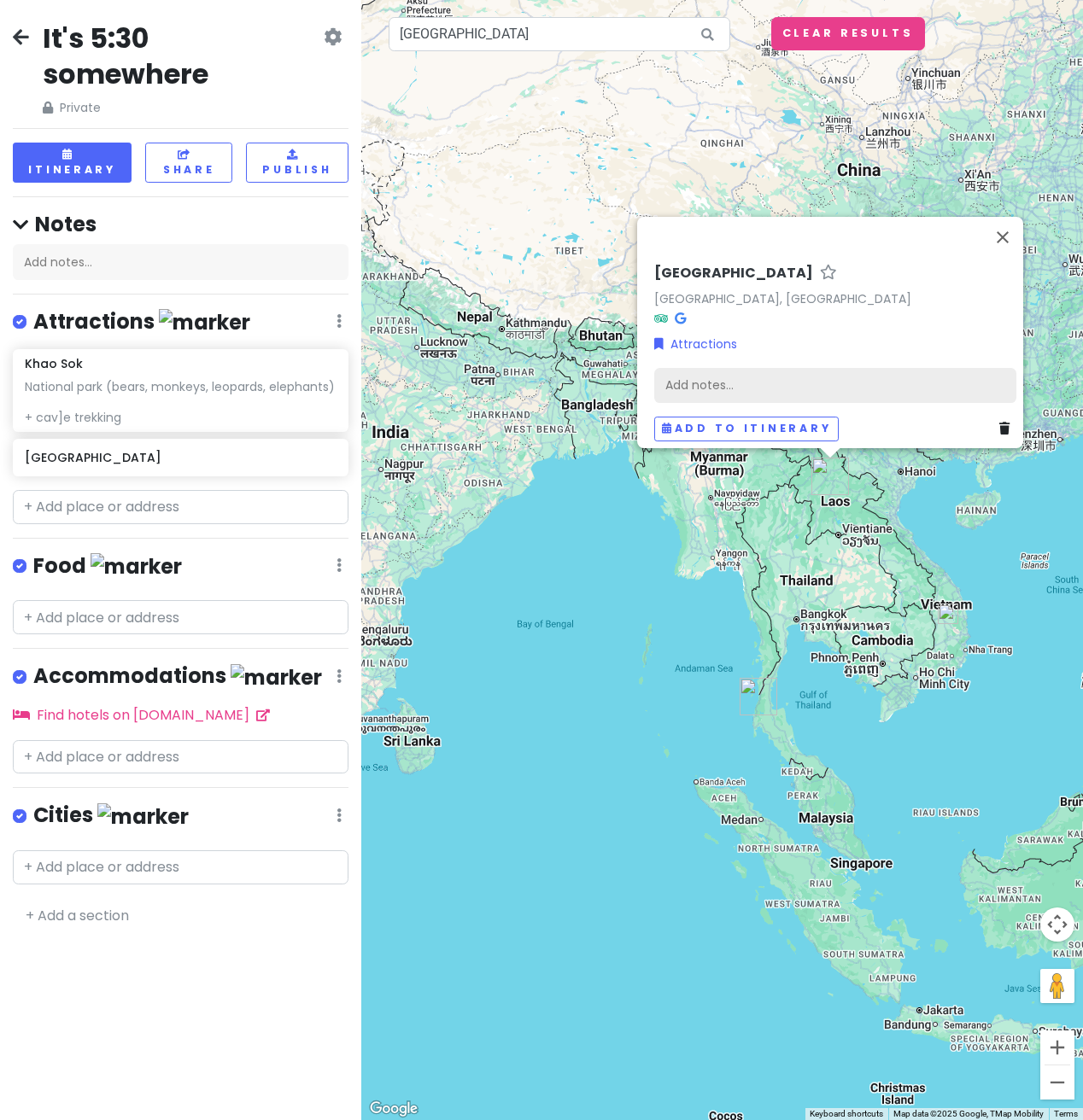
click at [761, 368] on div "Add notes..." at bounding box center [835, 386] width 362 height 36
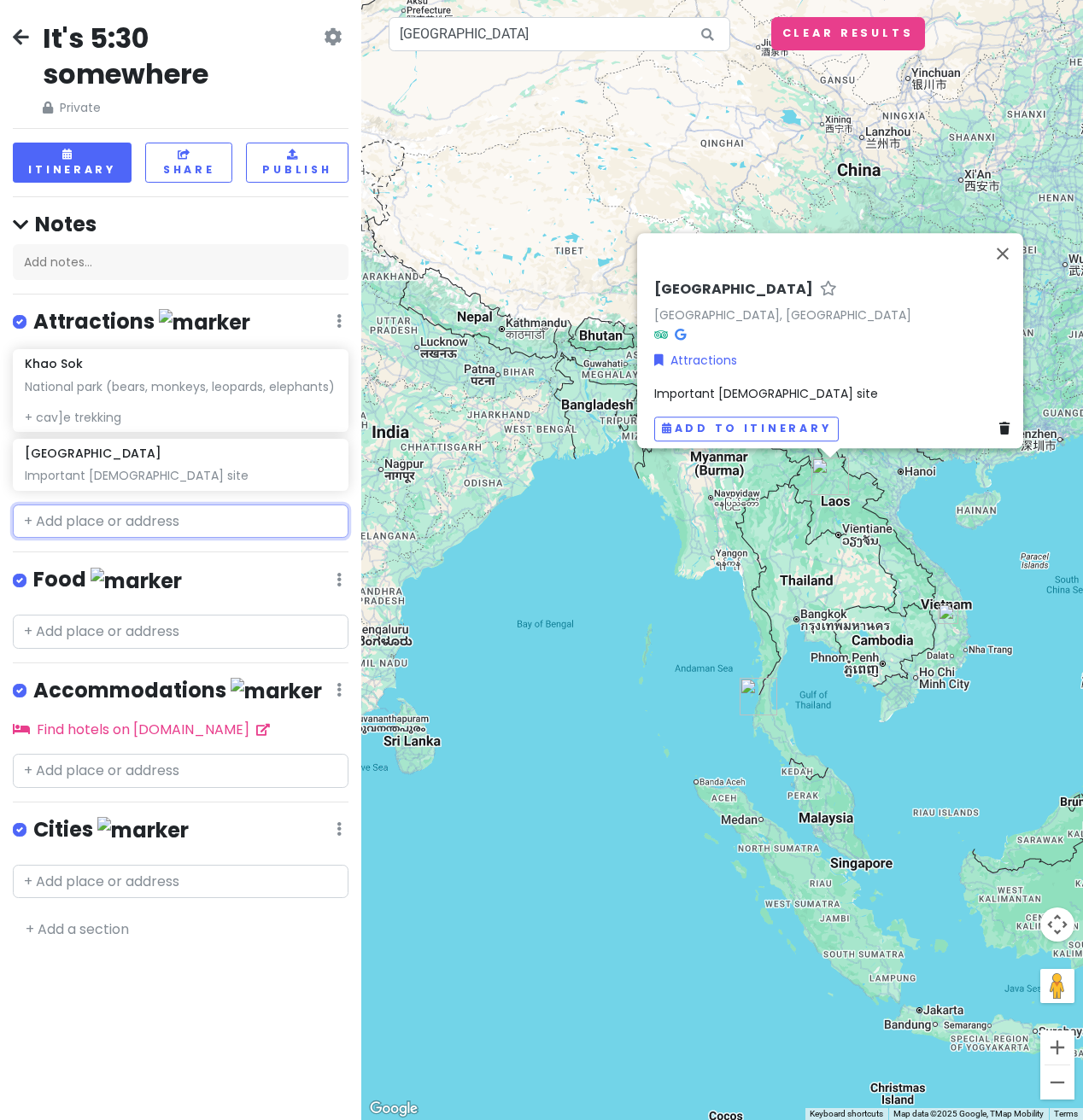
click at [110, 524] on input "text" at bounding box center [180, 522] width 335 height 34
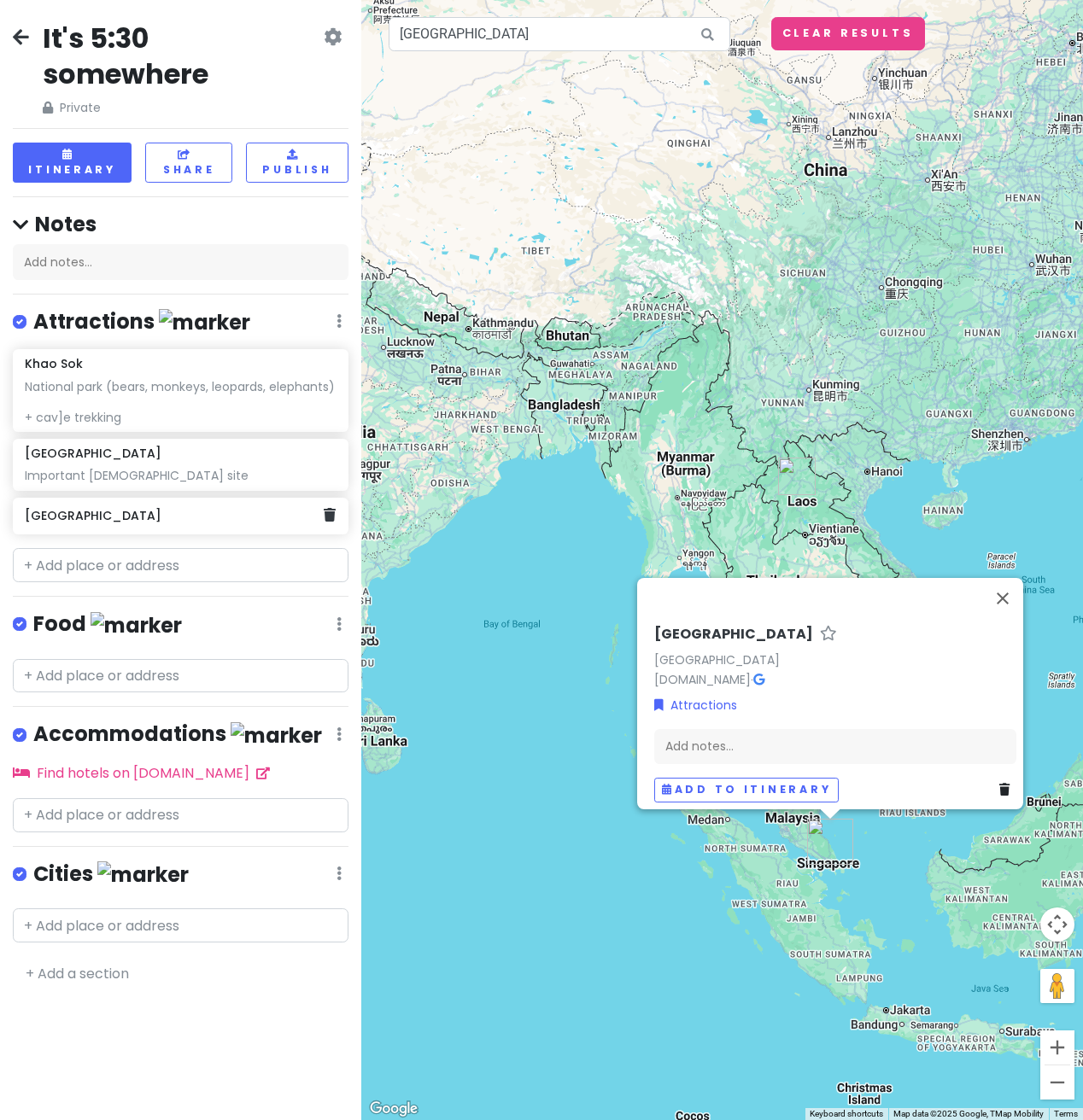
click at [192, 526] on div "[GEOGRAPHIC_DATA]" at bounding box center [180, 516] width 335 height 37
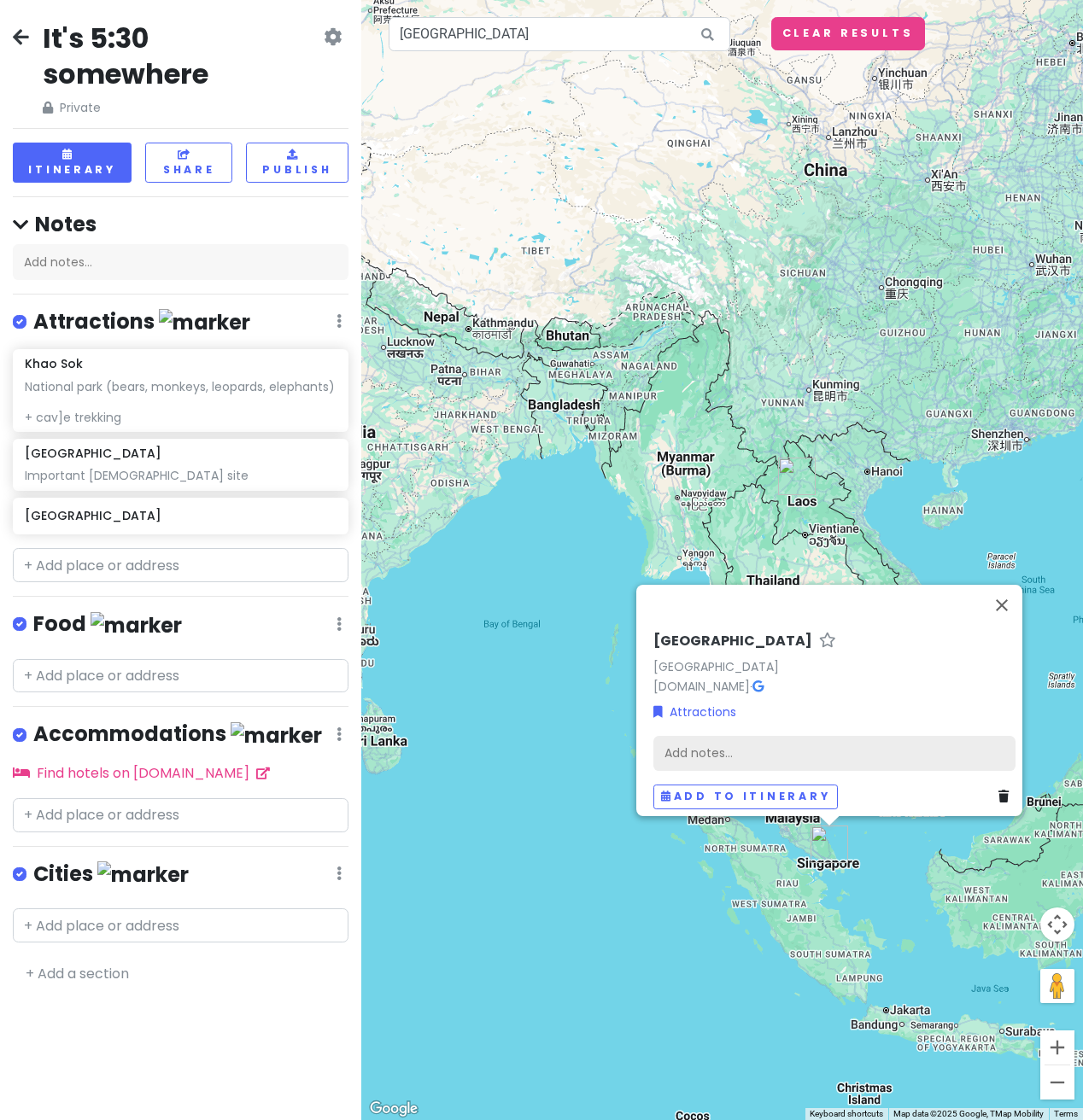
click at [715, 739] on div "Add notes..." at bounding box center [834, 754] width 362 height 36
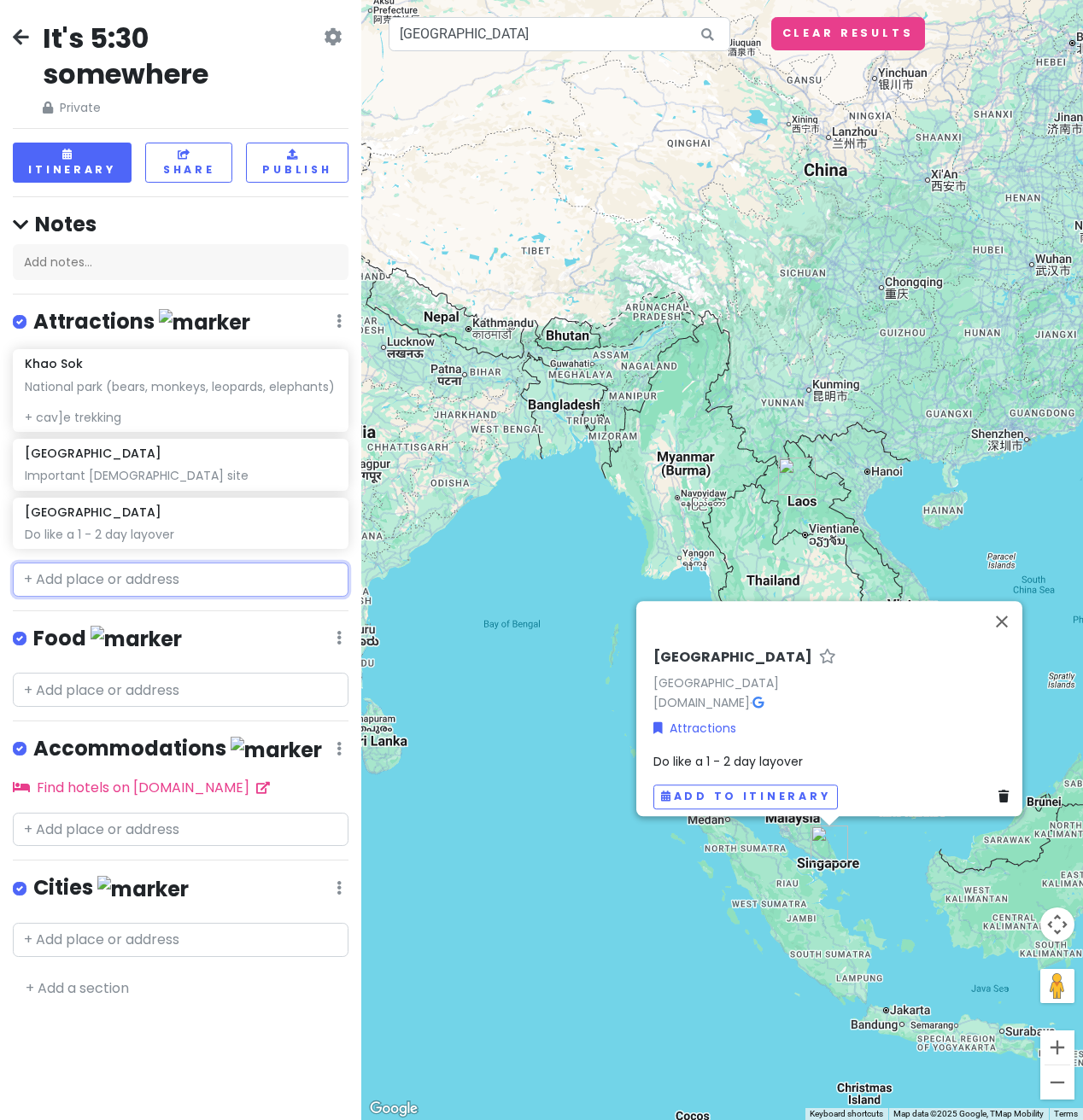
click at [110, 569] on input "text" at bounding box center [180, 580] width 335 height 34
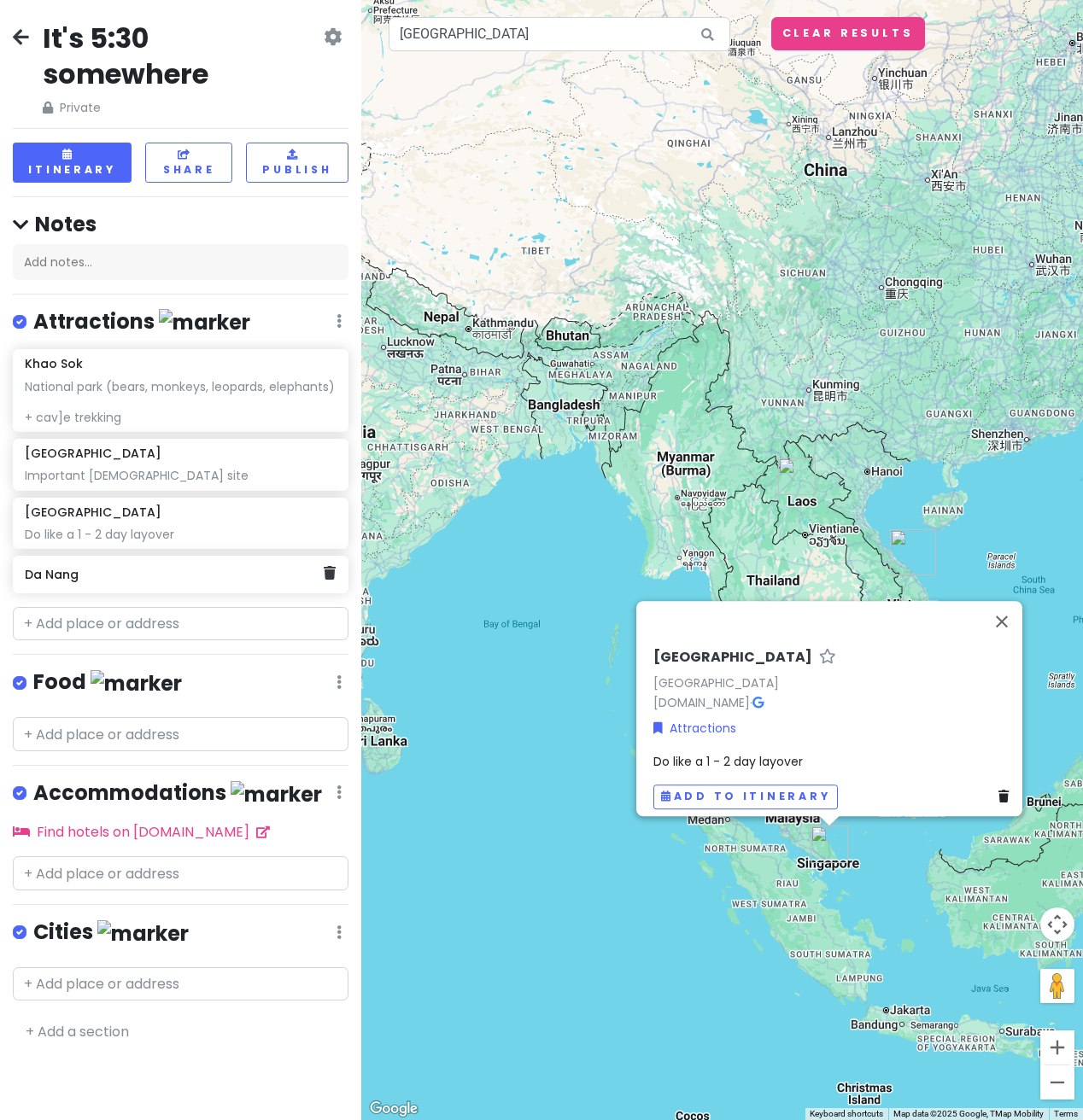
click at [81, 572] on h6 "Da Nang" at bounding box center [174, 574] width 299 height 15
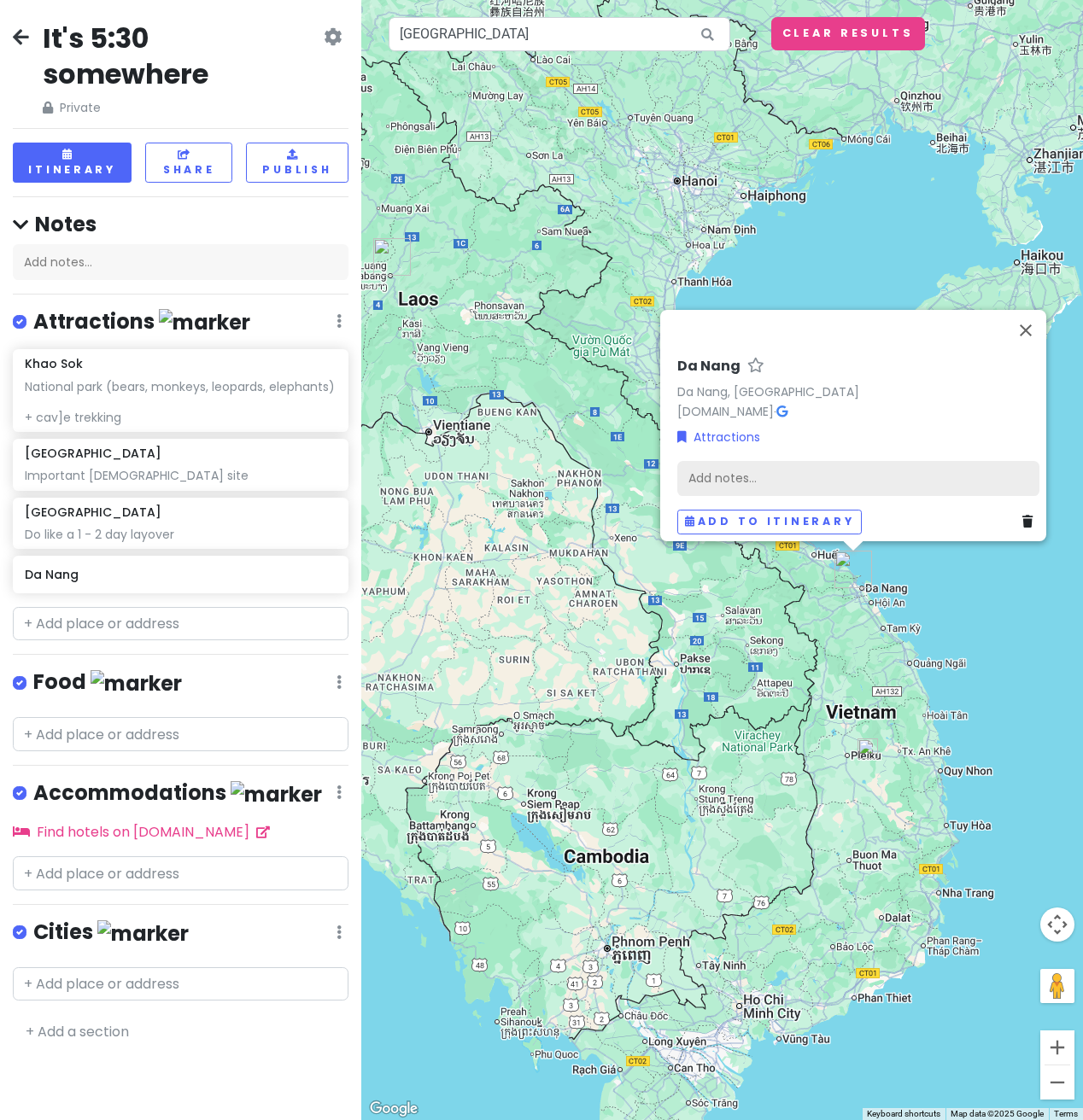
click at [763, 469] on div "Add notes..." at bounding box center [858, 479] width 362 height 36
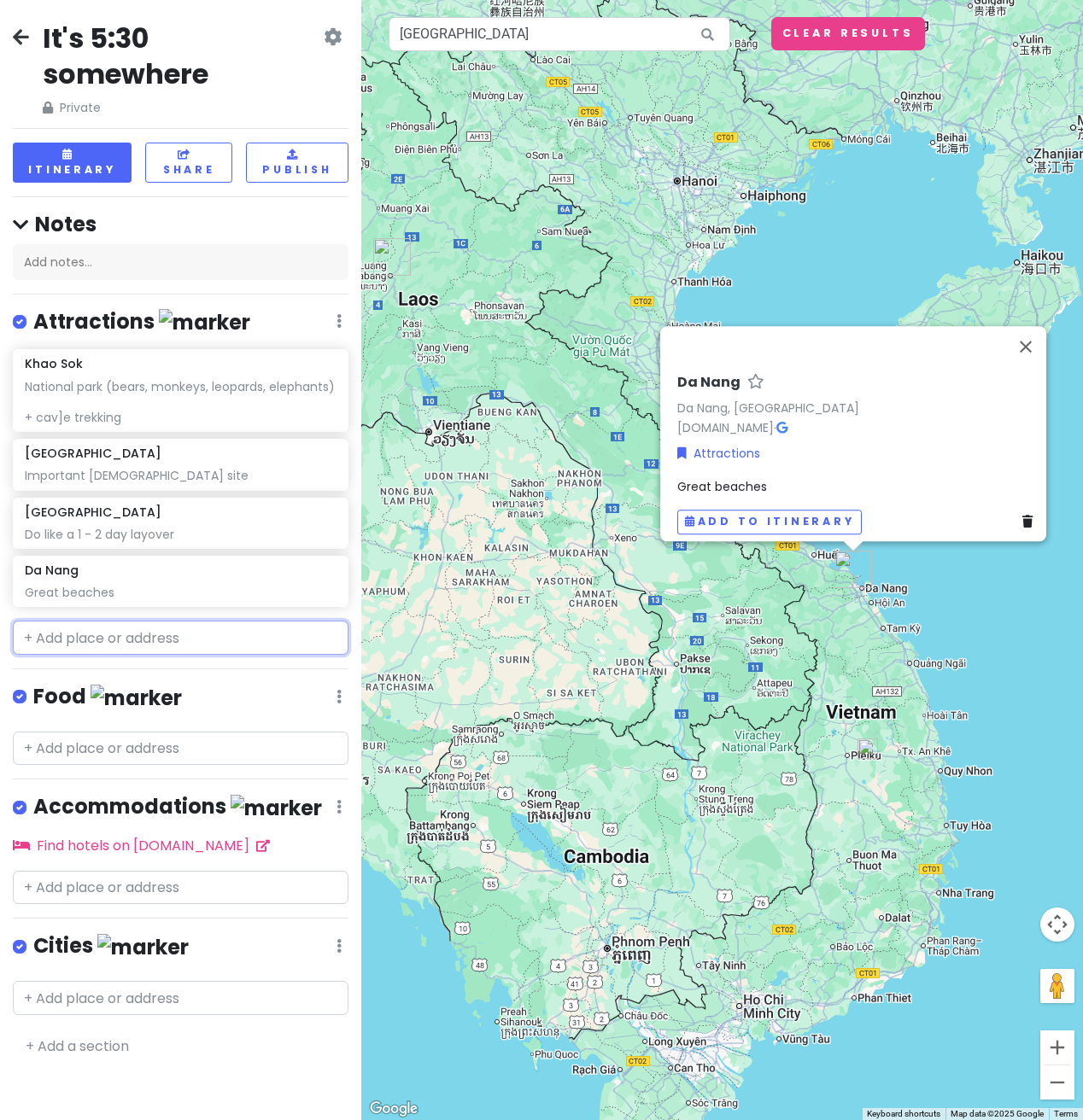
click at [112, 642] on input "text" at bounding box center [180, 638] width 335 height 34
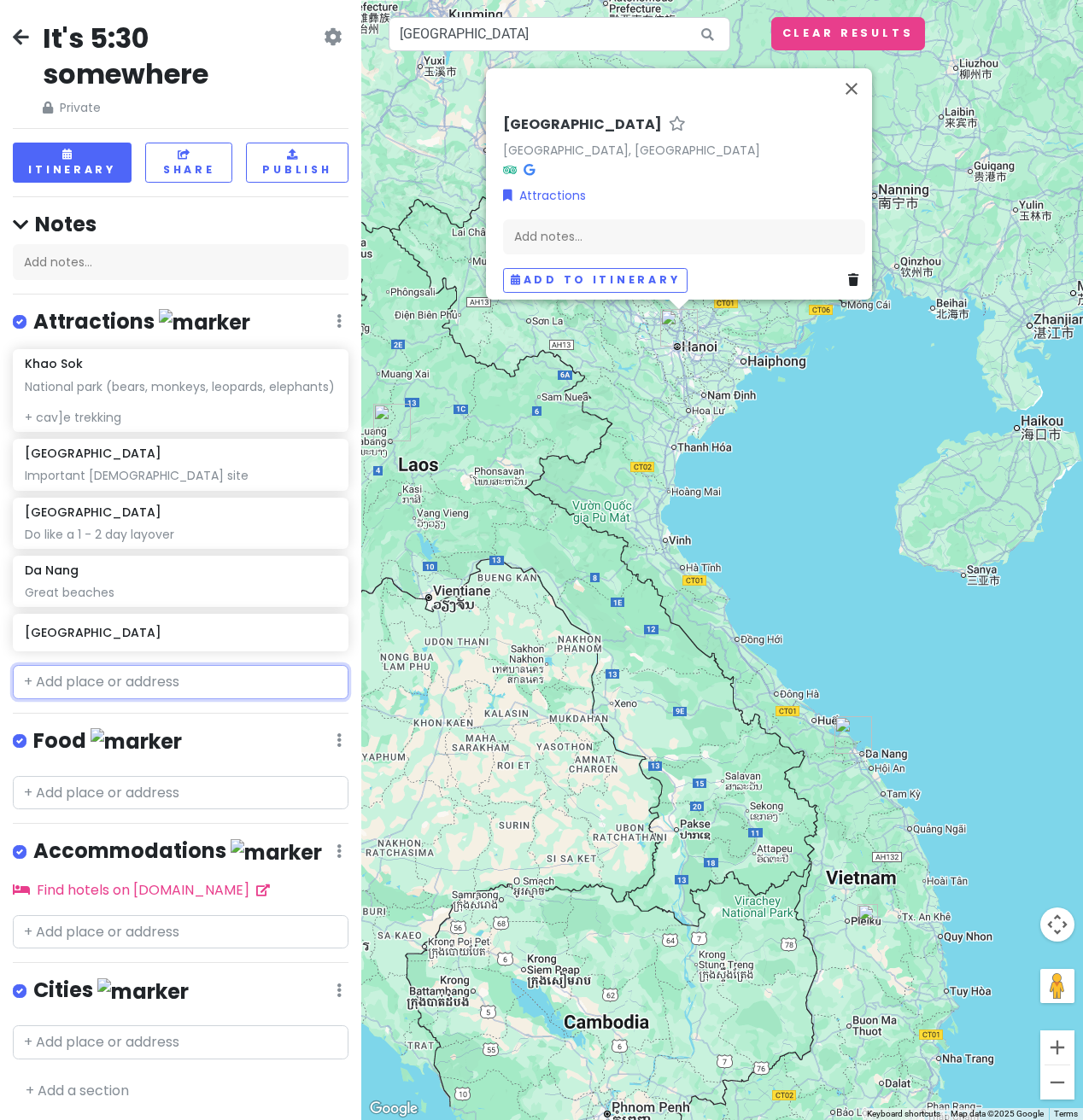
click at [143, 677] on input "text" at bounding box center [180, 682] width 335 height 34
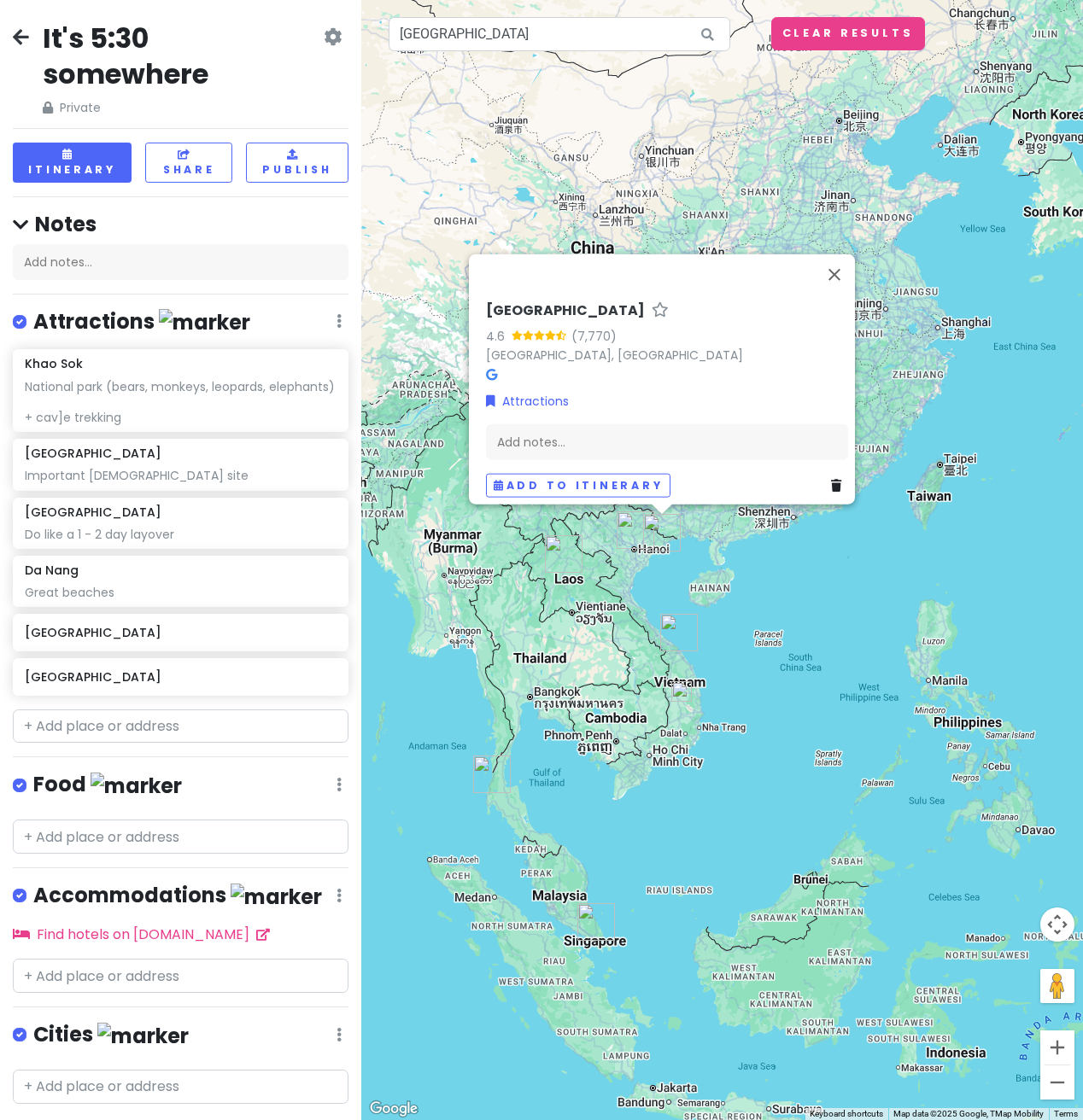
drag, startPoint x: 564, startPoint y: 799, endPoint x: 764, endPoint y: 674, distance: 235.8
click at [764, 674] on div "[GEOGRAPHIC_DATA] 4.6 (7,770) [GEOGRAPHIC_DATA], [GEOGRAPHIC_DATA] Attractions …" at bounding box center [722, 560] width 722 height 1120
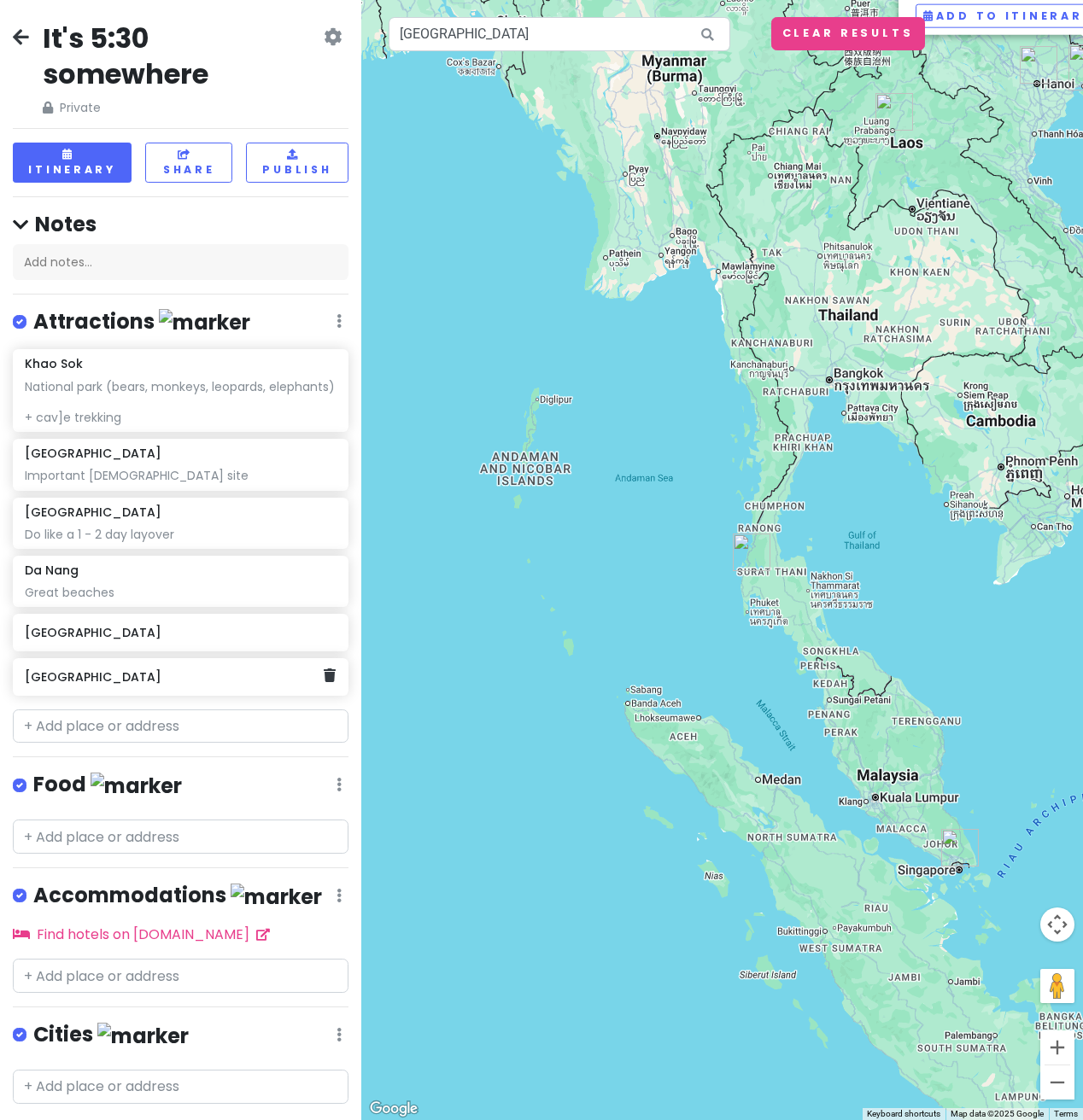
click at [80, 685] on h6 "[GEOGRAPHIC_DATA]" at bounding box center [174, 677] width 299 height 15
click at [112, 689] on div "[GEOGRAPHIC_DATA]" at bounding box center [174, 677] width 299 height 24
click at [105, 685] on h6 "[GEOGRAPHIC_DATA]" at bounding box center [174, 677] width 299 height 15
click at [687, 474] on div "[GEOGRAPHIC_DATA] 4.6 (7,770) [GEOGRAPHIC_DATA], [GEOGRAPHIC_DATA] Attractions …" at bounding box center [722, 560] width 722 height 1120
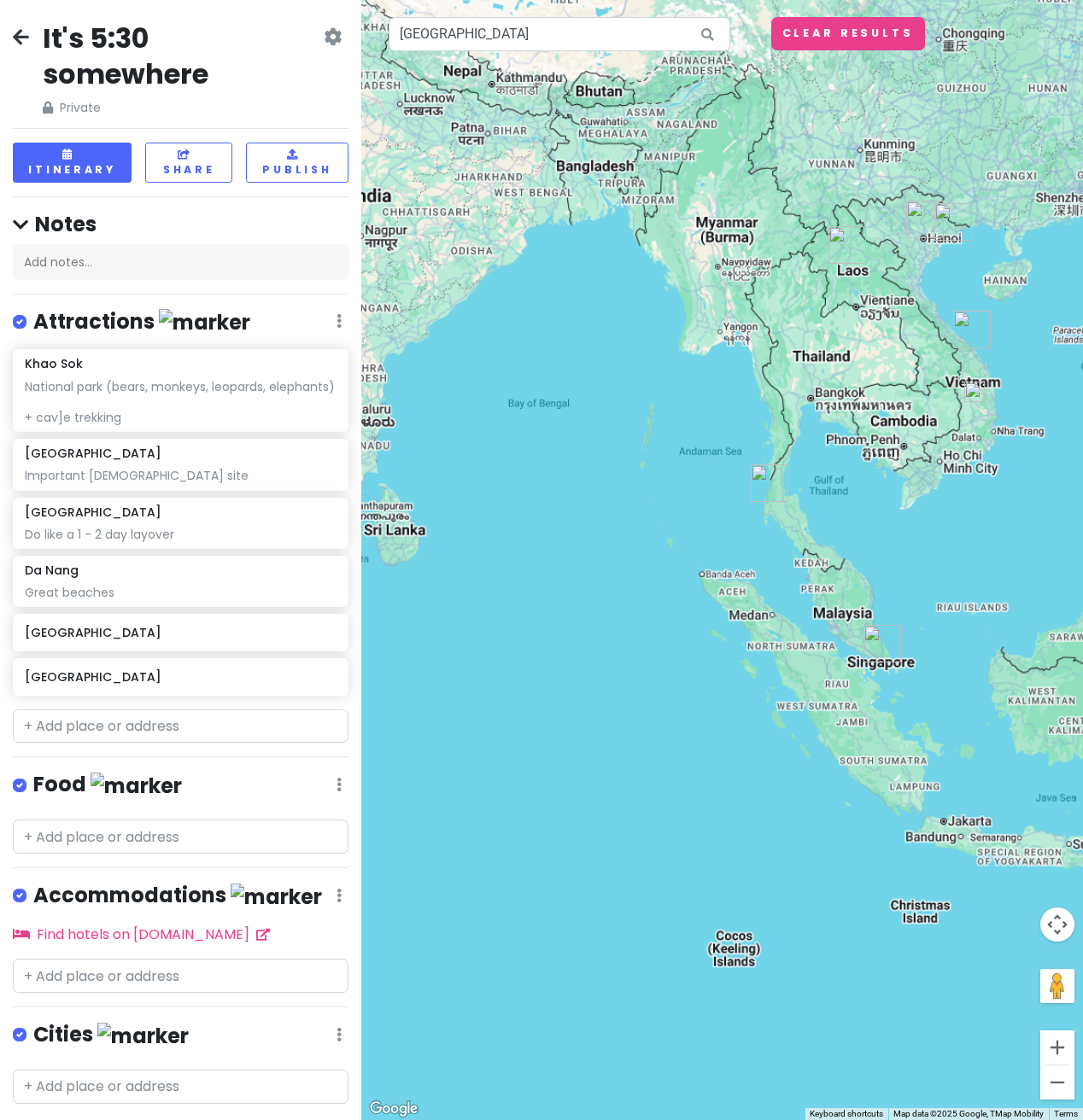
drag, startPoint x: 924, startPoint y: 329, endPoint x: 684, endPoint y: 534, distance: 315.6
click at [690, 536] on div at bounding box center [722, 560] width 722 height 1120
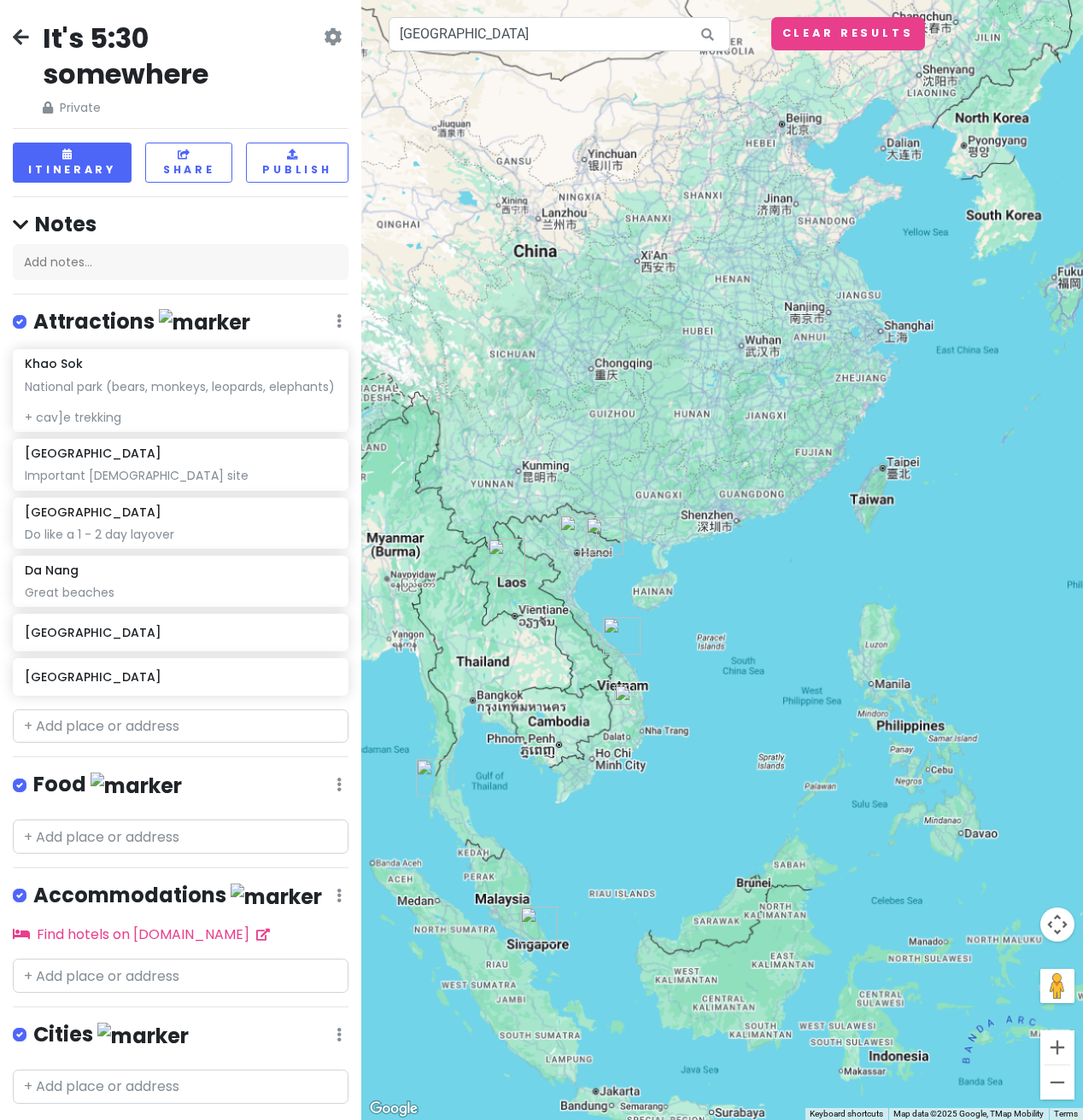
drag, startPoint x: 674, startPoint y: 651, endPoint x: 758, endPoint y: 602, distance: 97.2
click at [758, 602] on div at bounding box center [722, 560] width 722 height 1120
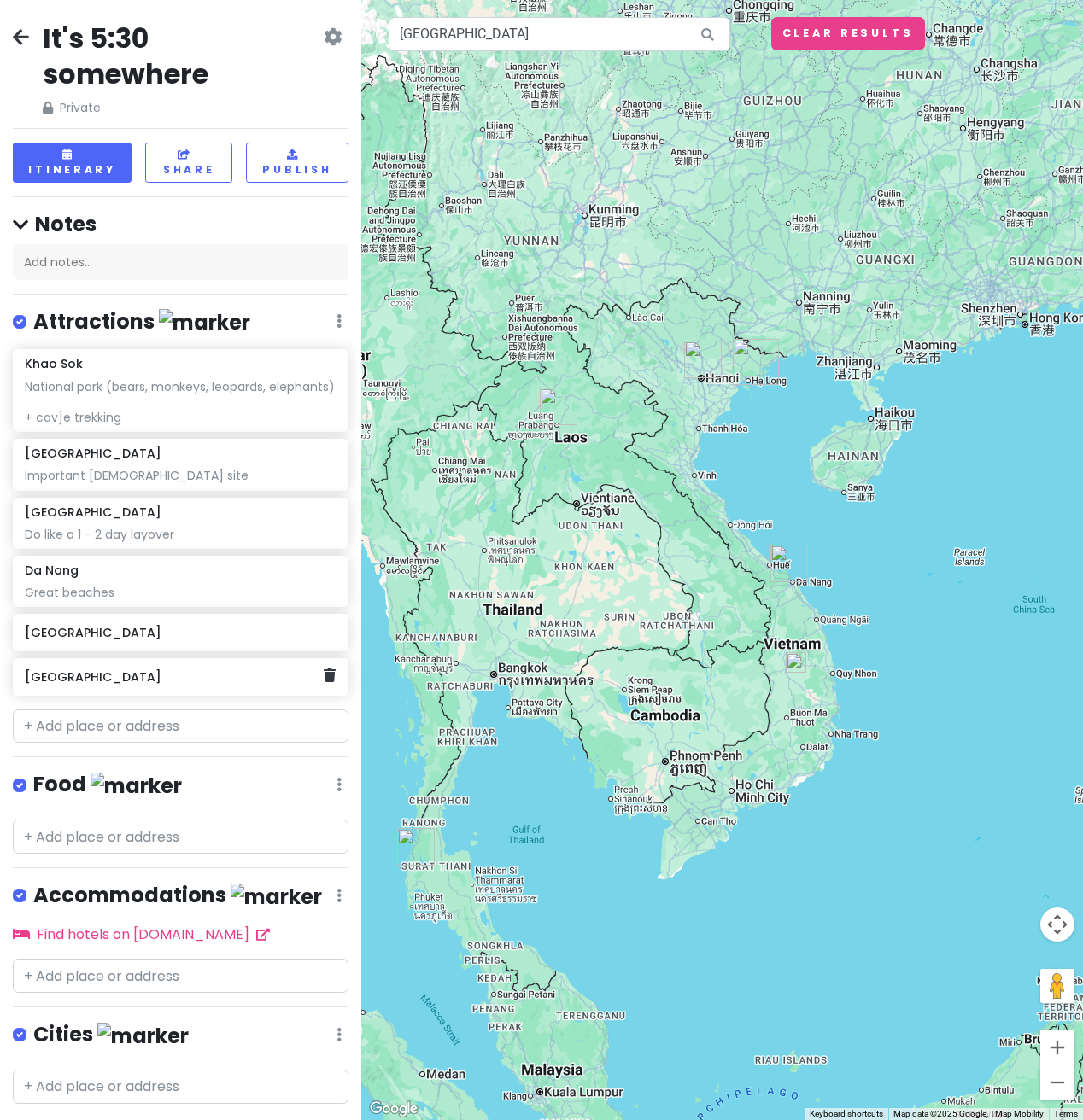
click at [83, 685] on h6 "[GEOGRAPHIC_DATA]" at bounding box center [174, 677] width 299 height 15
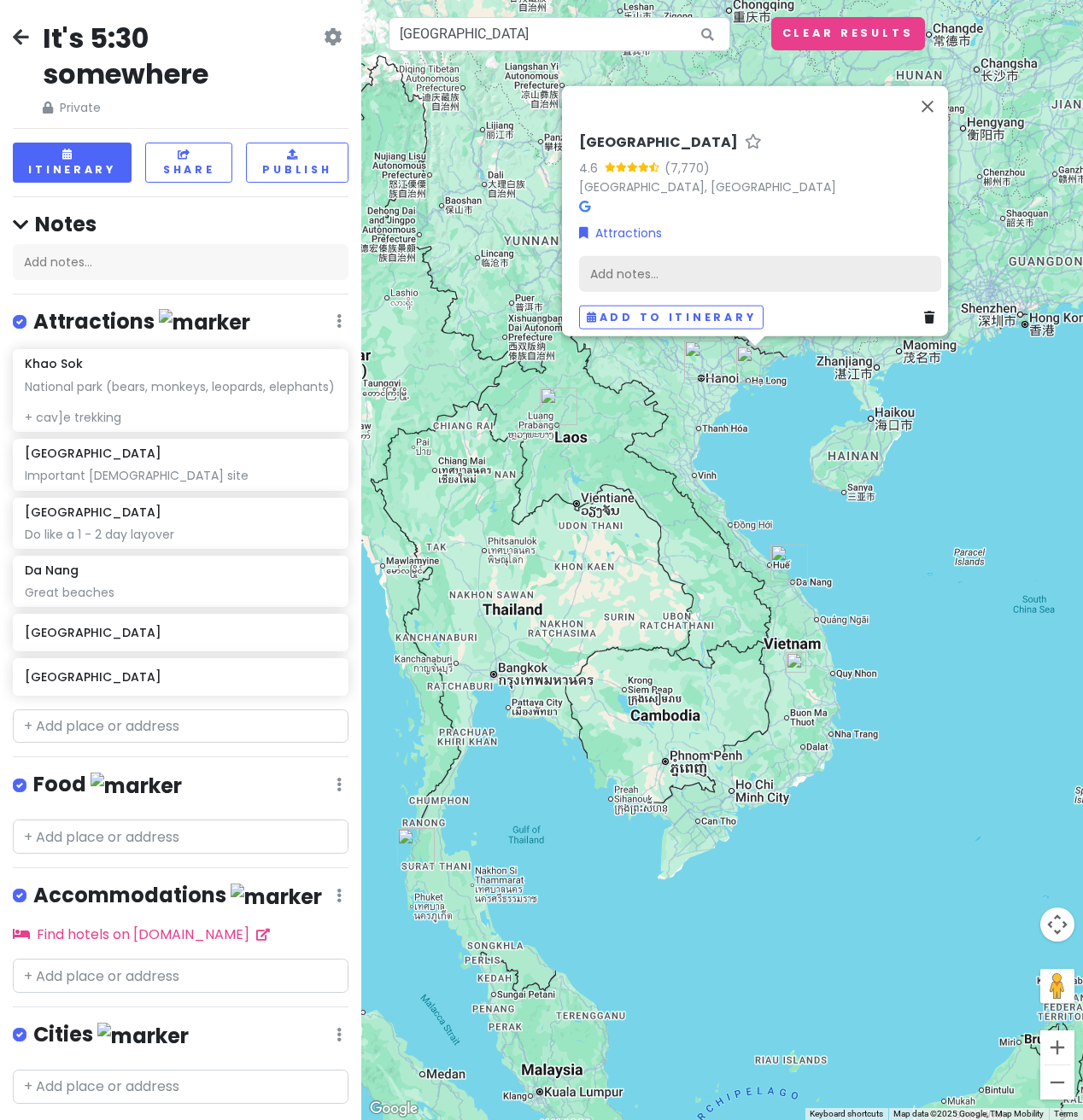
click at [682, 268] on div "Add notes..." at bounding box center [760, 274] width 362 height 36
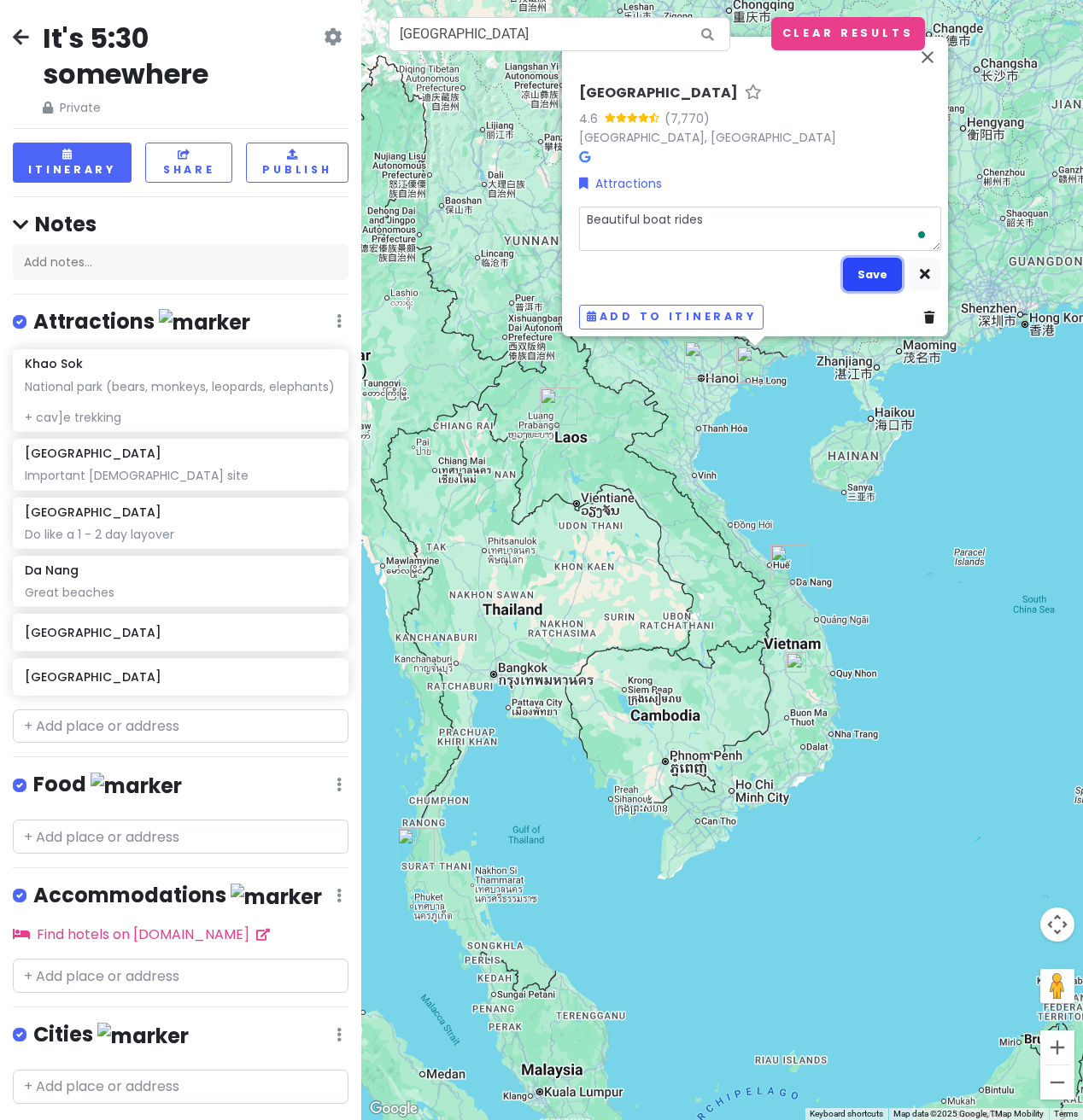
click at [856, 260] on button "Save" at bounding box center [872, 274] width 59 height 33
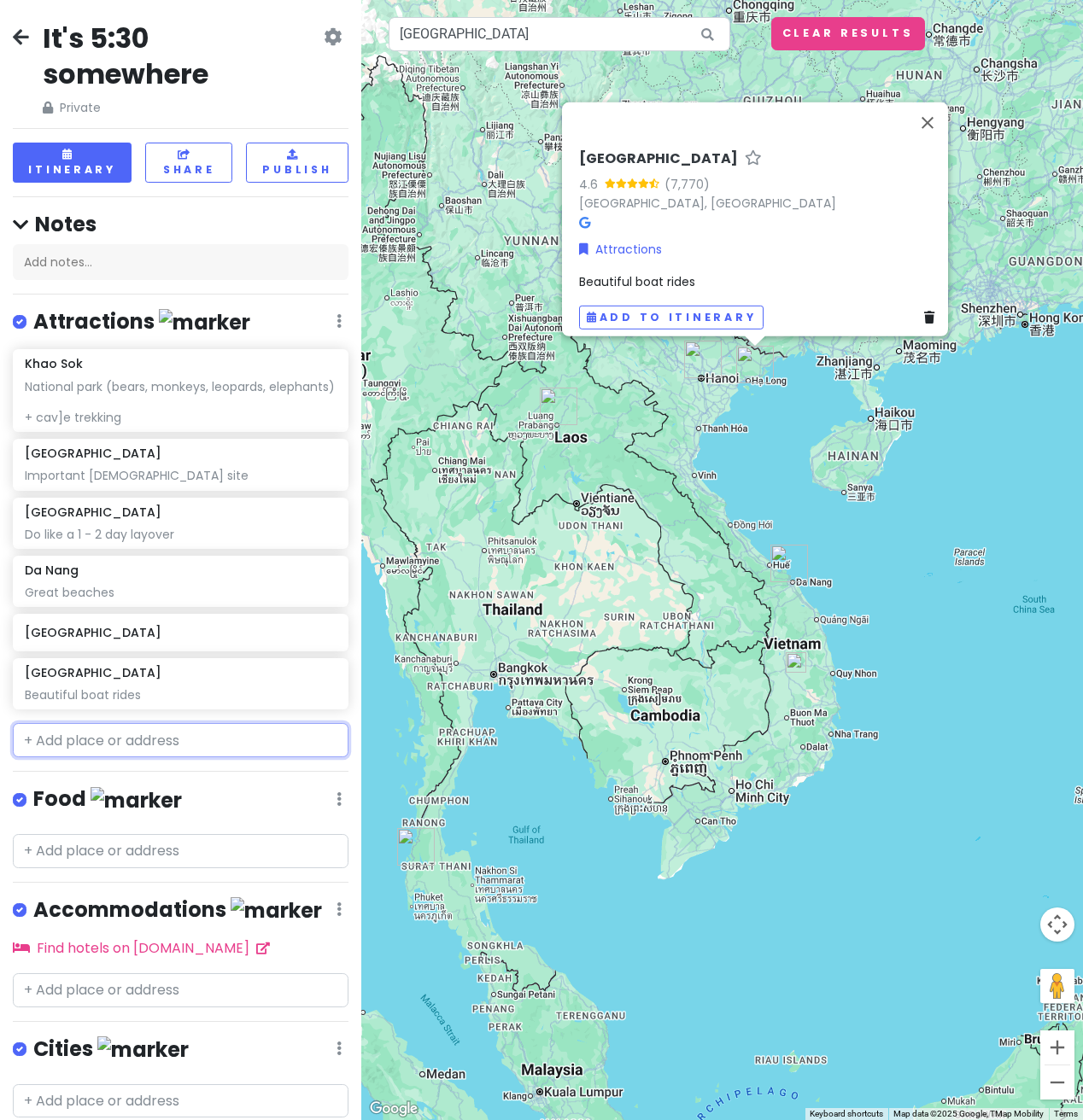
drag, startPoint x: 133, startPoint y: 759, endPoint x: 142, endPoint y: 757, distance: 9.2
click at [134, 757] on input "text" at bounding box center [180, 740] width 335 height 34
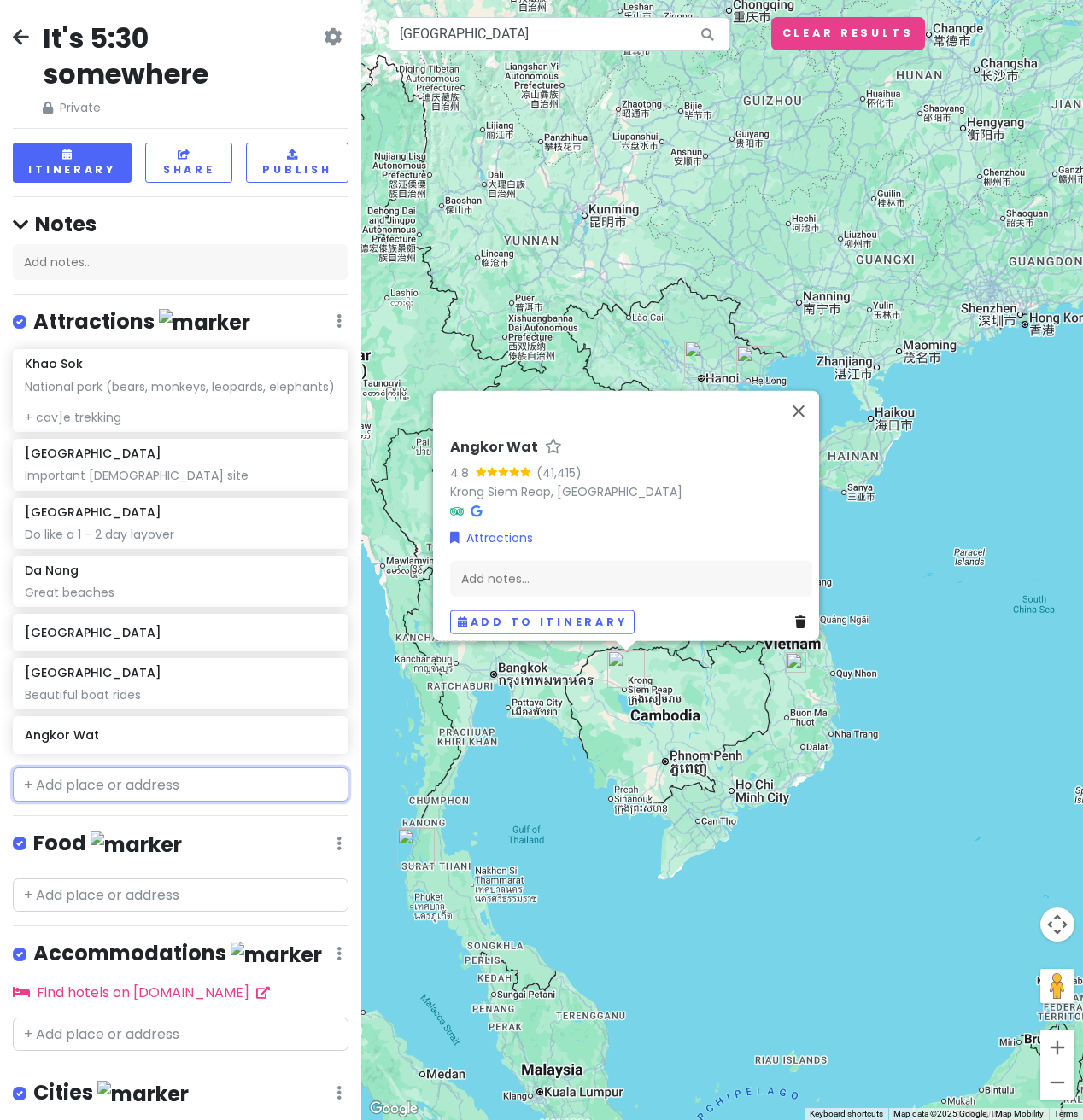
click at [103, 802] on input "text" at bounding box center [180, 785] width 335 height 34
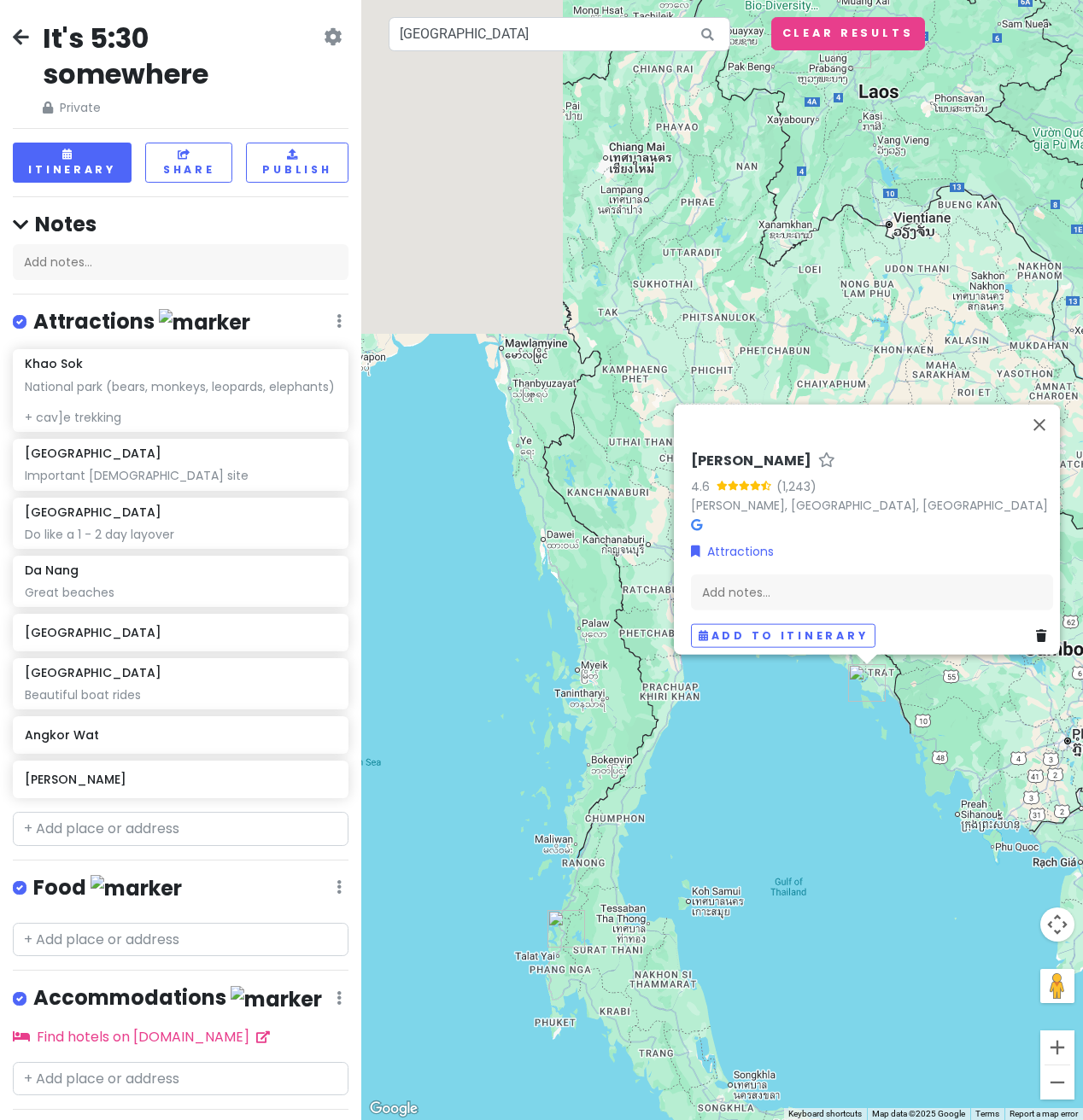
drag, startPoint x: 947, startPoint y: 776, endPoint x: 921, endPoint y: 742, distance: 42.8
click at [1065, 785] on div "[PERSON_NAME] 4.6 (1,243) [PERSON_NAME][GEOGRAPHIC_DATA], [GEOGRAPHIC_DATA] Att…" at bounding box center [722, 560] width 722 height 1120
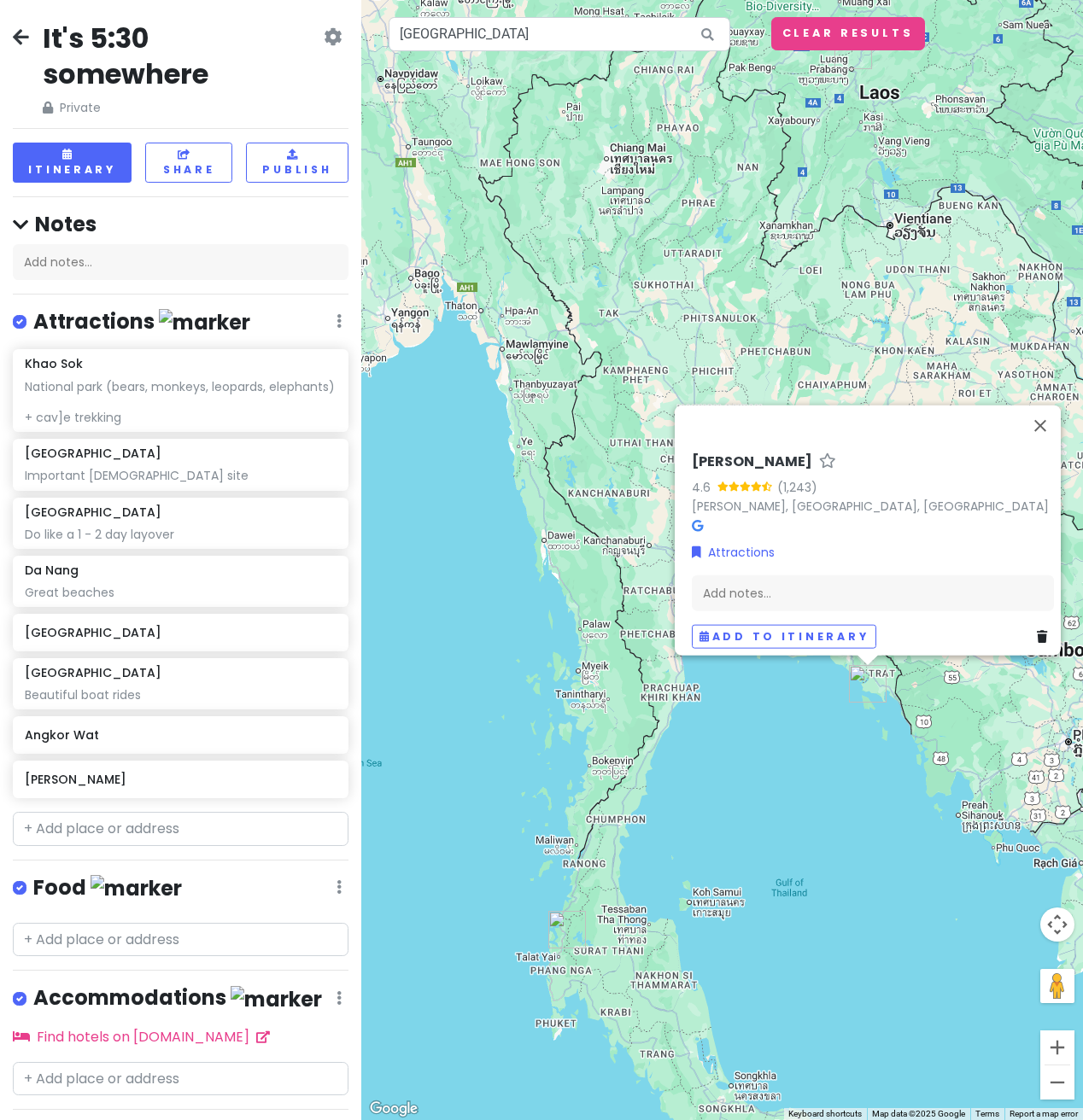
click at [756, 562] on div "[PERSON_NAME] 4.6 (1,243) [PERSON_NAME][GEOGRAPHIC_DATA], [GEOGRAPHIC_DATA] Att…" at bounding box center [872, 551] width 376 height 210
click at [767, 578] on div "Add notes..." at bounding box center [872, 593] width 362 height 36
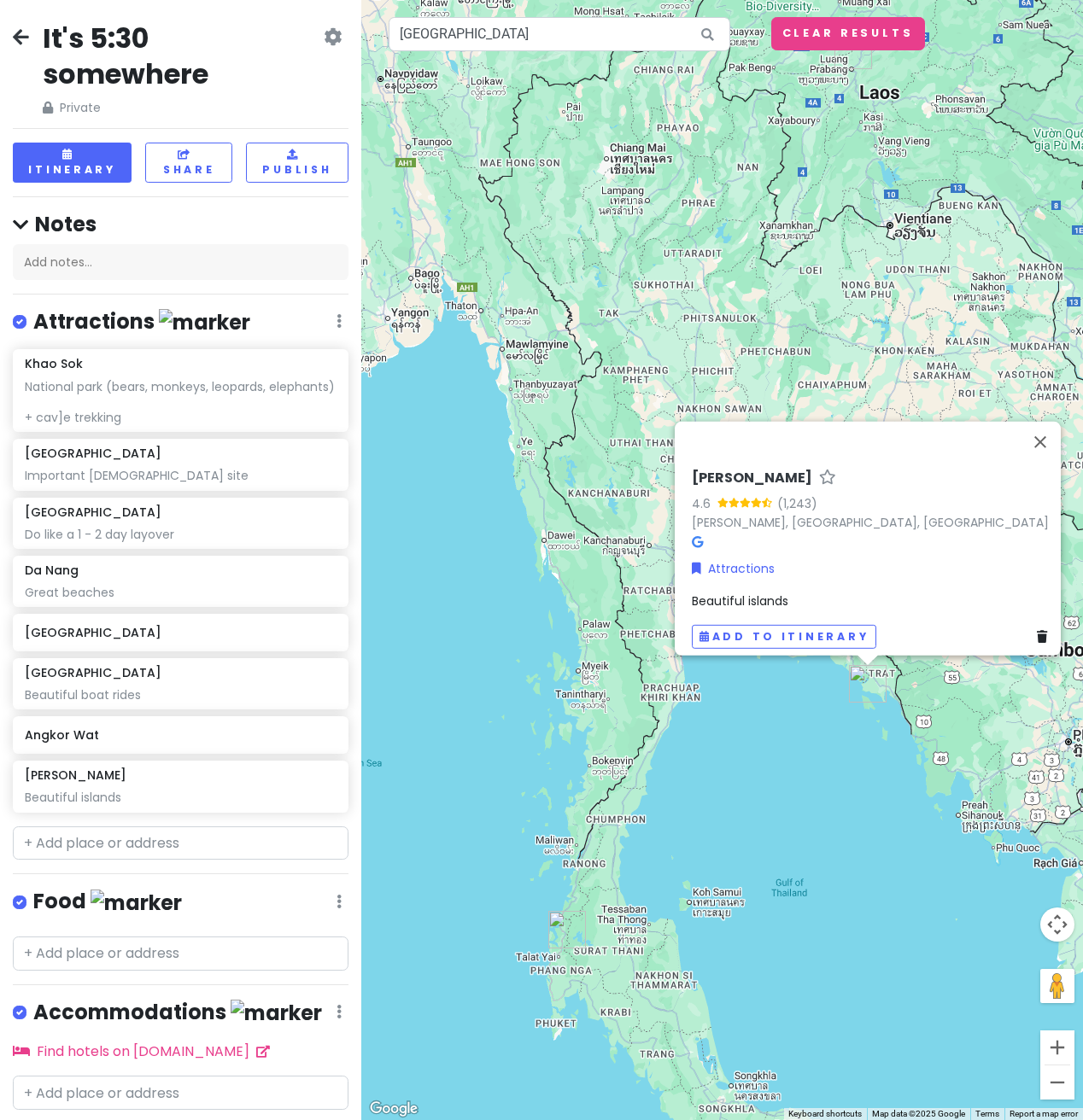
click at [98, 259] on div "Add notes..." at bounding box center [180, 262] width 335 height 36
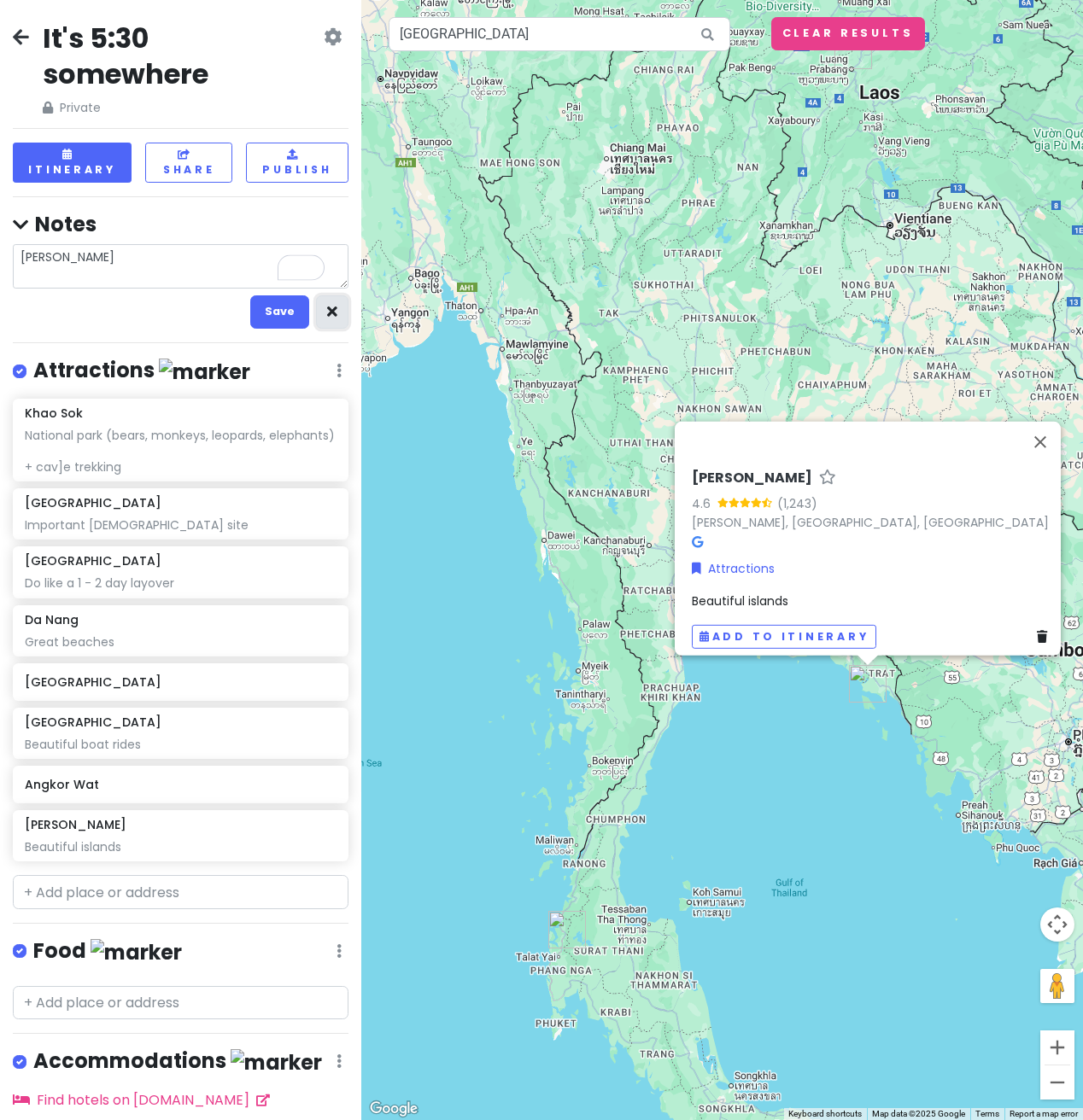
click at [318, 320] on button "button" at bounding box center [332, 311] width 32 height 33
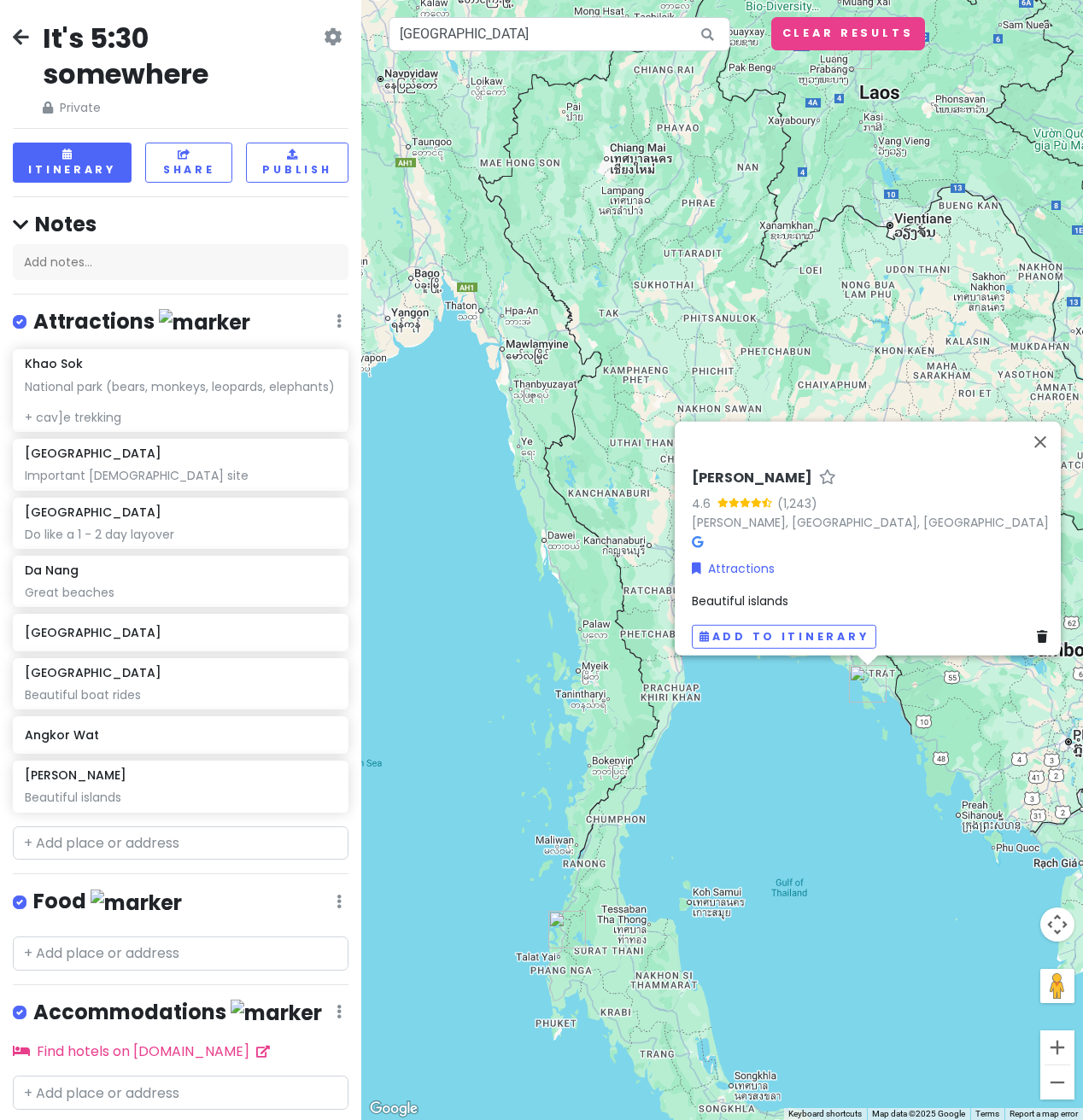
drag, startPoint x: 154, startPoint y: 875, endPoint x: 157, endPoint y: 864, distance: 11.4
click at [154, 873] on div "It's 5:30 somewhere Private Change Dates Make a Copy Delete Trip Go Pro ⚡️ Give…" at bounding box center [180, 560] width 361 height 1120
click at [158, 859] on input "text" at bounding box center [180, 844] width 335 height 34
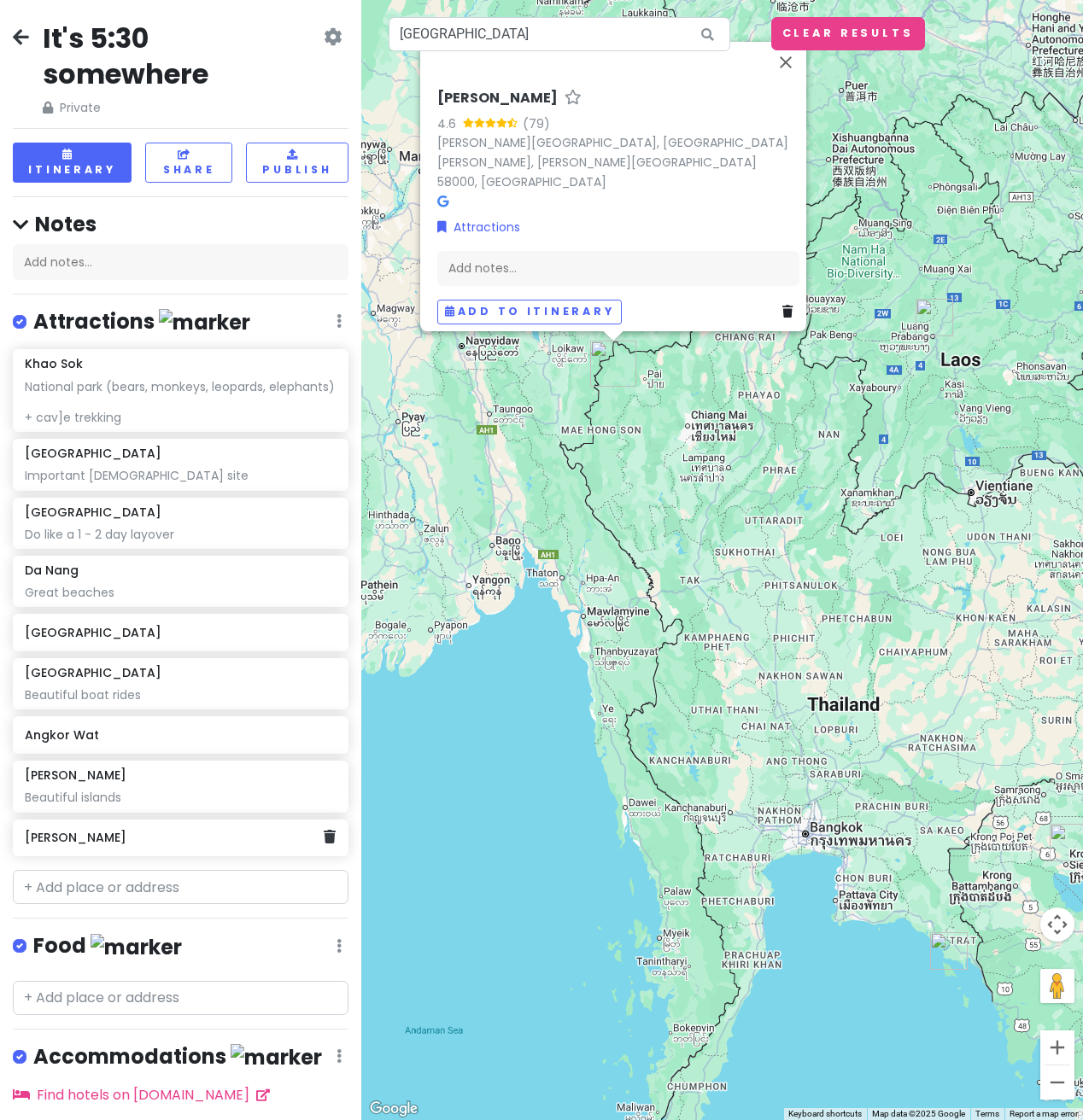
click at [137, 845] on h6 "[PERSON_NAME]" at bounding box center [174, 837] width 299 height 15
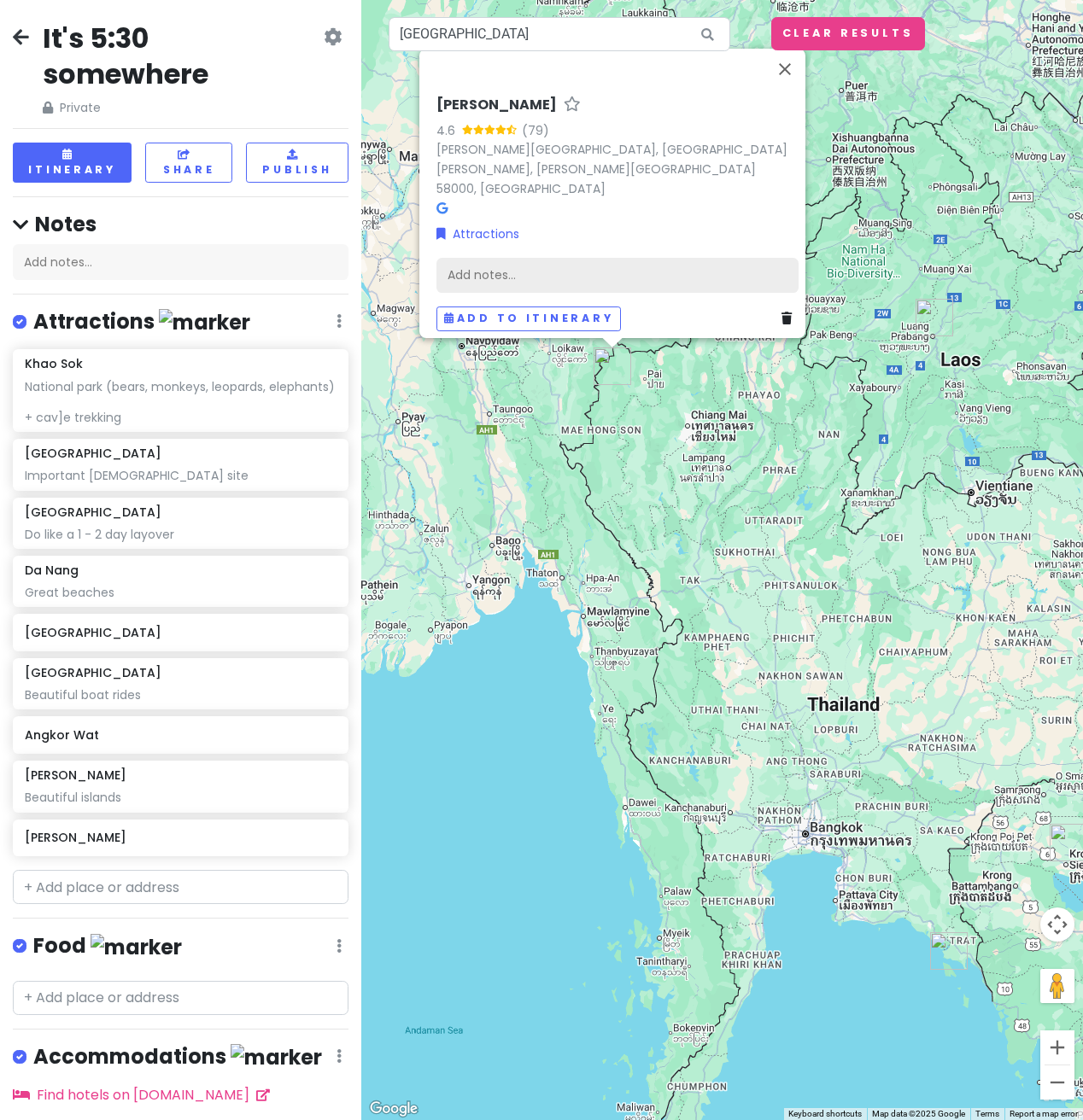
click at [562, 267] on div "Add notes..." at bounding box center [617, 276] width 362 height 36
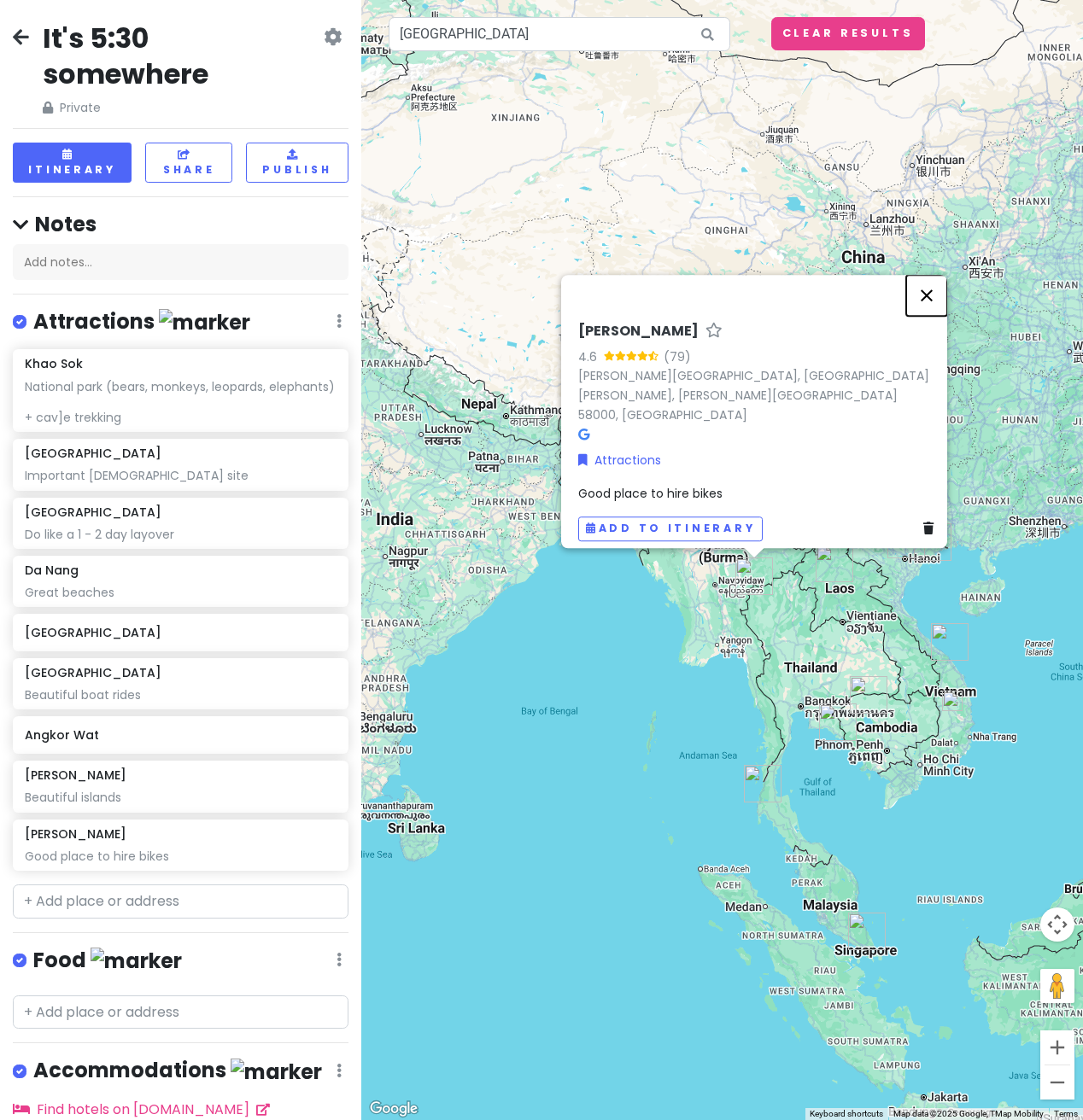
click at [941, 313] on button "Close" at bounding box center [927, 295] width 41 height 41
